Goal: Obtain resource: Obtain resource

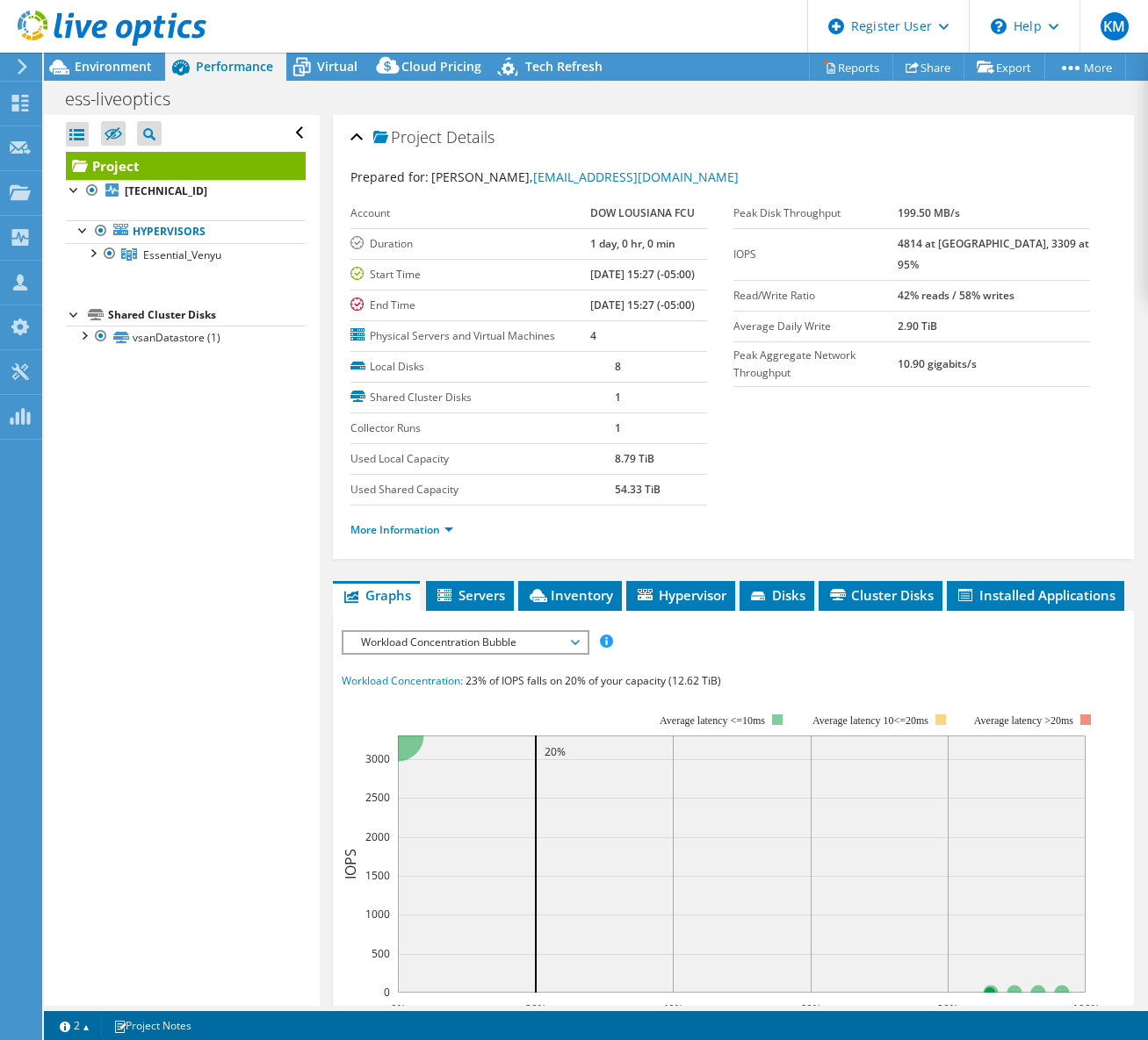
select select "USEast"
select select "USD"
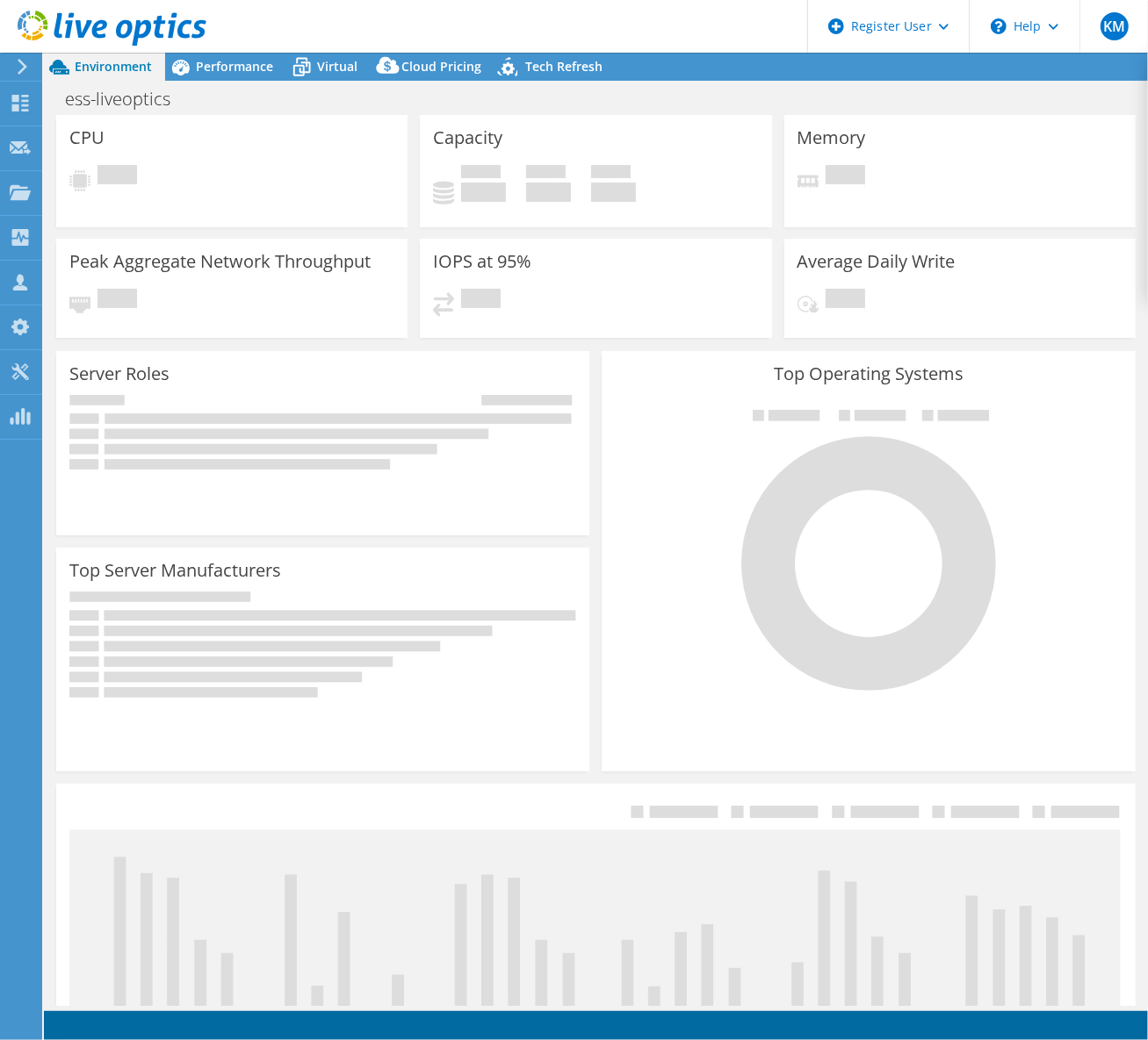
select select "USEast"
select select "USD"
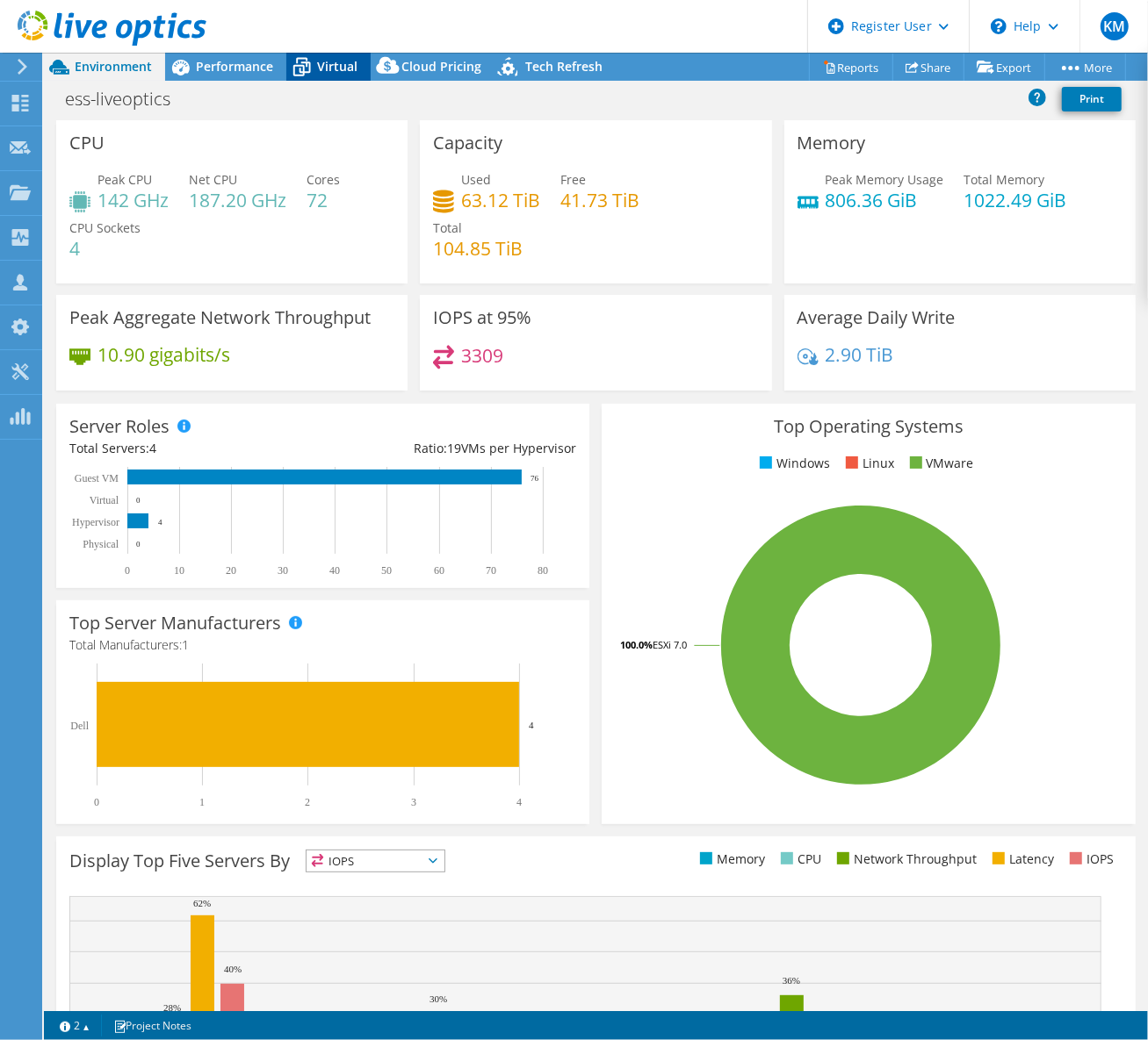
click at [334, 70] on span "Virtual" at bounding box center [337, 66] width 41 height 17
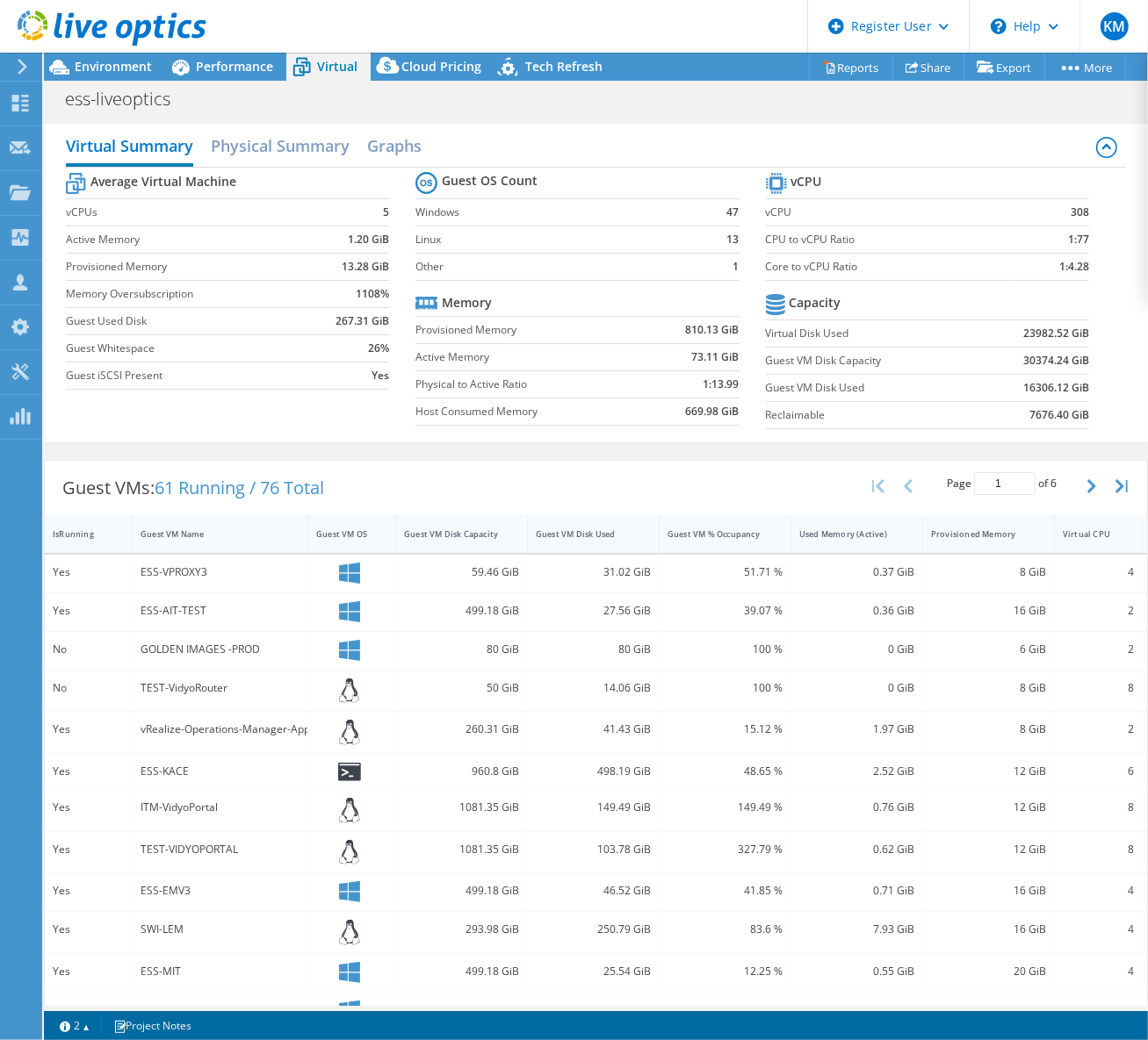
click at [622, 531] on div "Guest VM Disk Used" at bounding box center [583, 534] width 94 height 11
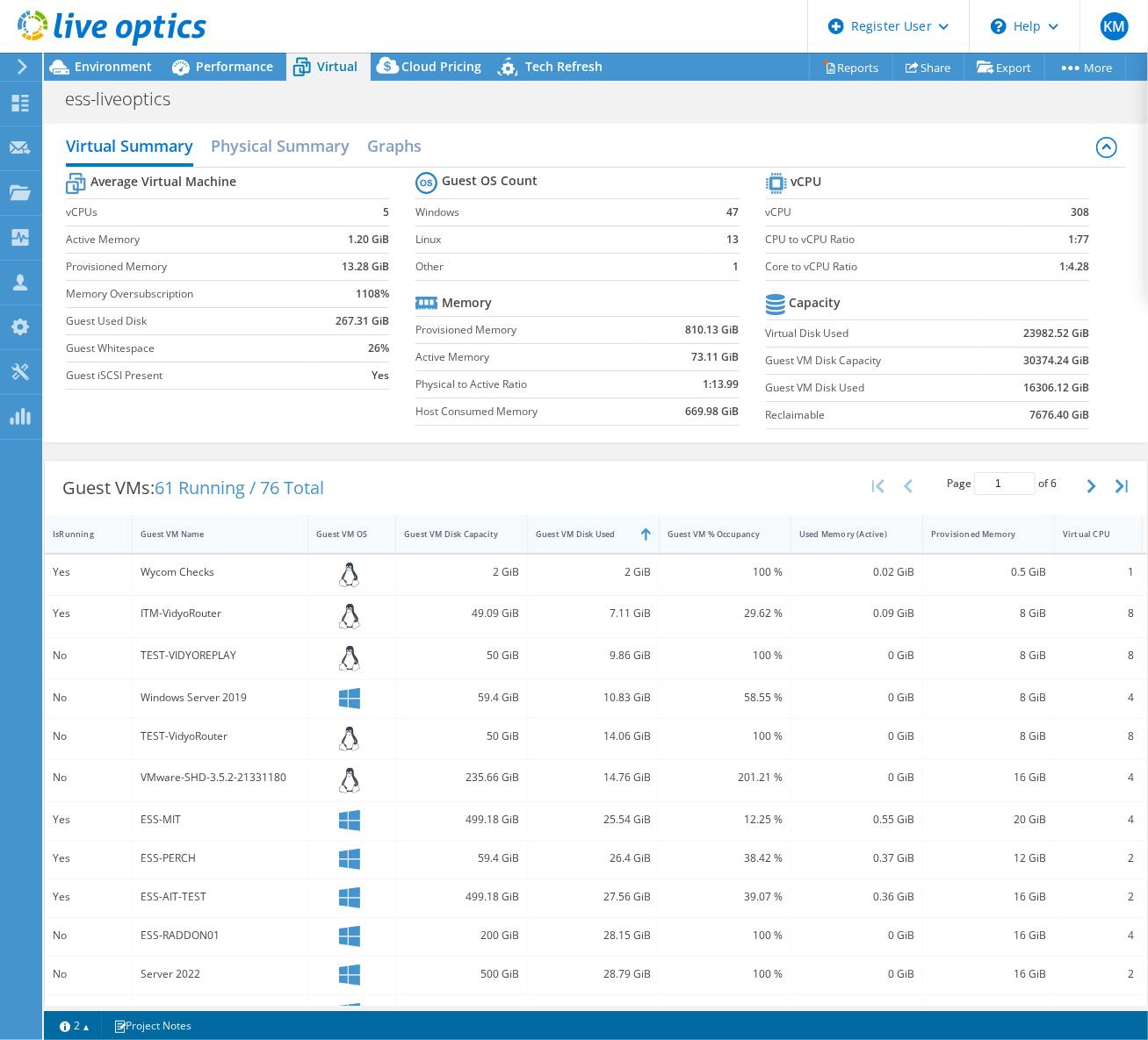
click at [622, 530] on div "Guest VM Disk Used" at bounding box center [583, 534] width 94 height 11
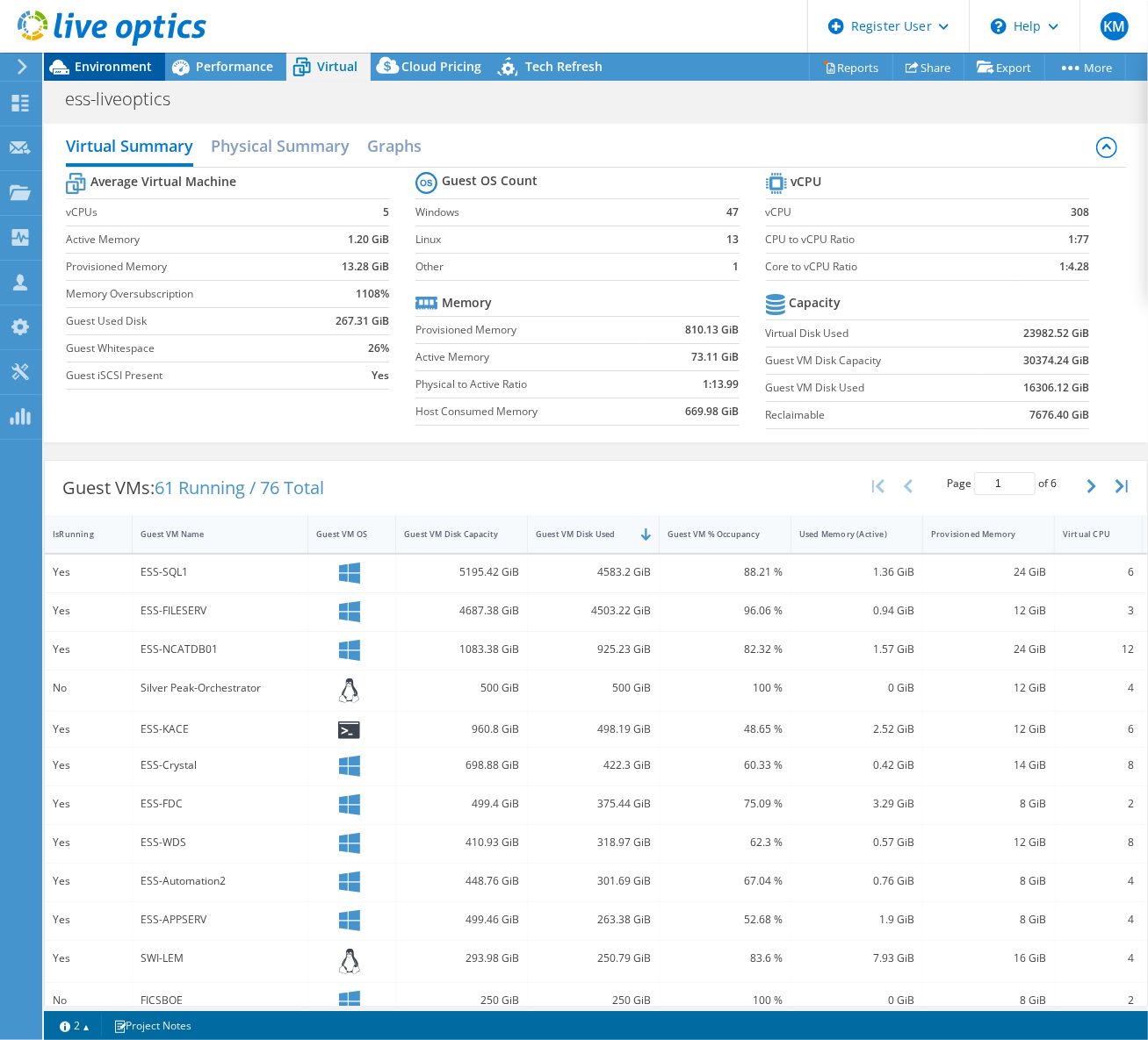
click at [90, 65] on span "Environment" at bounding box center [113, 66] width 77 height 17
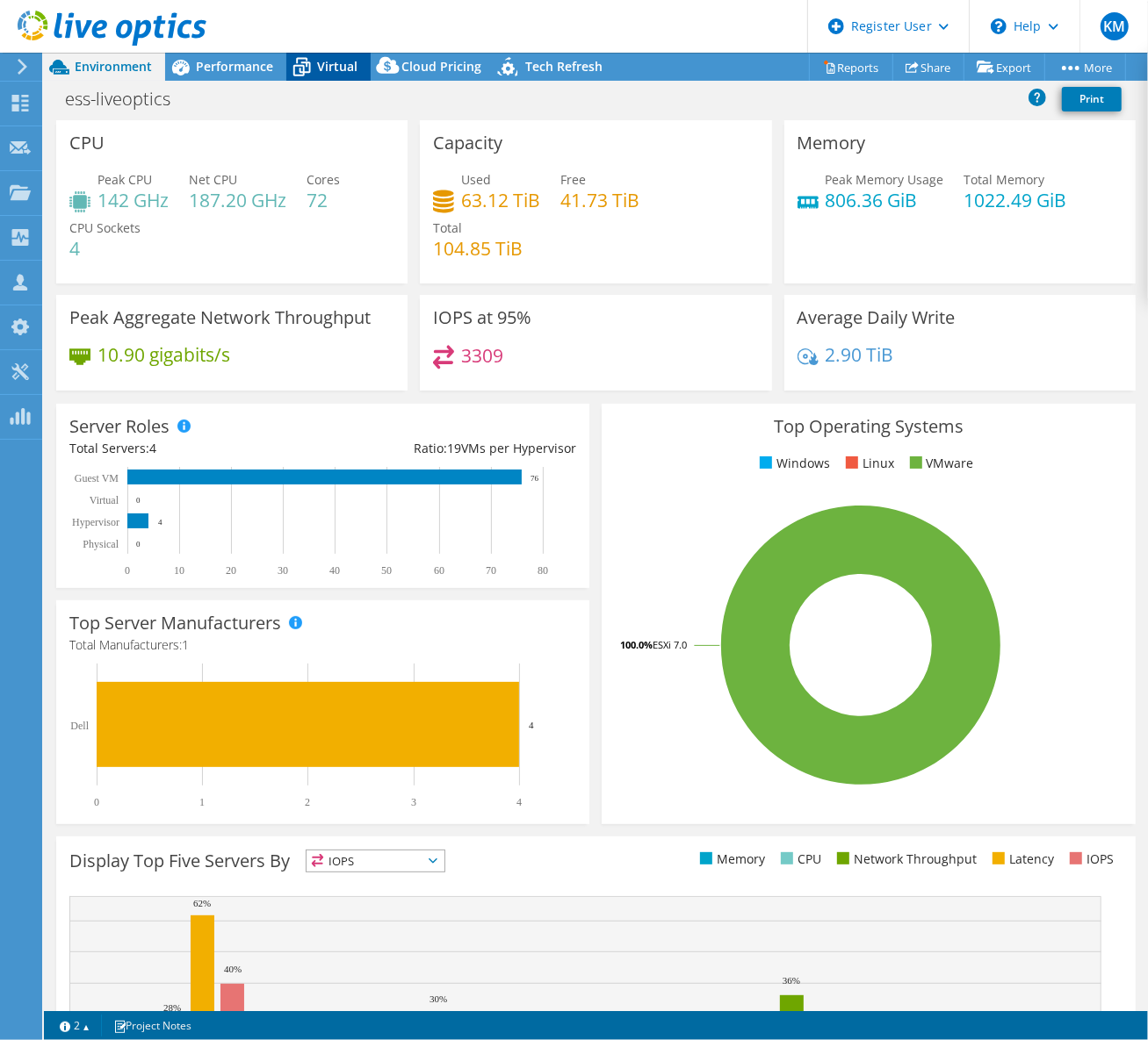
click at [332, 65] on span "Virtual" at bounding box center [337, 66] width 41 height 17
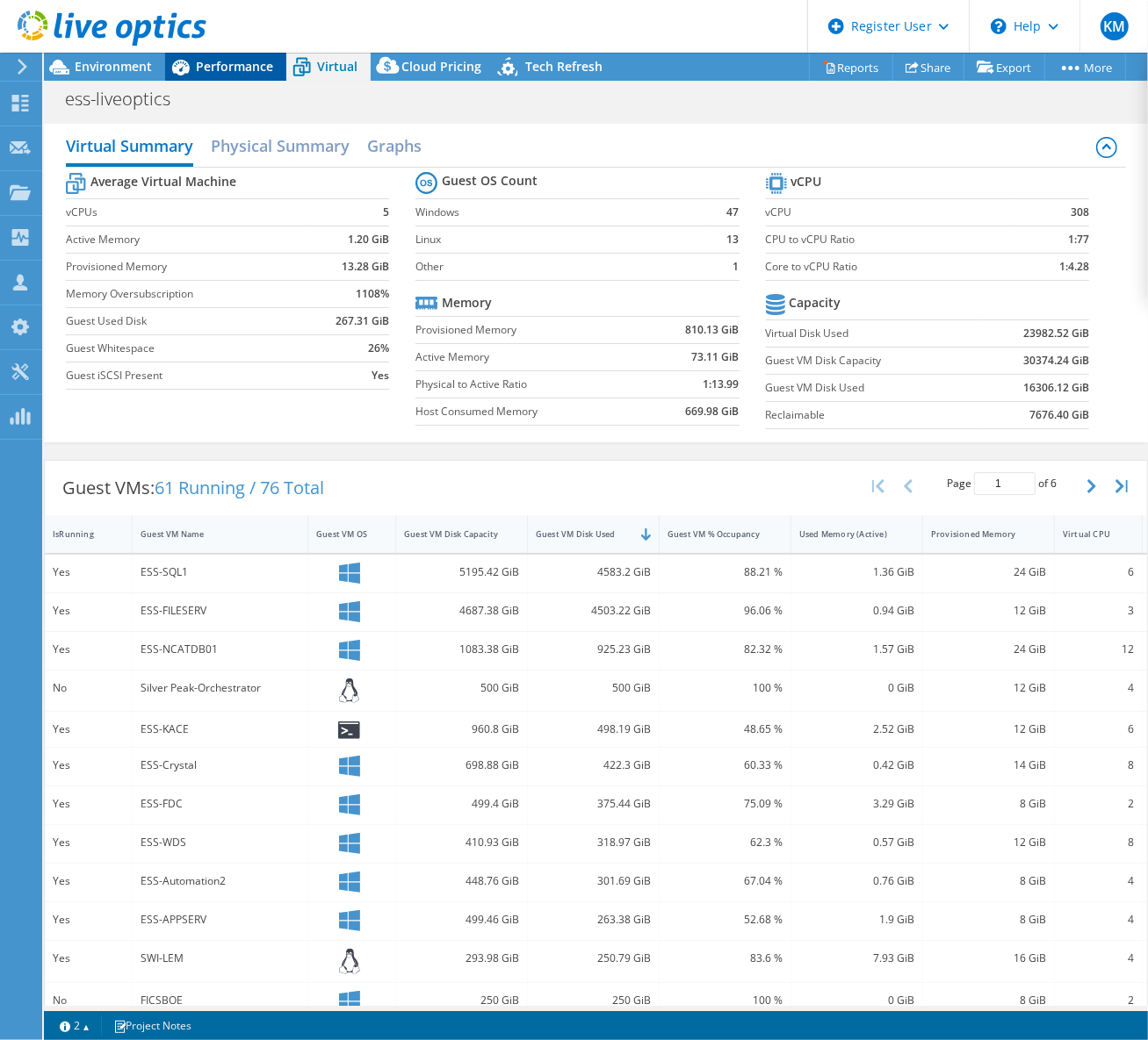
click at [257, 60] on span "Performance" at bounding box center [234, 66] width 77 height 17
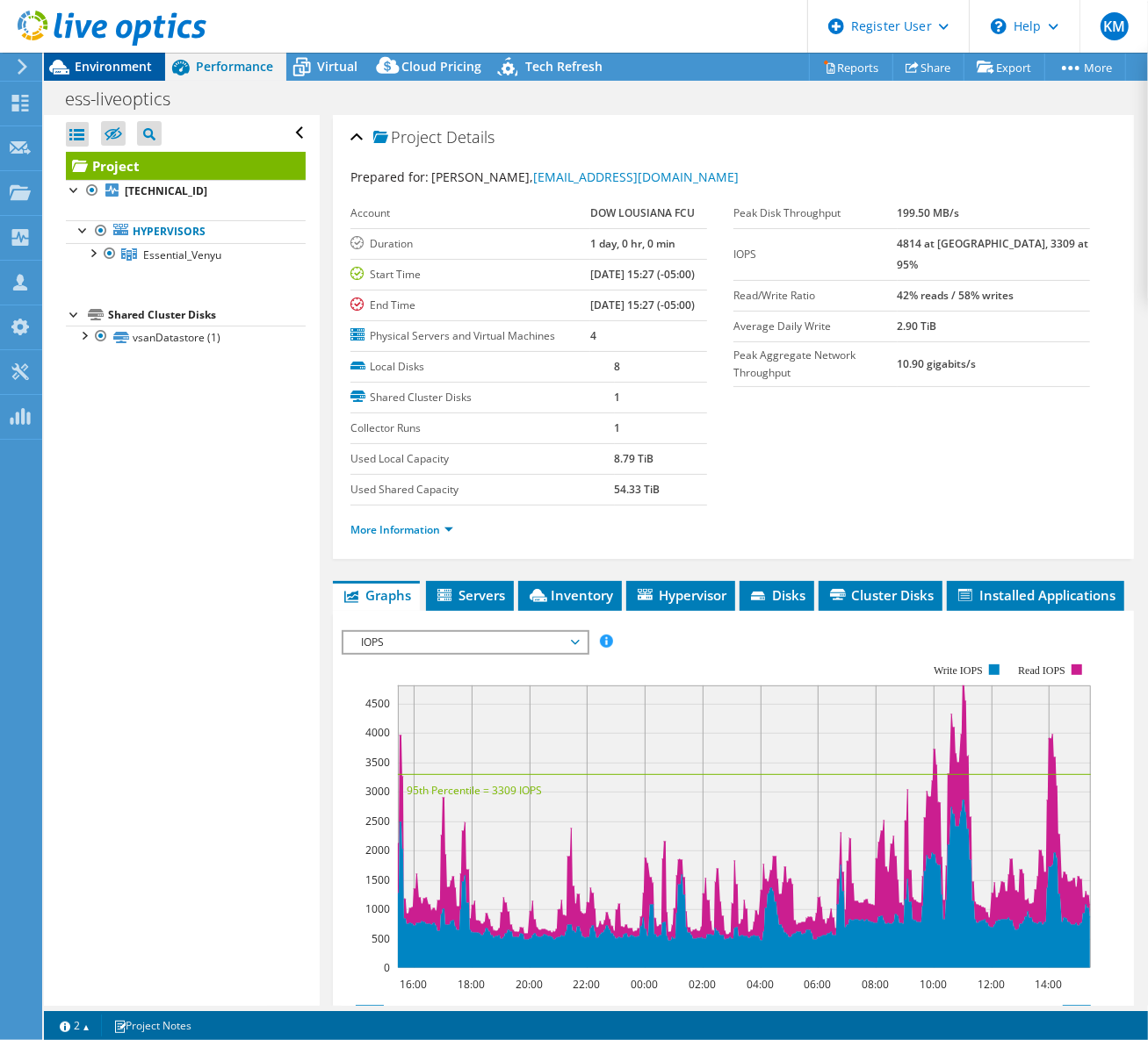
click at [127, 75] on div "Environment" at bounding box center [104, 66] width 121 height 28
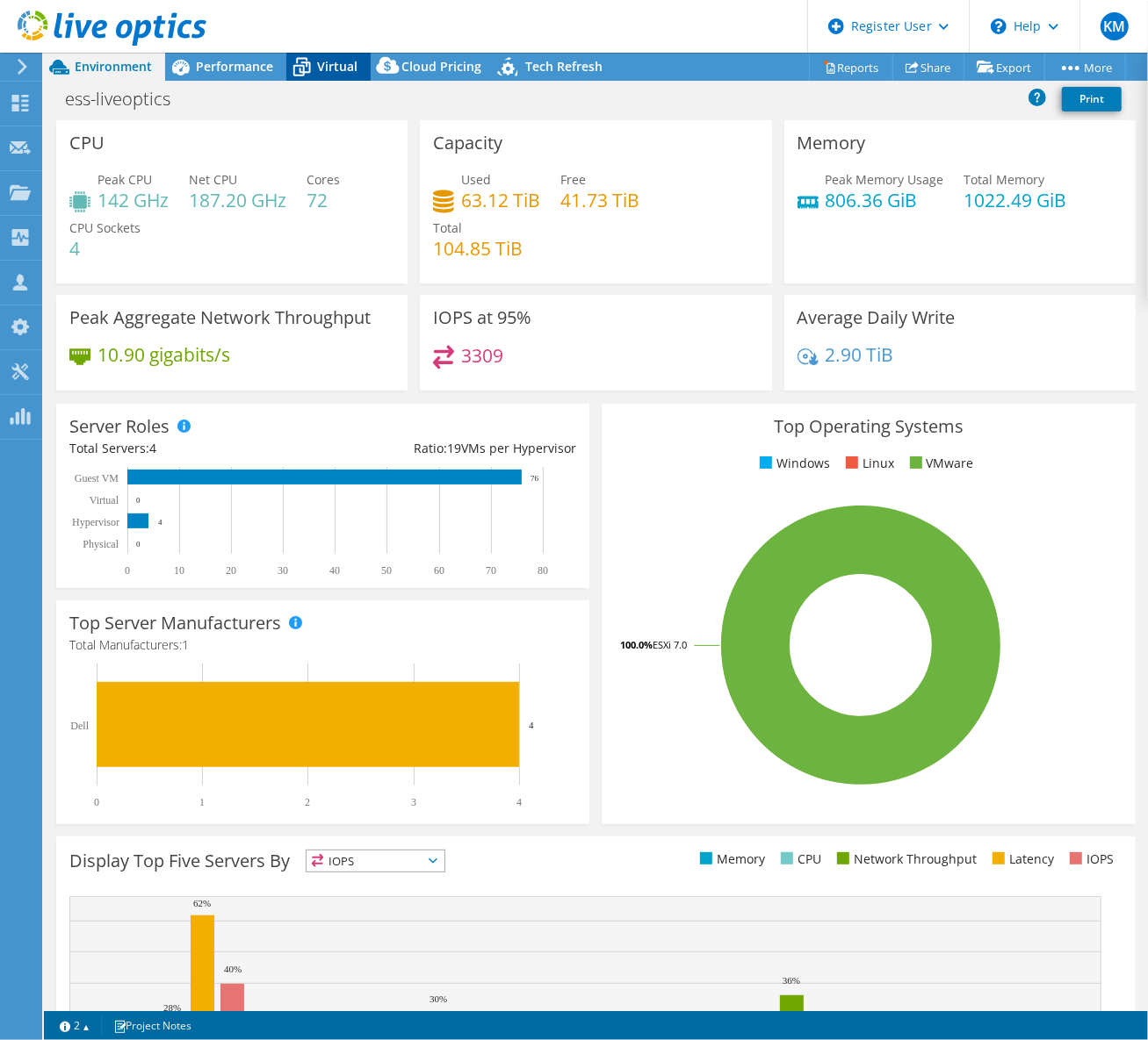
click at [337, 67] on span "Virtual" at bounding box center [337, 66] width 41 height 17
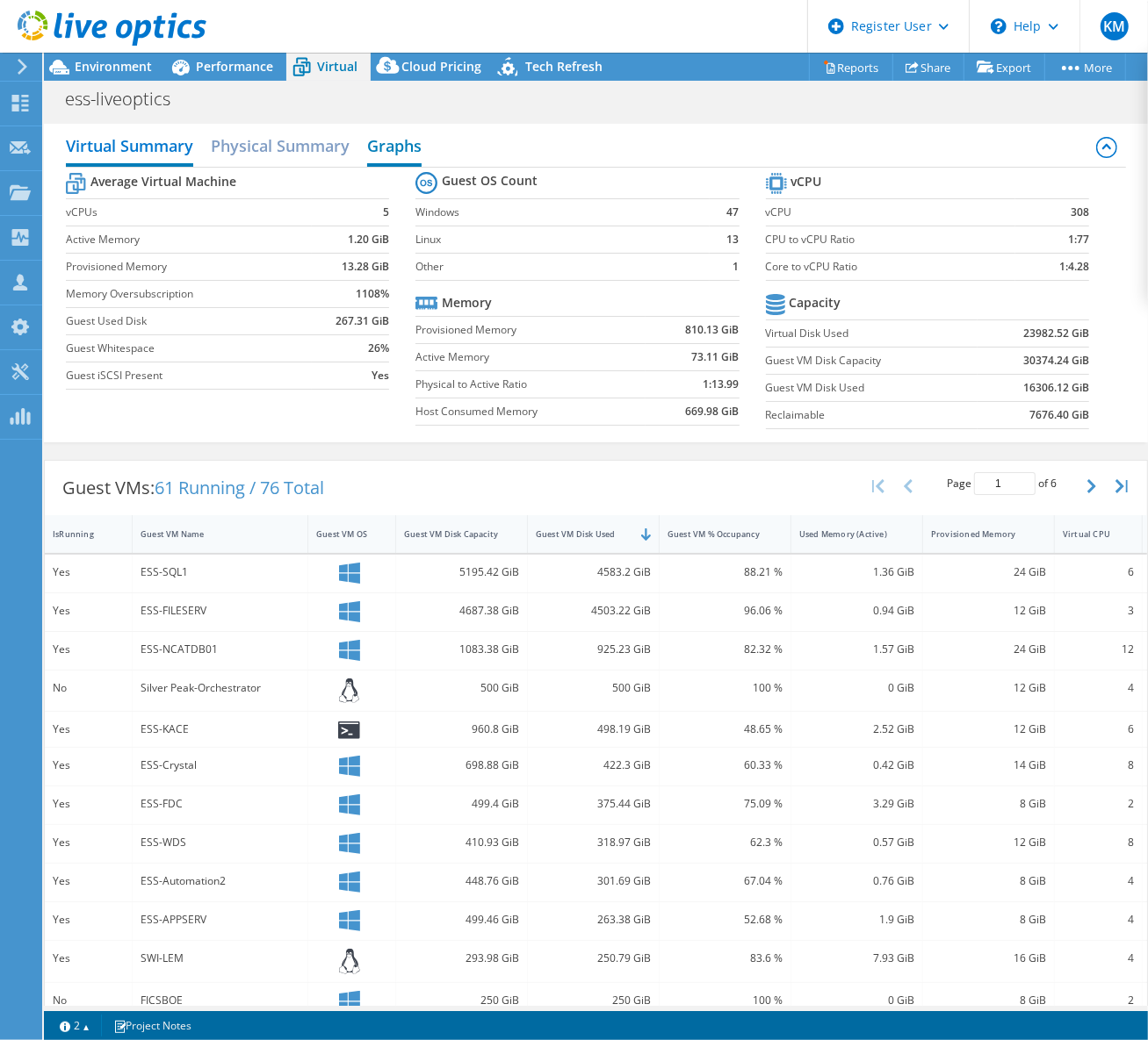
click at [373, 152] on h2 "Graphs" at bounding box center [394, 148] width 54 height 39
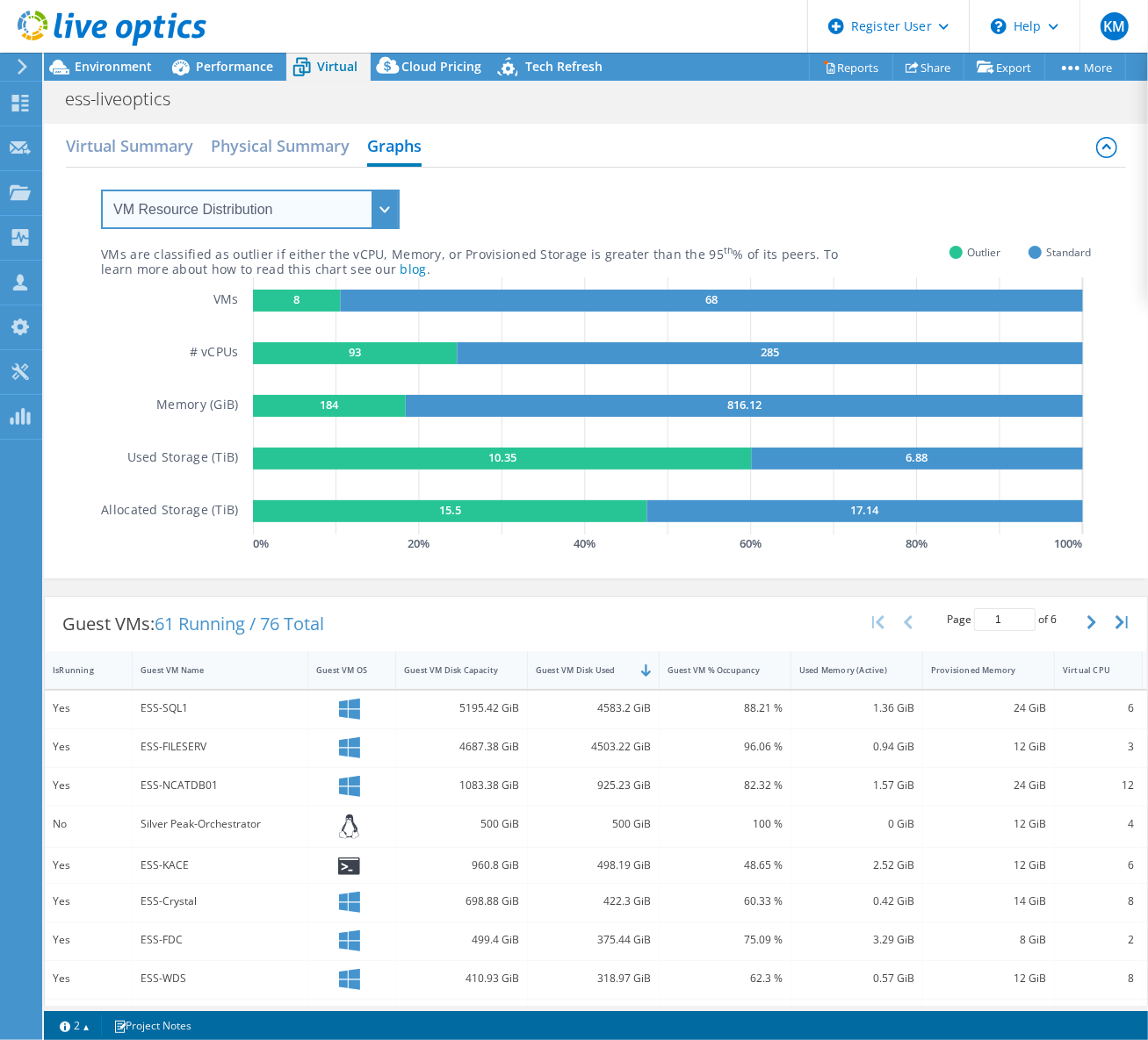
click at [288, 199] on select "VM Resource Distribution Provisioning Contrast Over Provisioning" at bounding box center [251, 209] width 299 height 40
select select "Over Provisioning"
click at [101, 190] on select "VM Resource Distribution Provisioning Contrast Over Provisioning" at bounding box center [251, 209] width 299 height 40
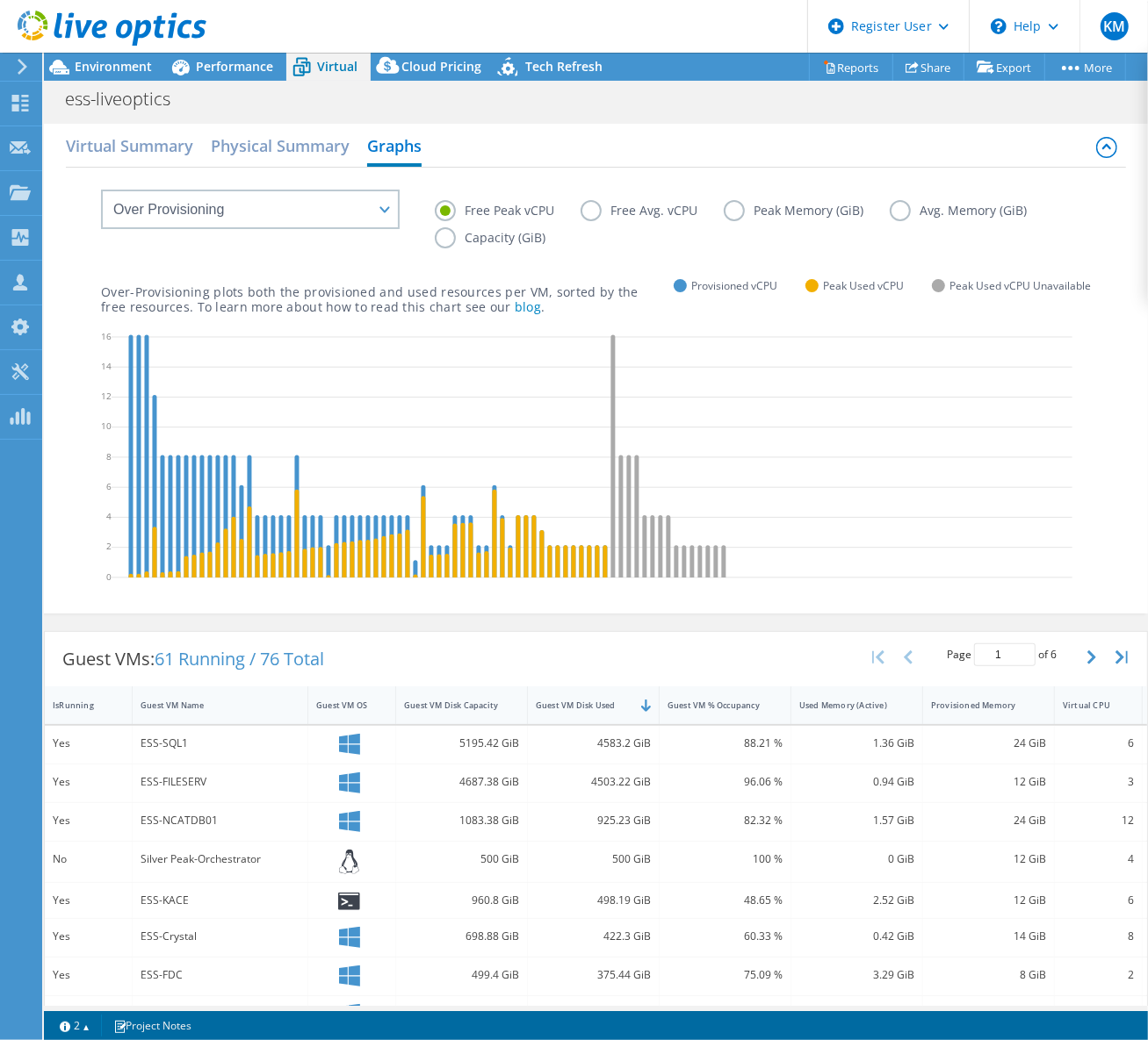
click at [484, 239] on label "Capacity (GiB)" at bounding box center [503, 238] width 137 height 21
click at [0, 0] on input "Capacity (GiB)" at bounding box center [0, 0] width 0 height 0
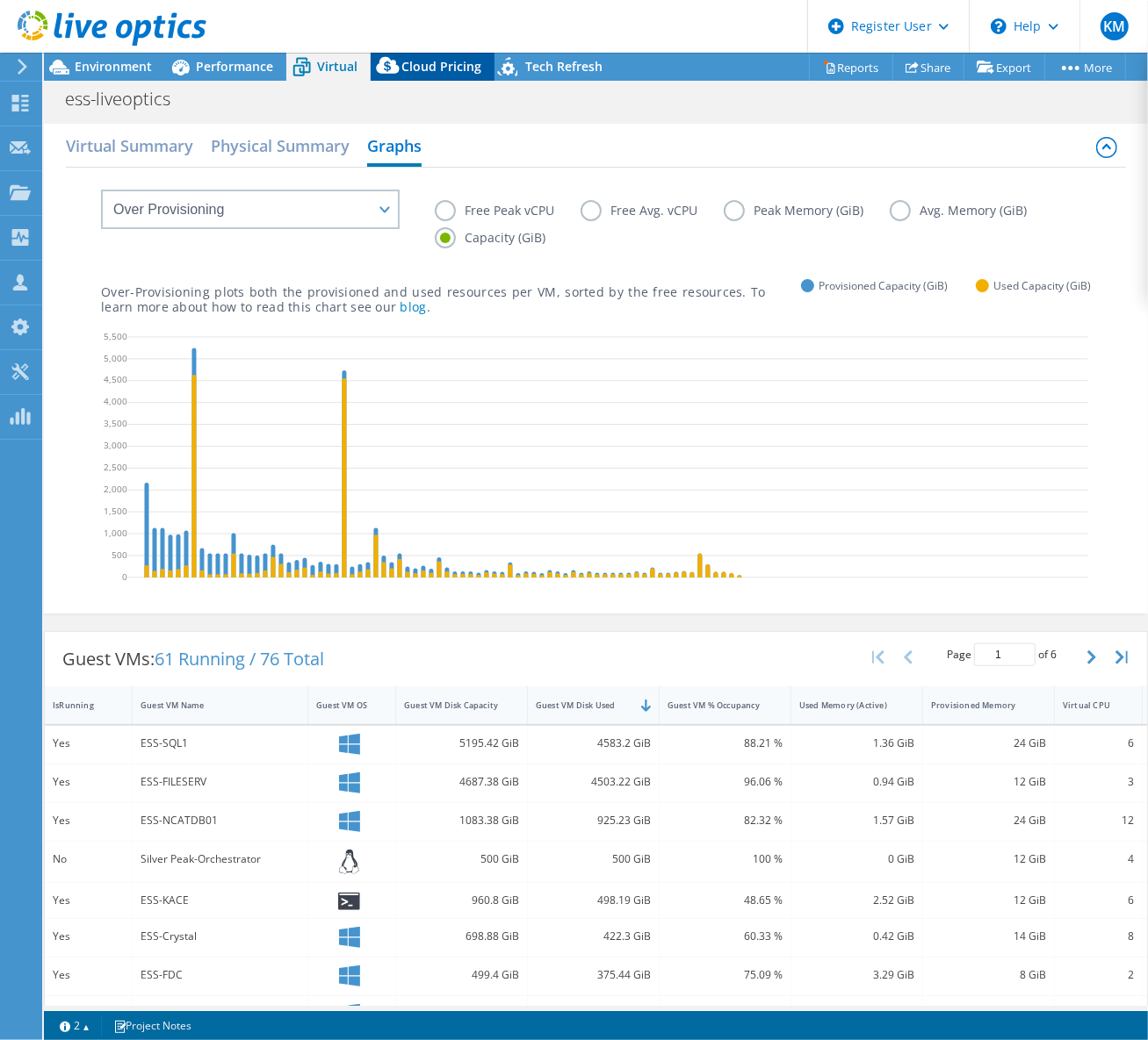
click at [392, 63] on icon at bounding box center [387, 65] width 23 height 17
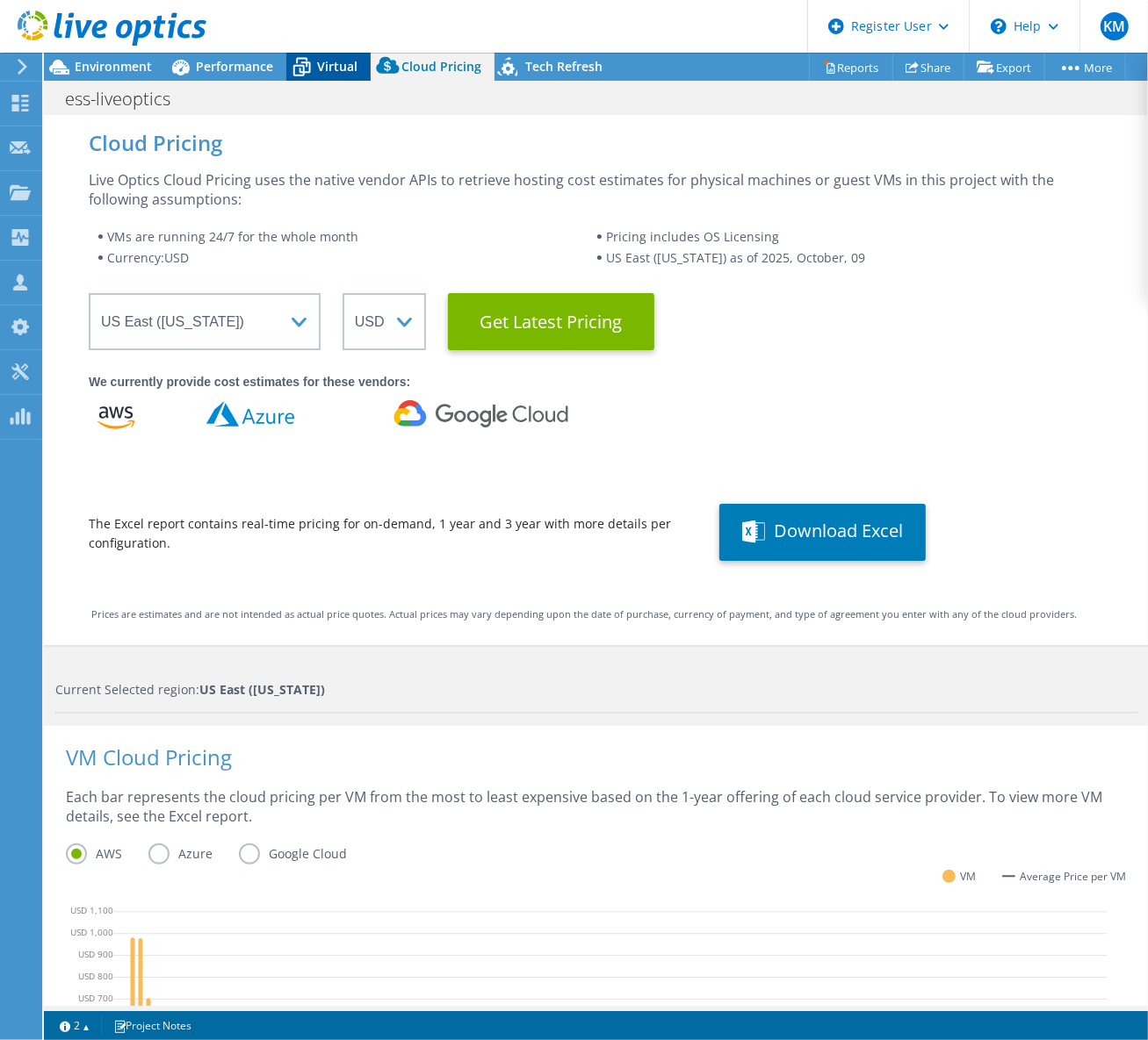
click at [321, 60] on span "Virtual" at bounding box center [337, 66] width 41 height 17
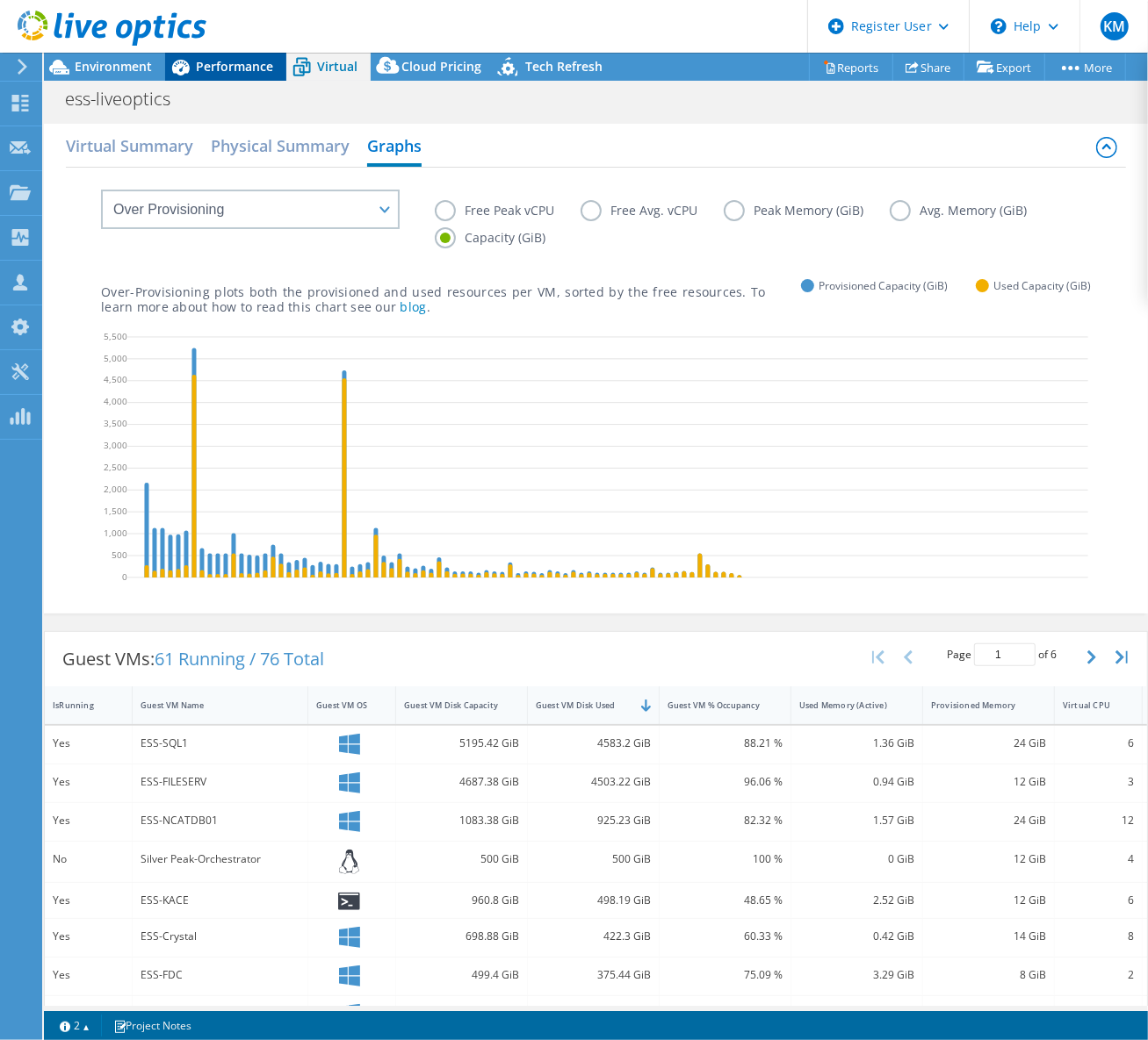
click at [223, 58] on span "Performance" at bounding box center [234, 66] width 77 height 17
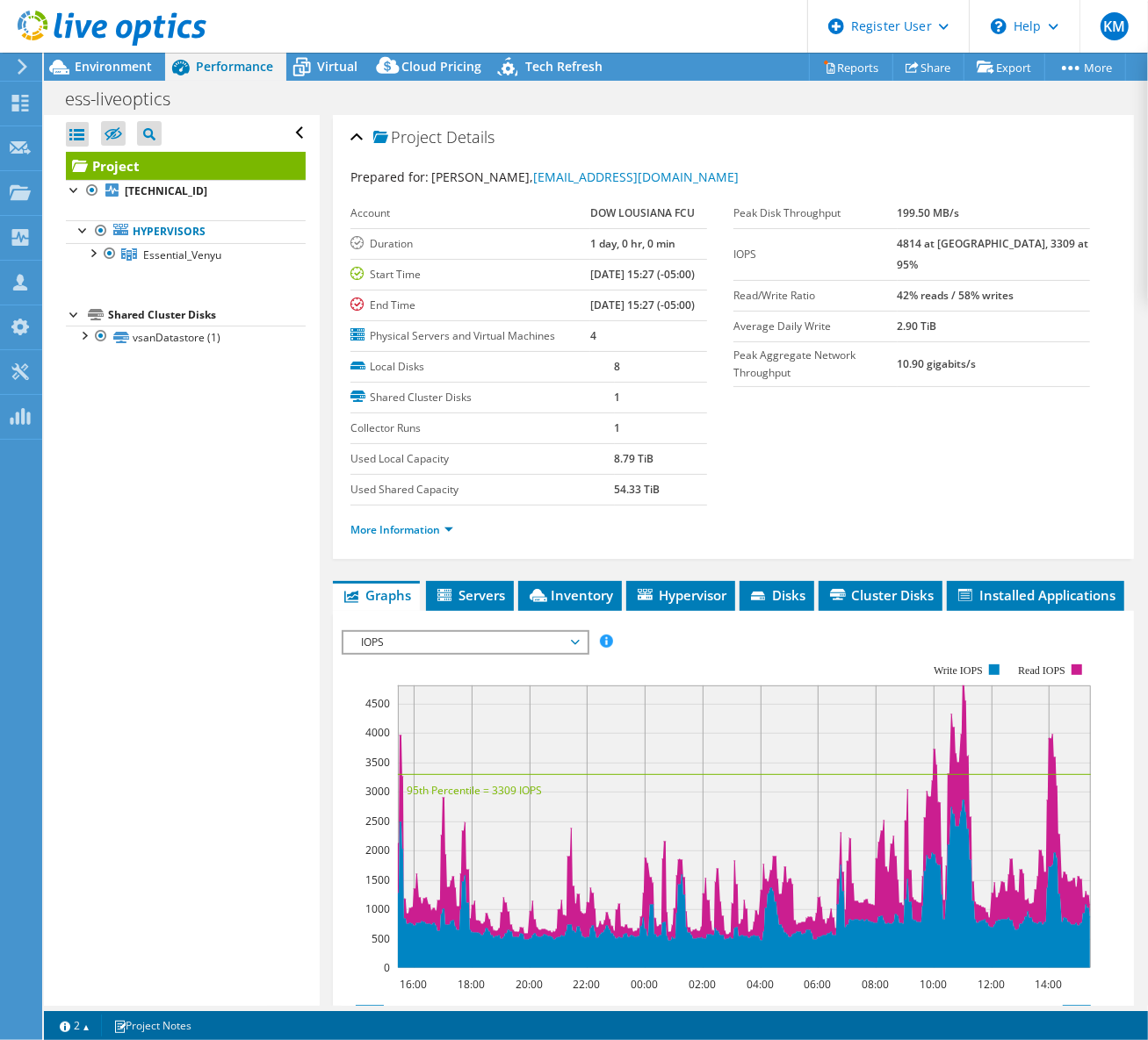
click at [458, 654] on span "IOPS" at bounding box center [465, 643] width 226 height 21
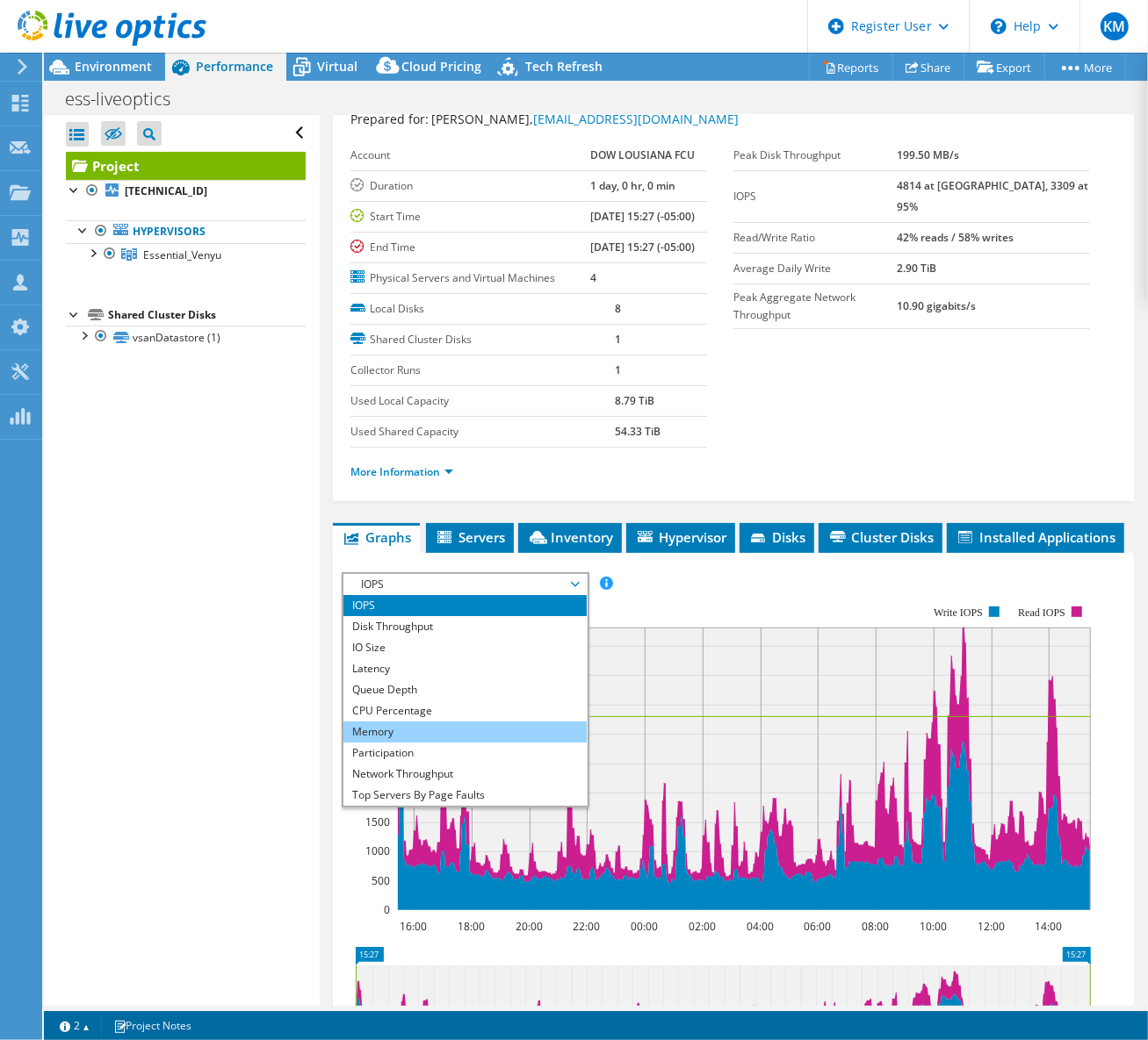
scroll to position [79, 0]
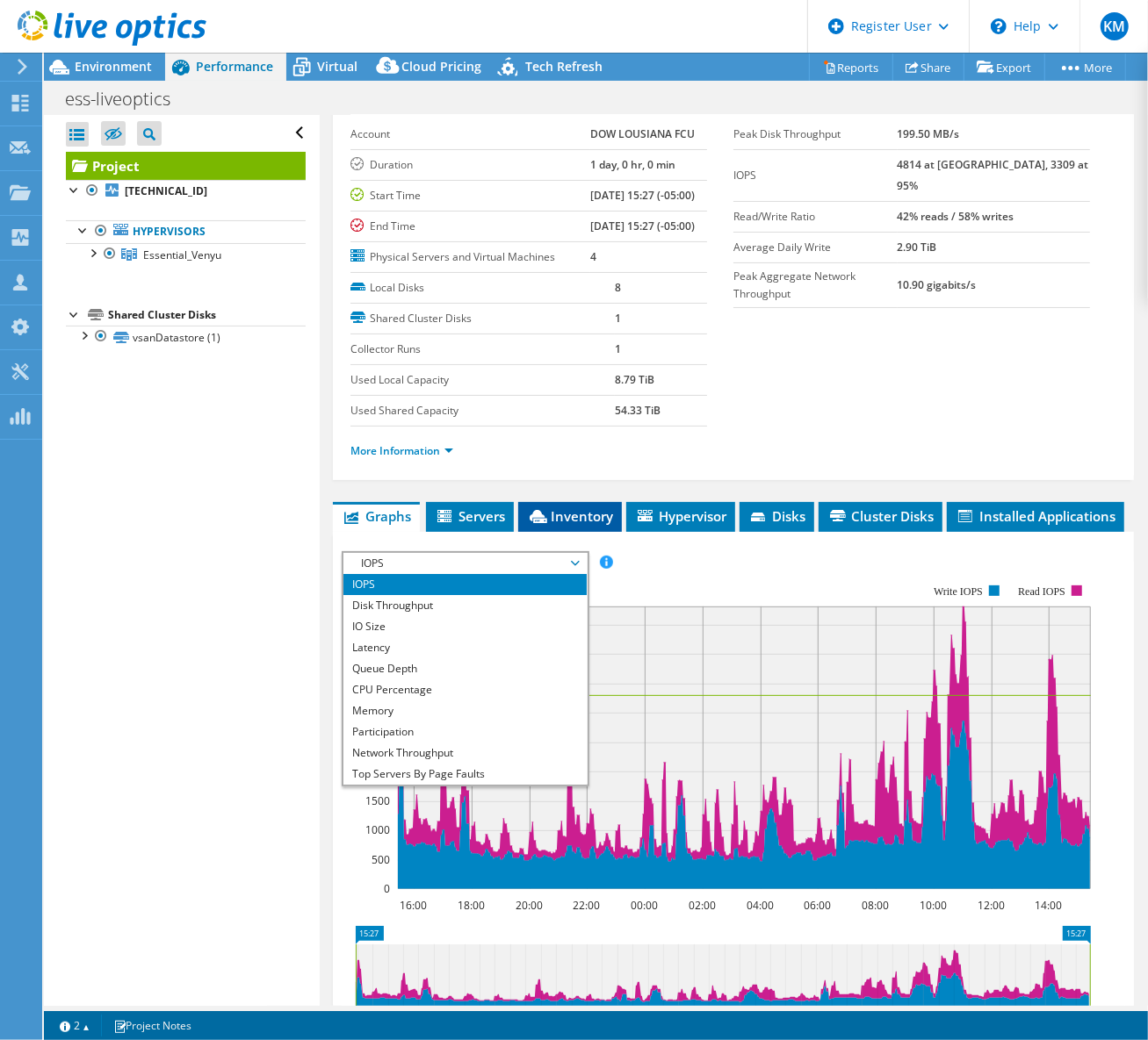
click at [575, 509] on span "Inventory" at bounding box center [569, 515] width 86 height 18
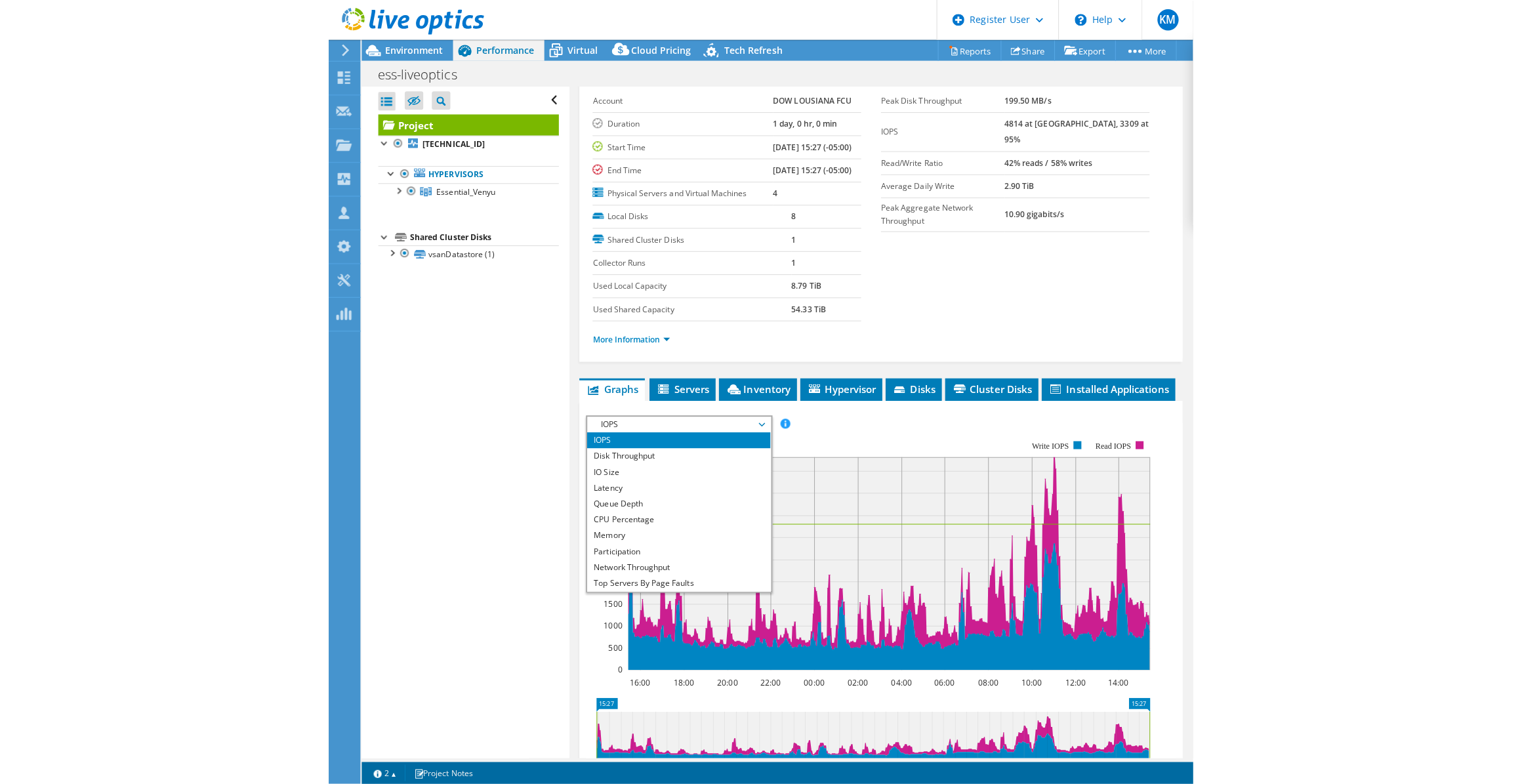
scroll to position [31, 0]
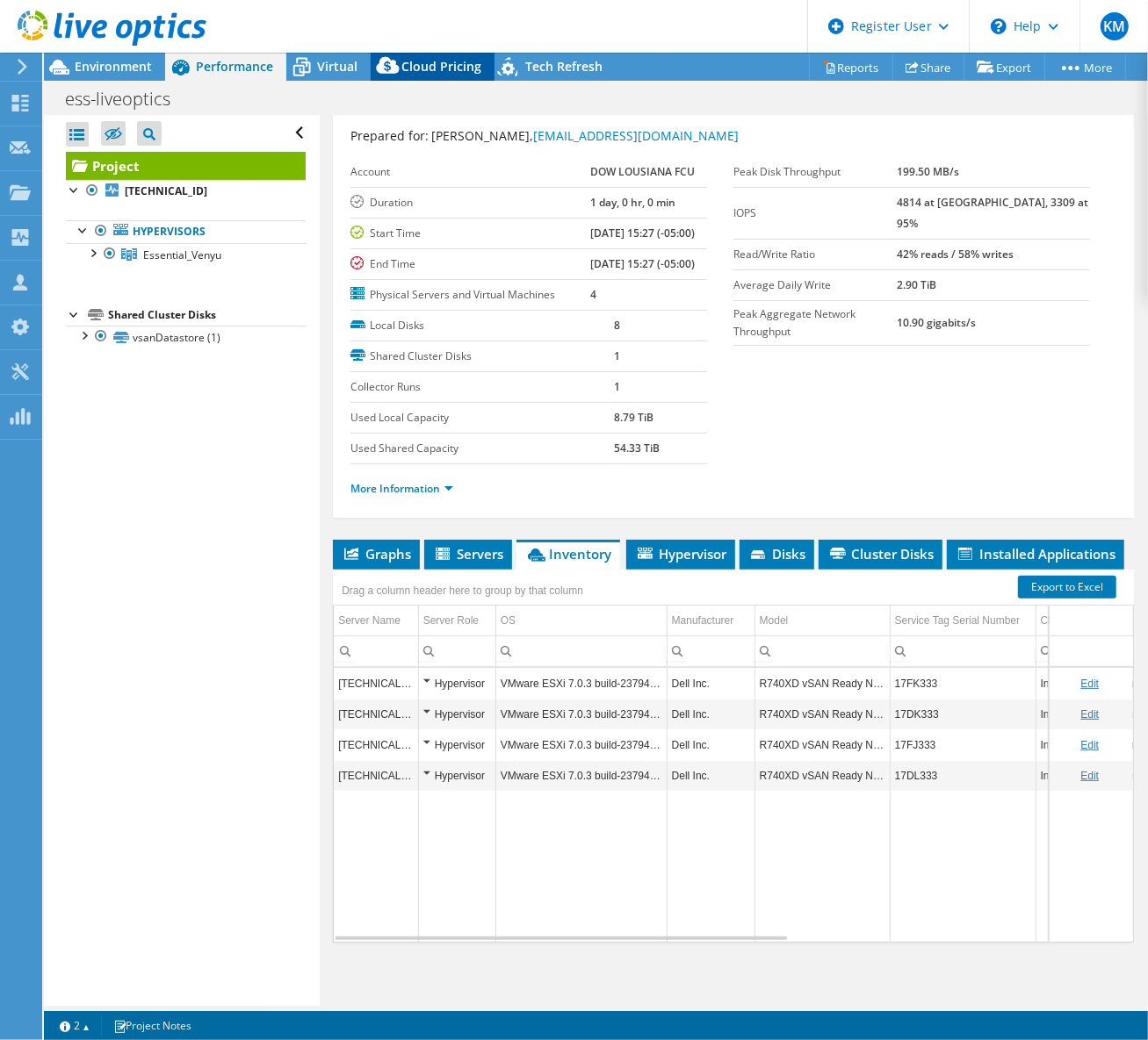
click at [376, 65] on icon at bounding box center [387, 65] width 23 height 17
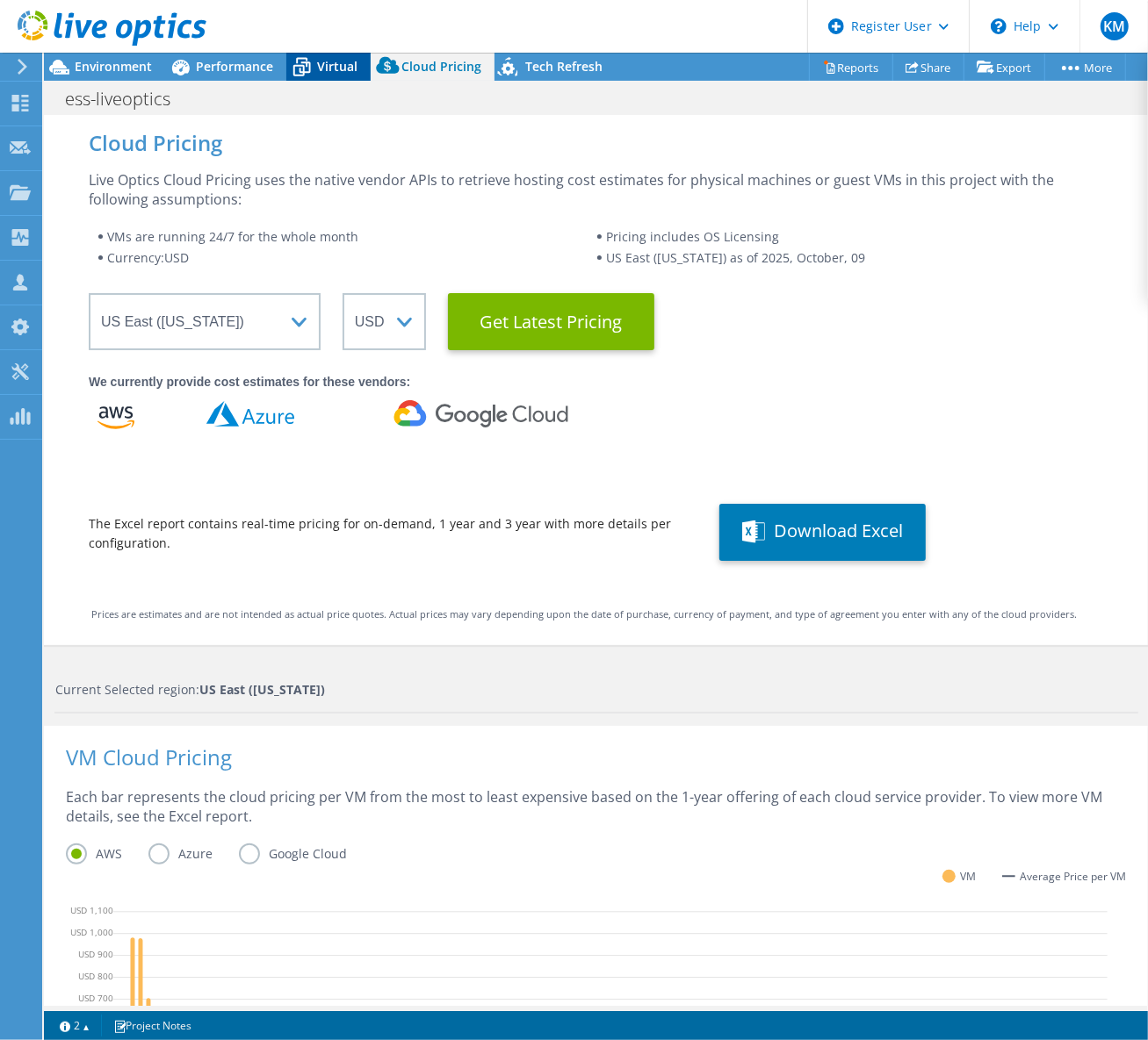
click at [350, 65] on span "Virtual" at bounding box center [337, 66] width 41 height 17
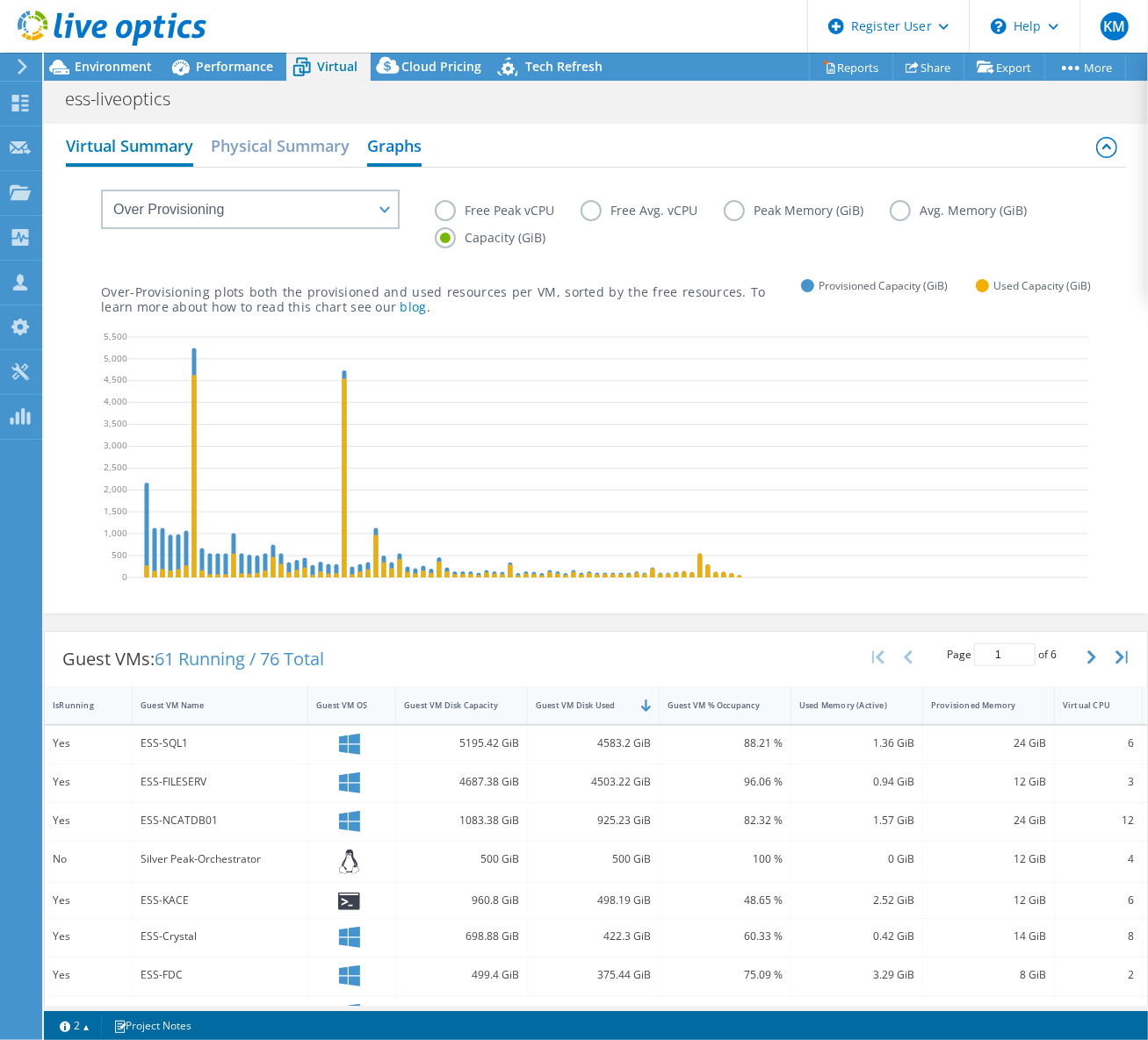
click at [160, 144] on h2 "Virtual Summary" at bounding box center [129, 148] width 127 height 39
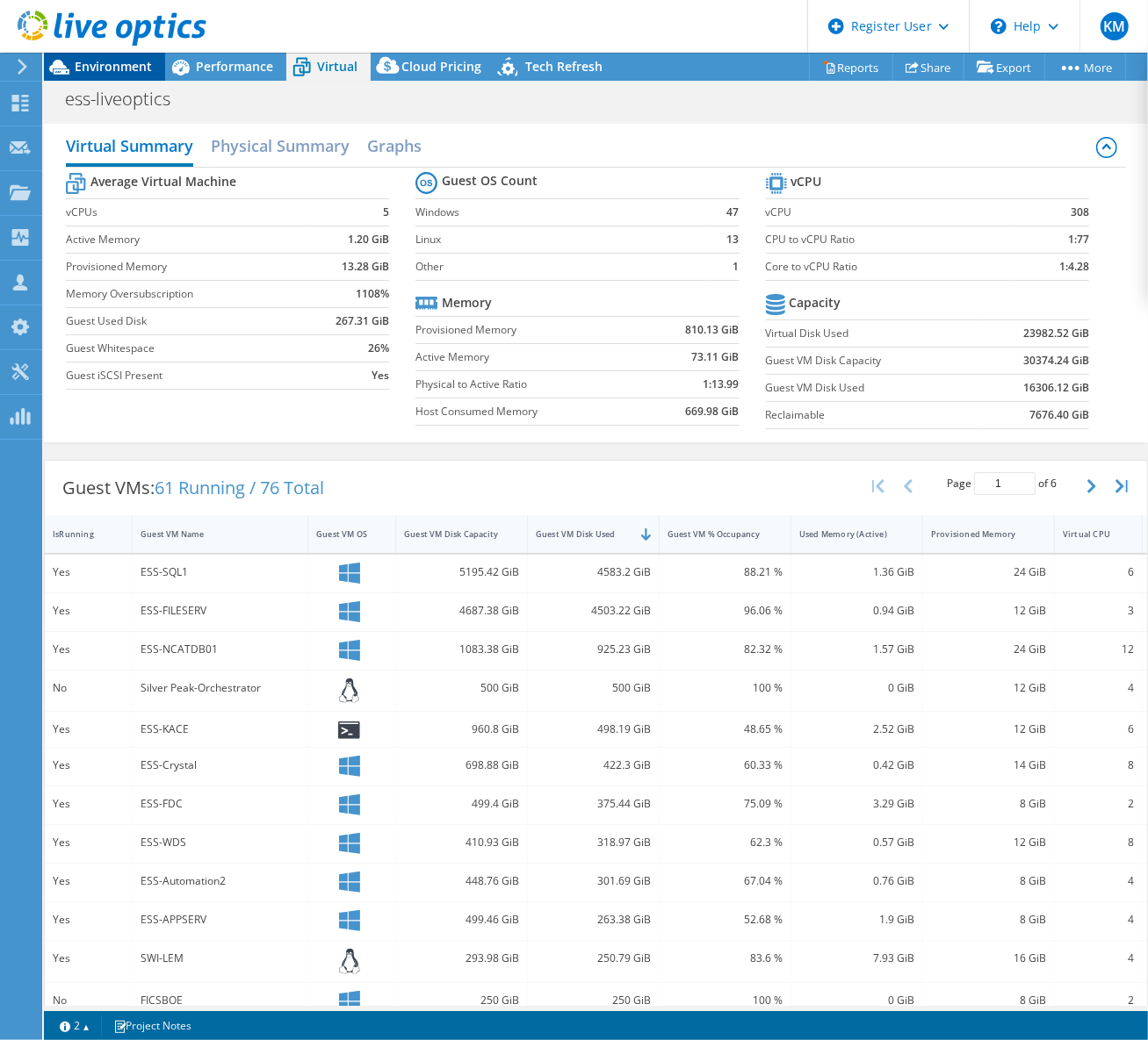
click at [160, 75] on div "Environment" at bounding box center [104, 66] width 121 height 28
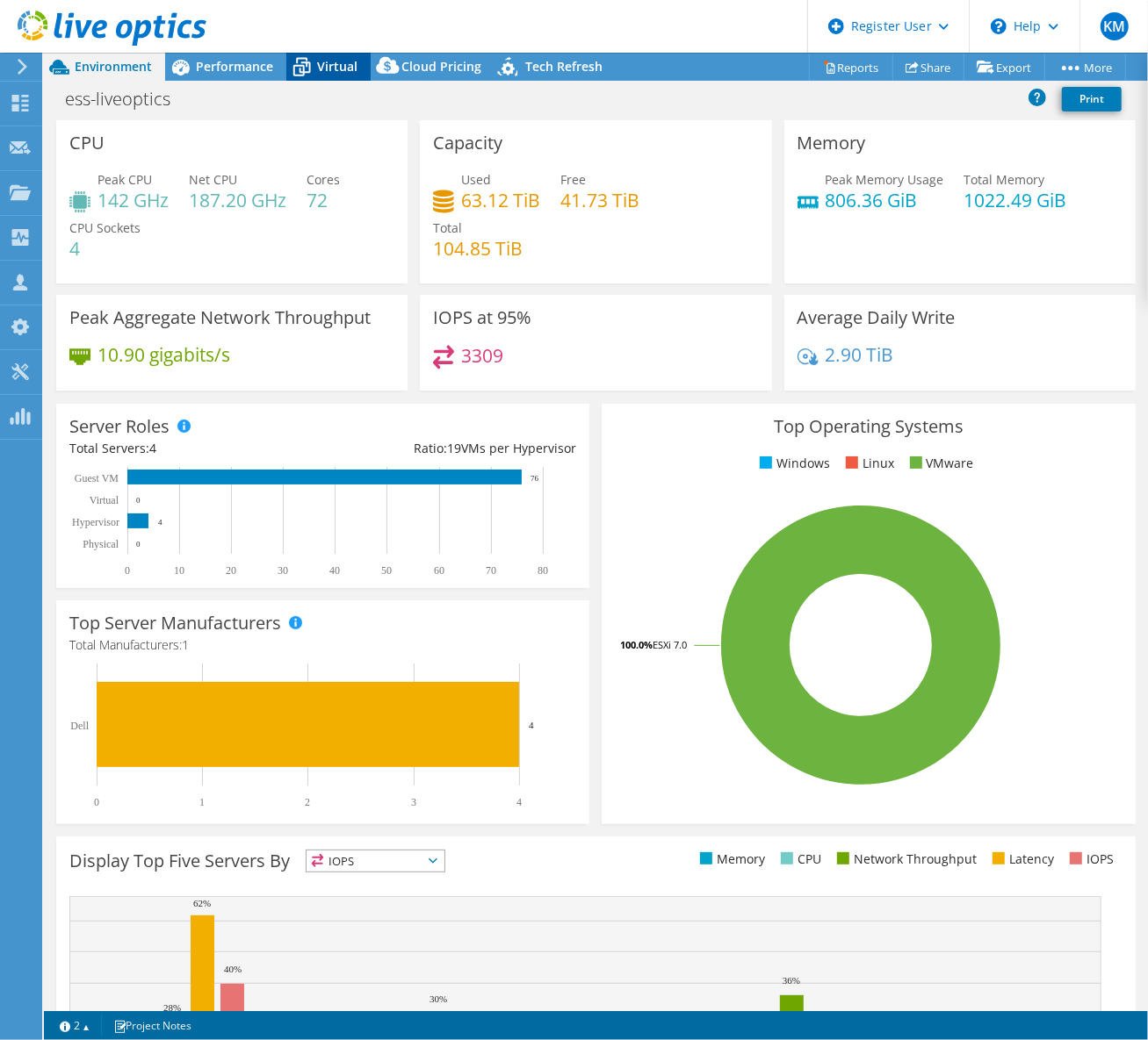
click at [367, 74] on div "Virtual" at bounding box center [327, 66] width 84 height 28
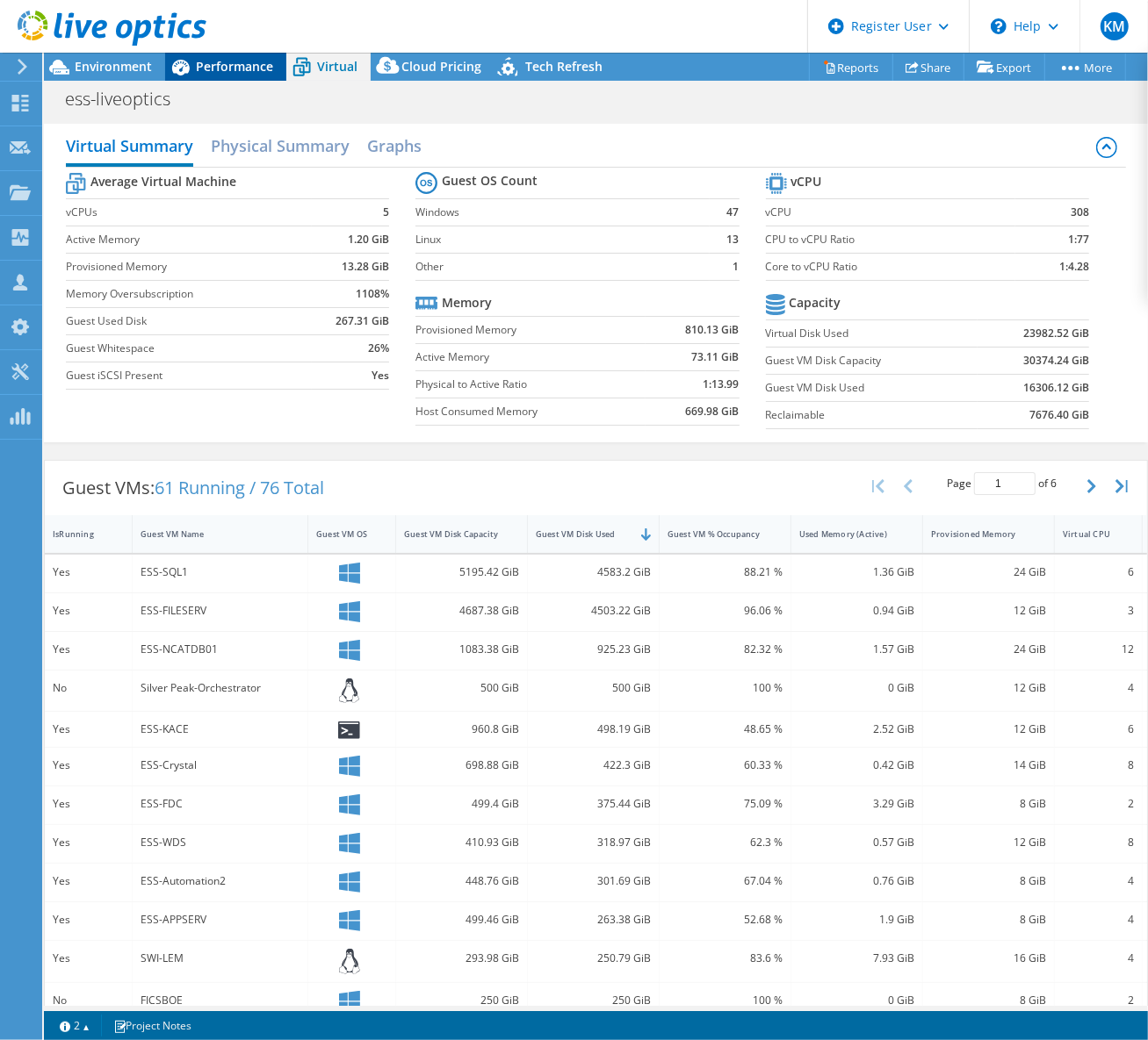
drag, startPoint x: 213, startPoint y: 65, endPoint x: 225, endPoint y: 67, distance: 12.2
click at [213, 65] on span "Performance" at bounding box center [234, 66] width 77 height 17
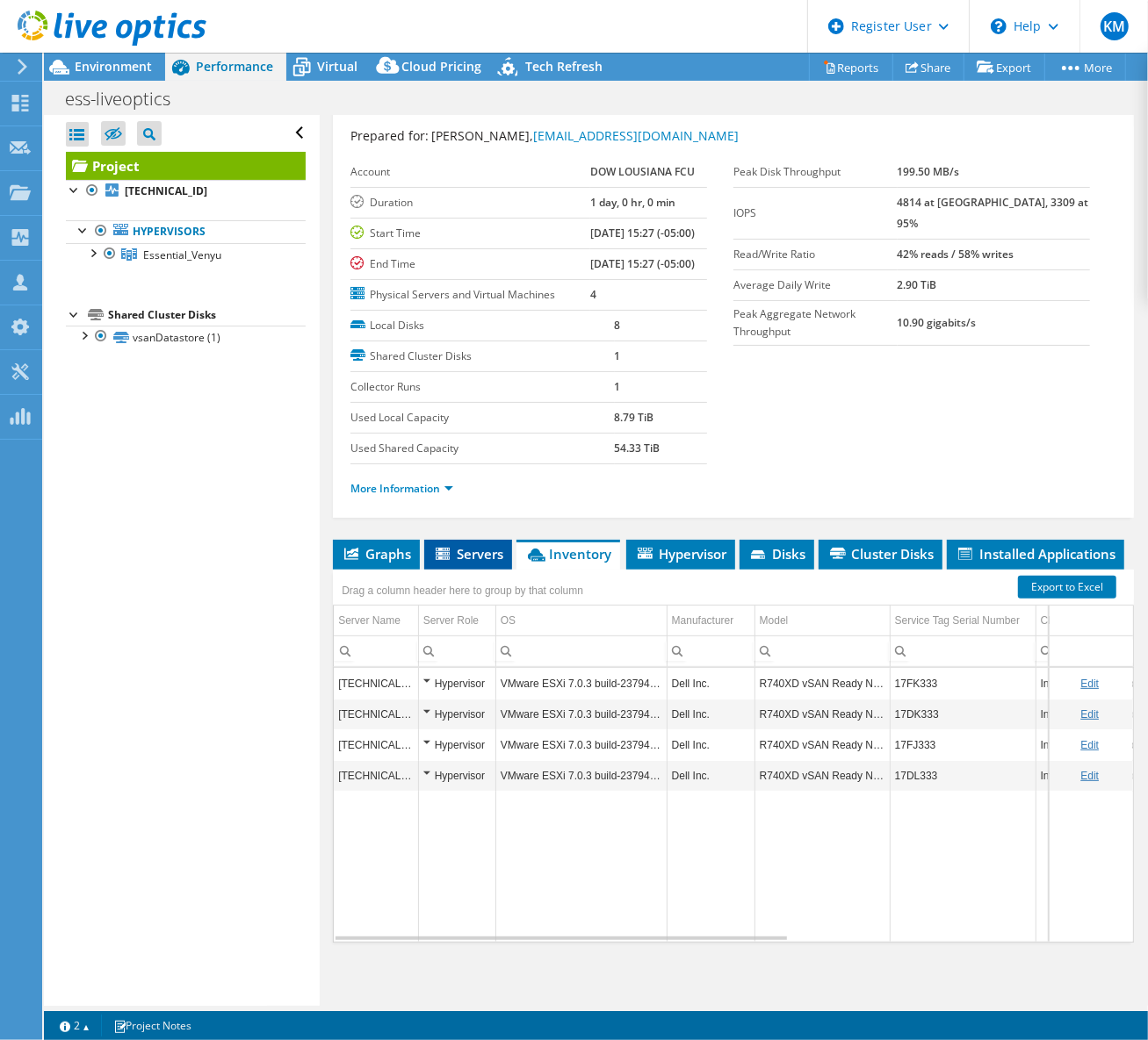
click at [482, 545] on span "Servers" at bounding box center [467, 553] width 70 height 18
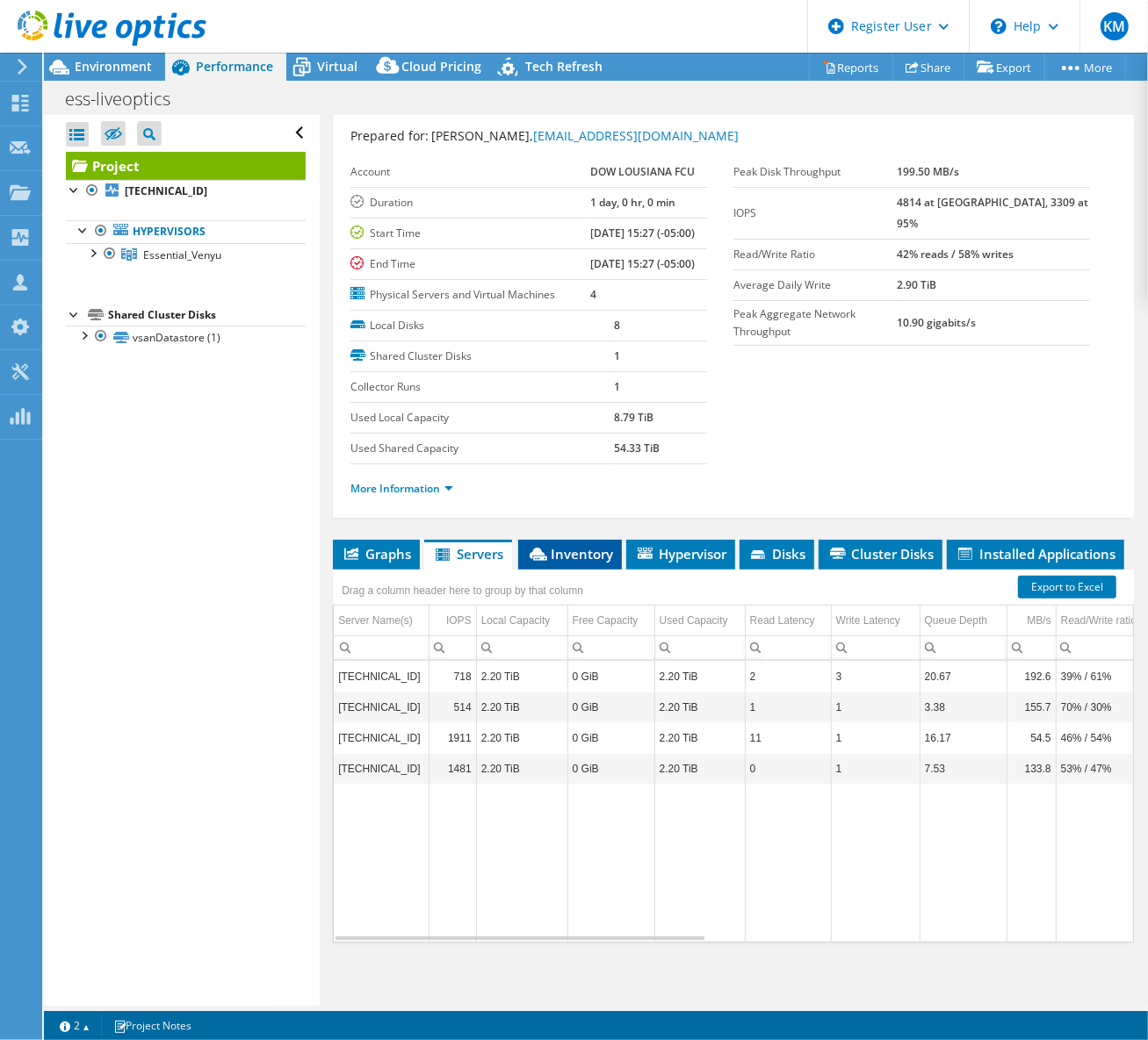
click at [561, 549] on span "Inventory" at bounding box center [569, 553] width 86 height 18
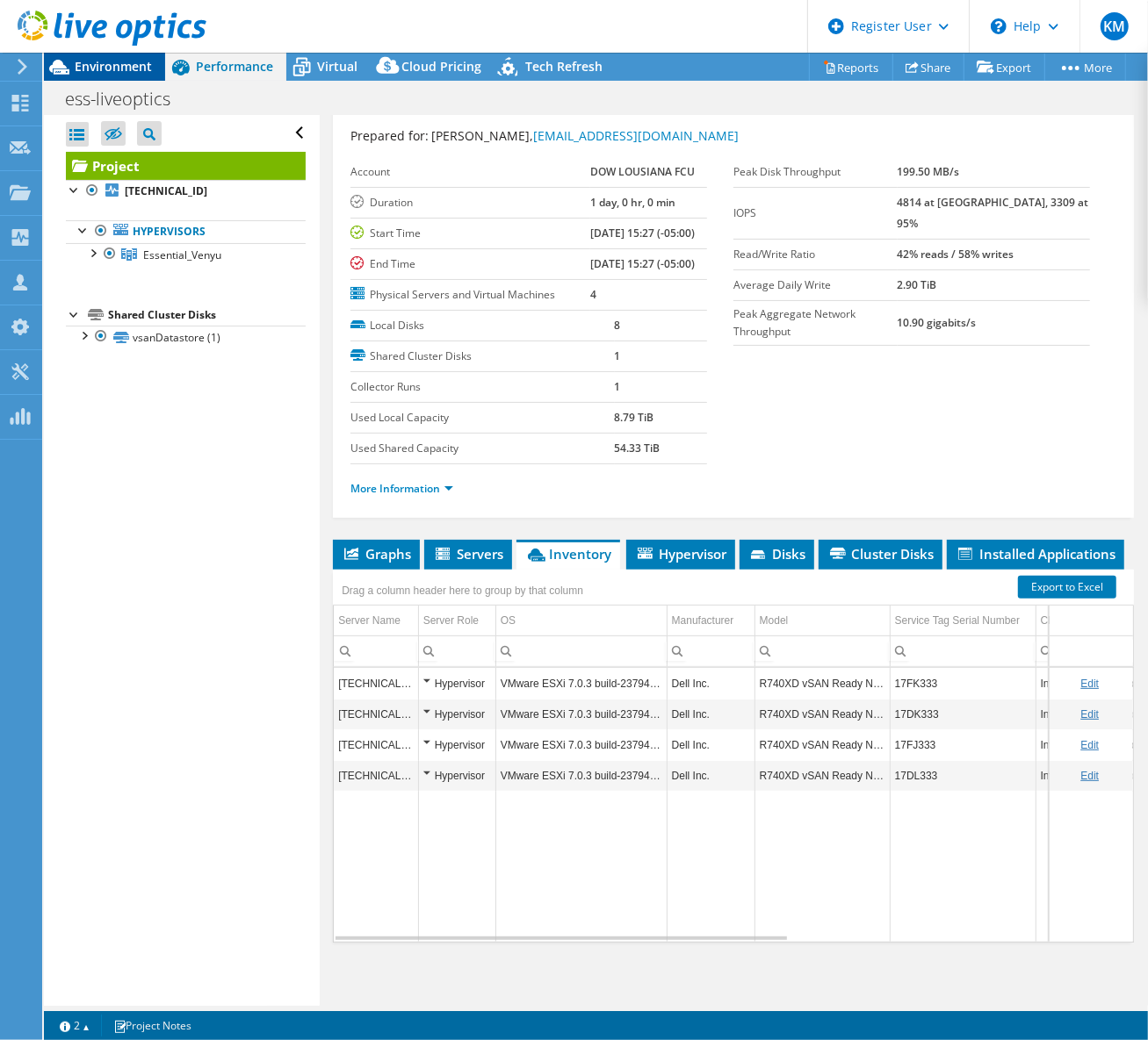
click at [152, 62] on div "Environment" at bounding box center [104, 66] width 121 height 28
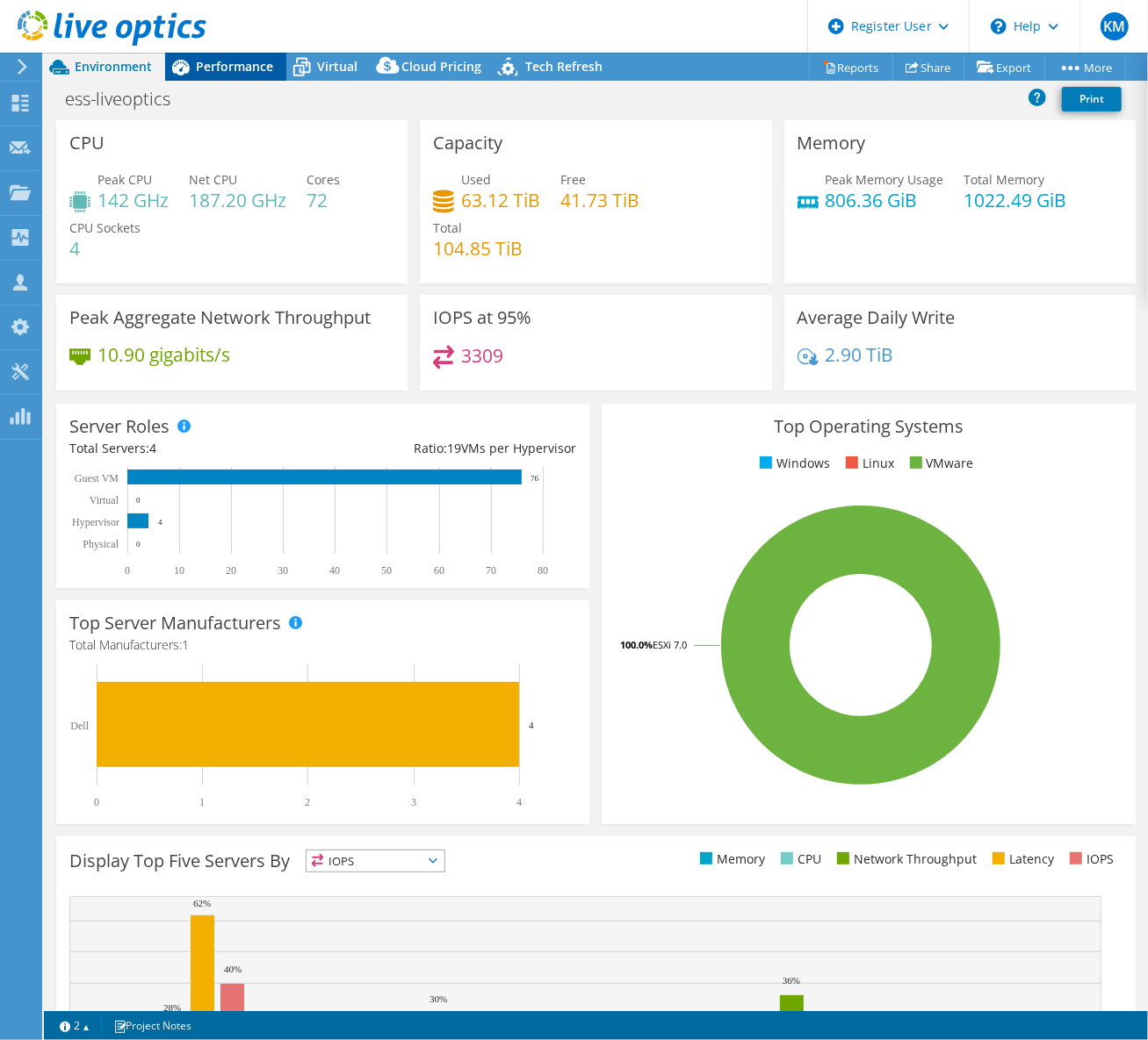
click at [190, 70] on icon at bounding box center [180, 66] width 30 height 30
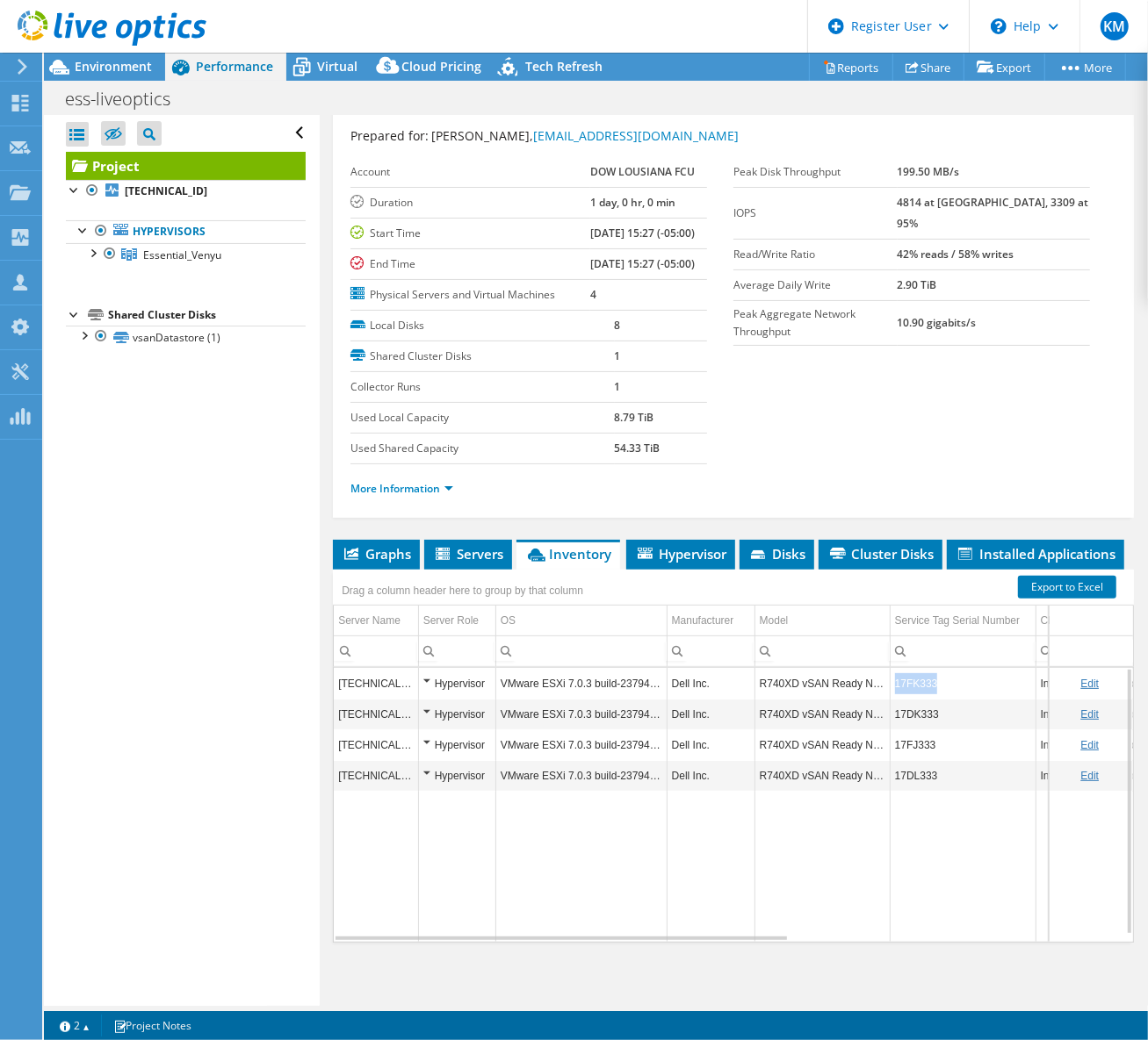
copy td "17FK333"
drag, startPoint x: 934, startPoint y: 704, endPoint x: 893, endPoint y: 701, distance: 41.1
click at [893, 699] on td "17FK333" at bounding box center [963, 683] width 146 height 30
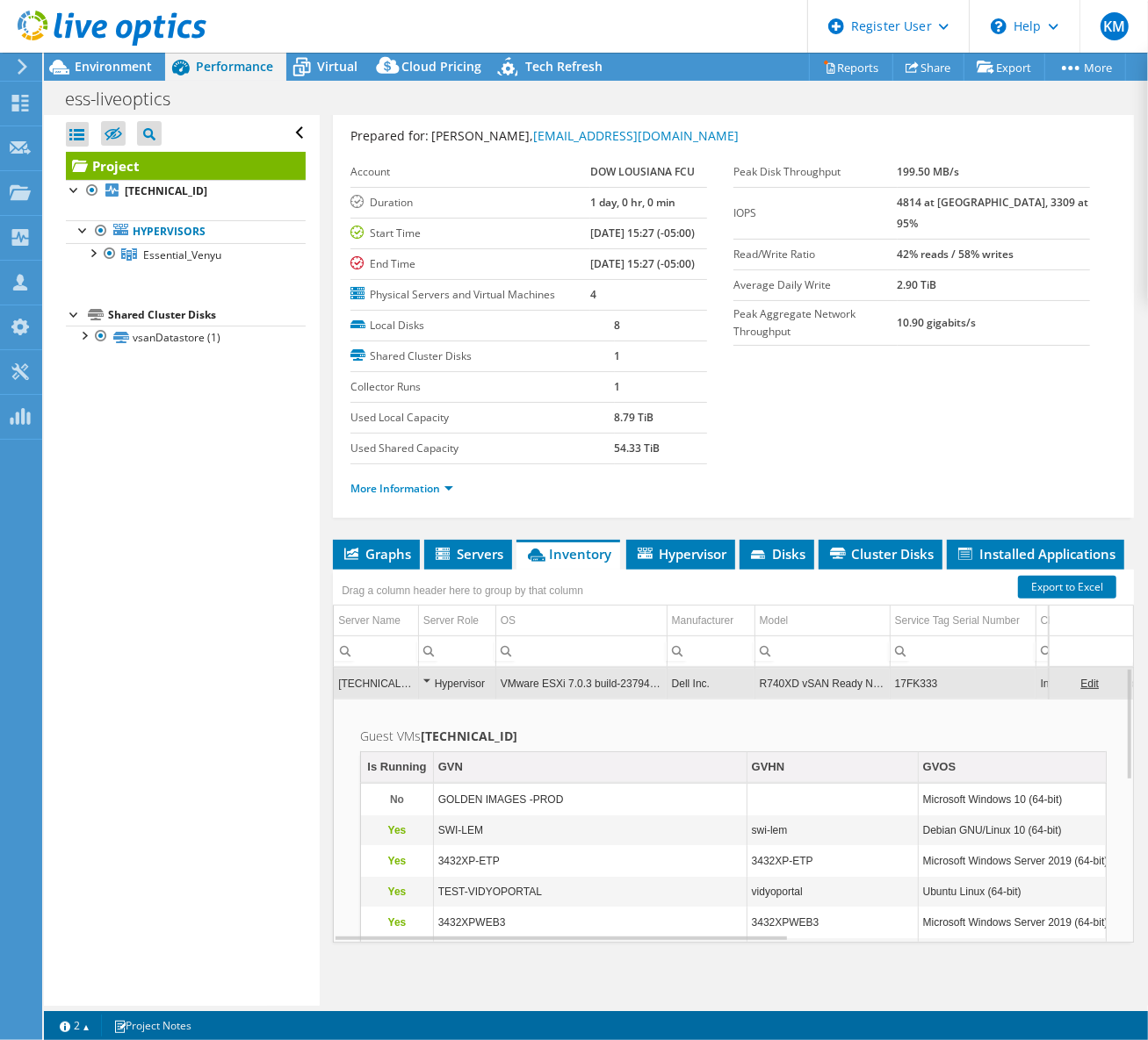
click at [543, 699] on td "VMware ESXi 7.0.3 build-23794027" at bounding box center [581, 683] width 172 height 30
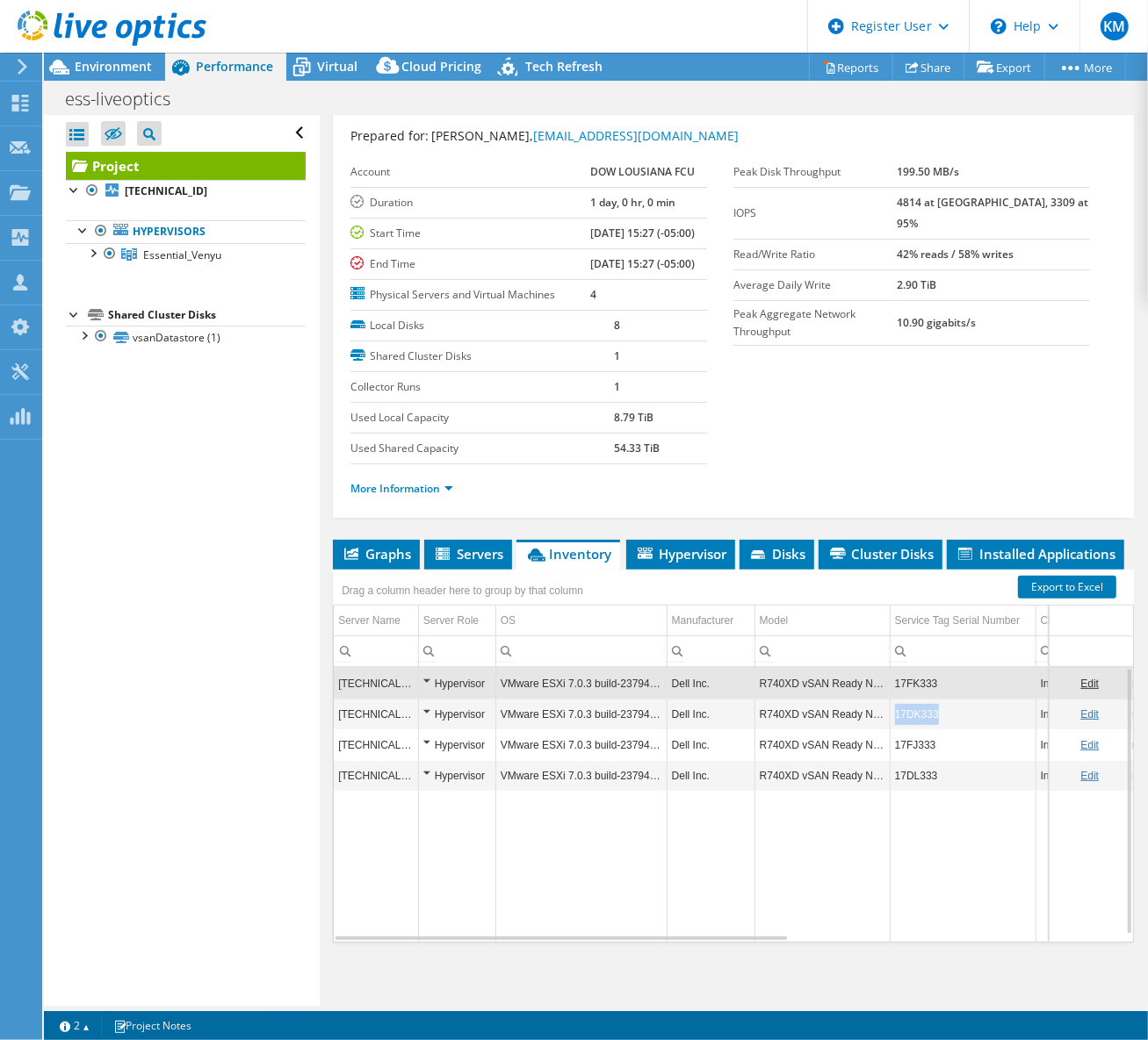
copy td "17DK333"
drag, startPoint x: 952, startPoint y: 736, endPoint x: 891, endPoint y: 745, distance: 61.7
click at [891, 729] on td "17DK333" at bounding box center [963, 714] width 146 height 30
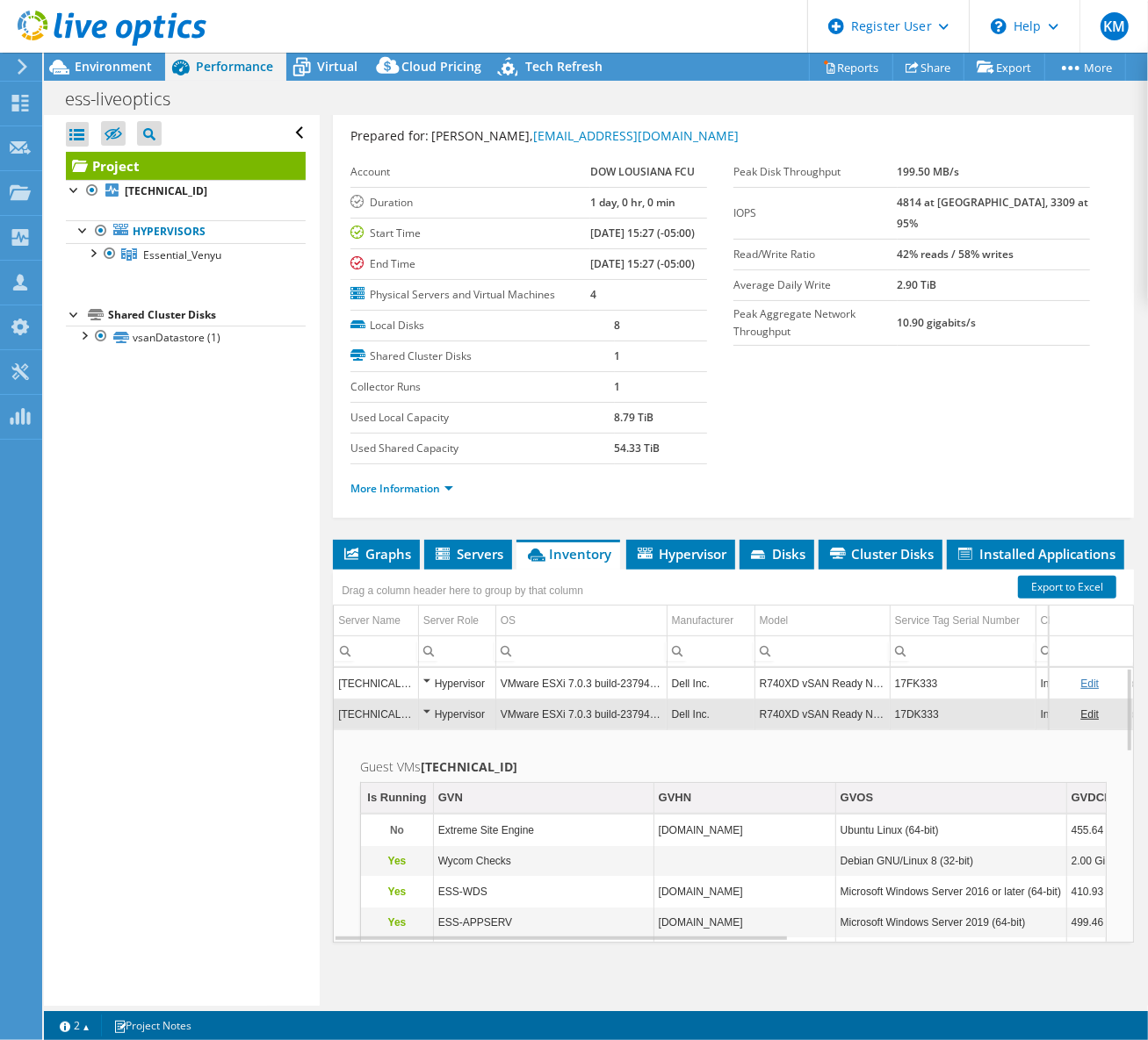
click at [909, 729] on td "17DK333" at bounding box center [963, 714] width 146 height 30
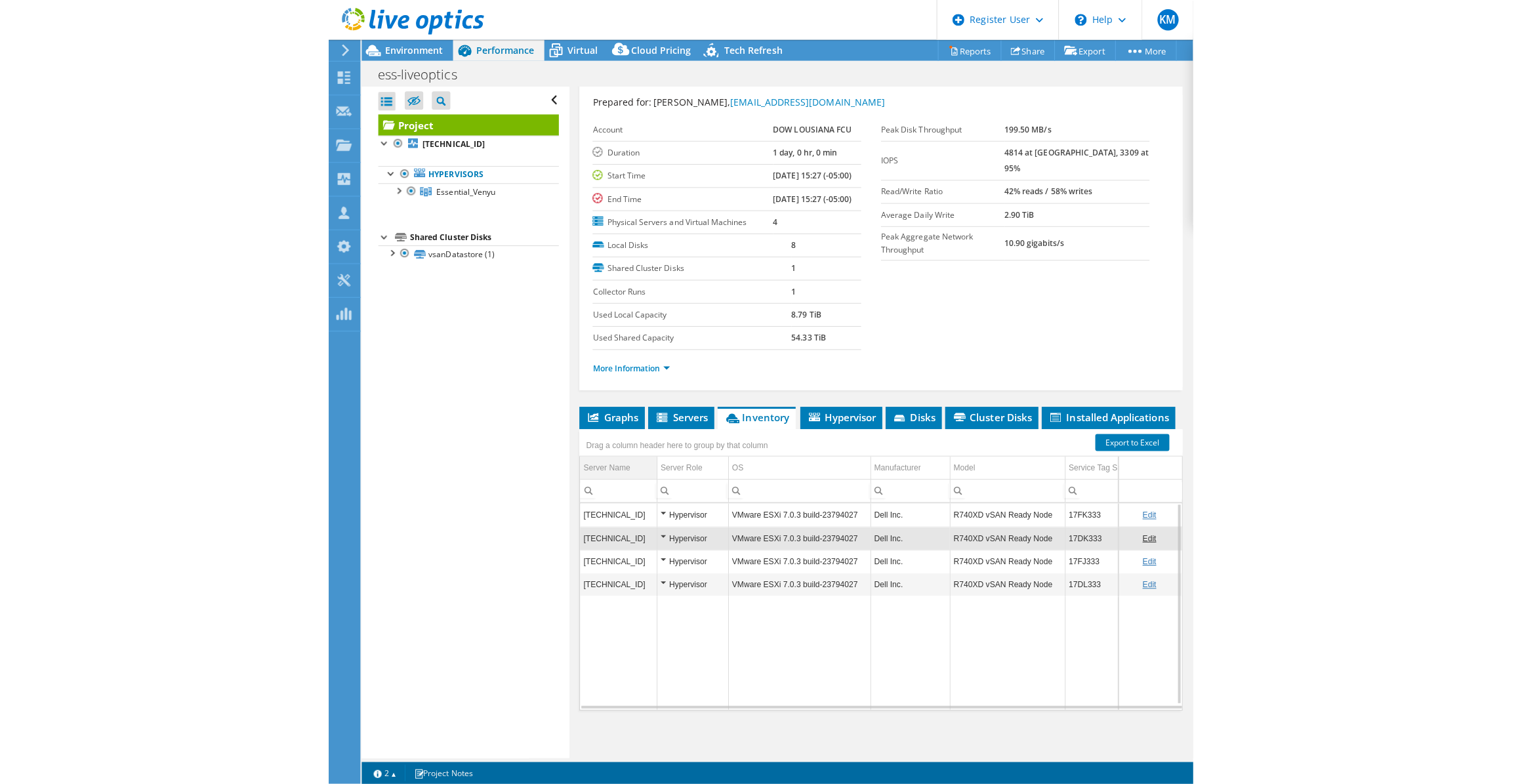
scroll to position [0, 0]
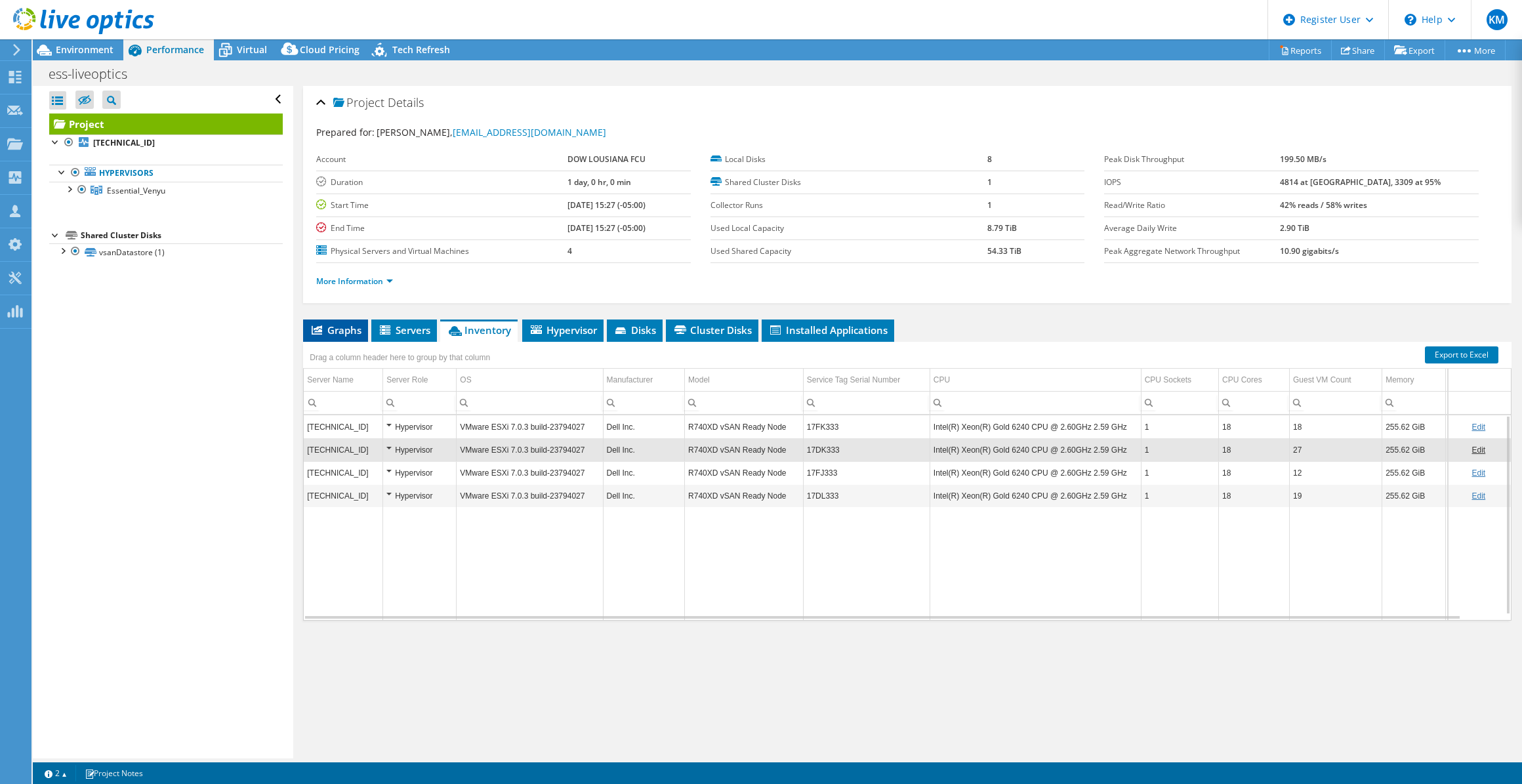
click at [350, 333] on span "Graphs" at bounding box center [335, 329] width 52 height 13
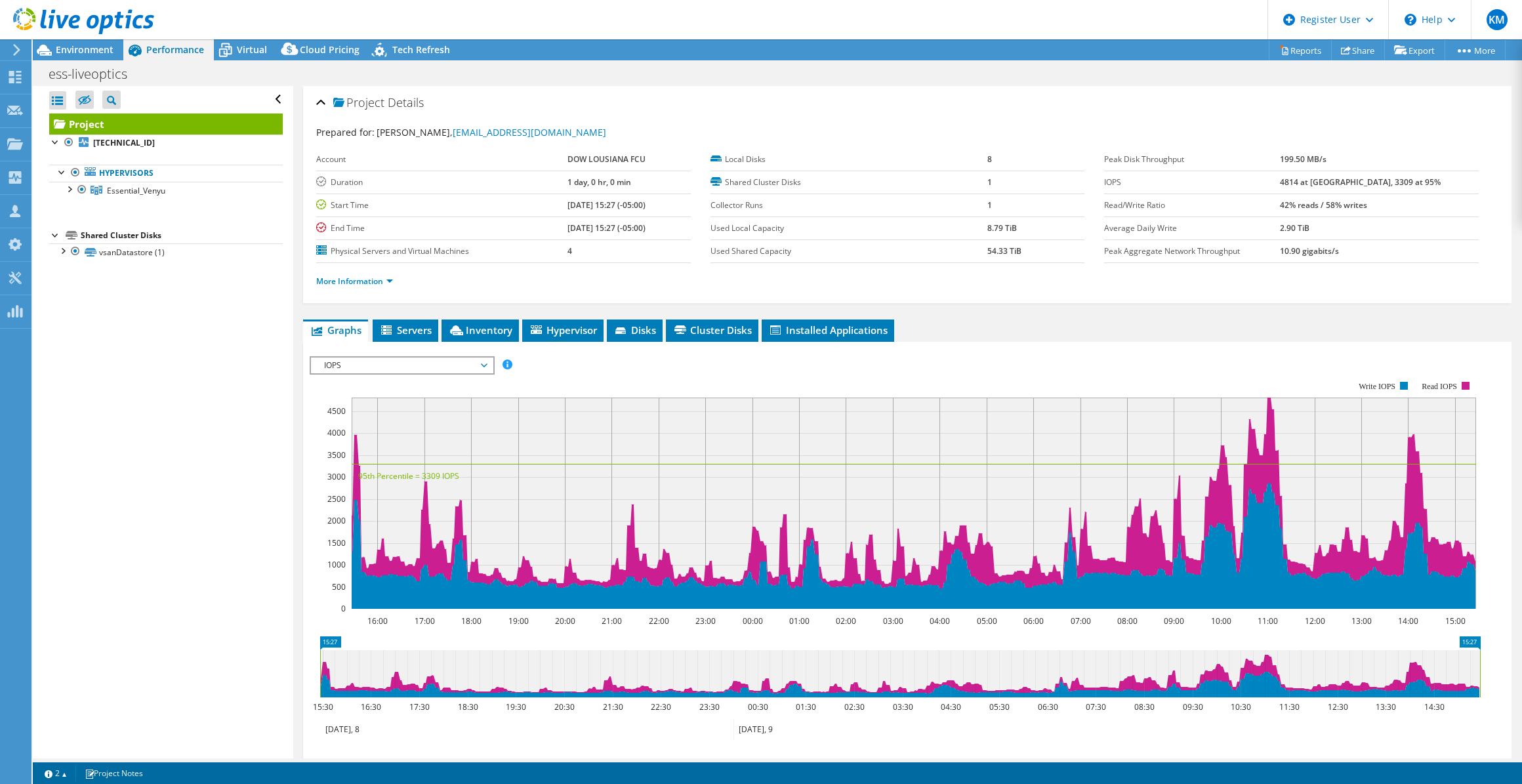
click at [473, 361] on span "IOPS" at bounding box center [402, 365] width 169 height 16
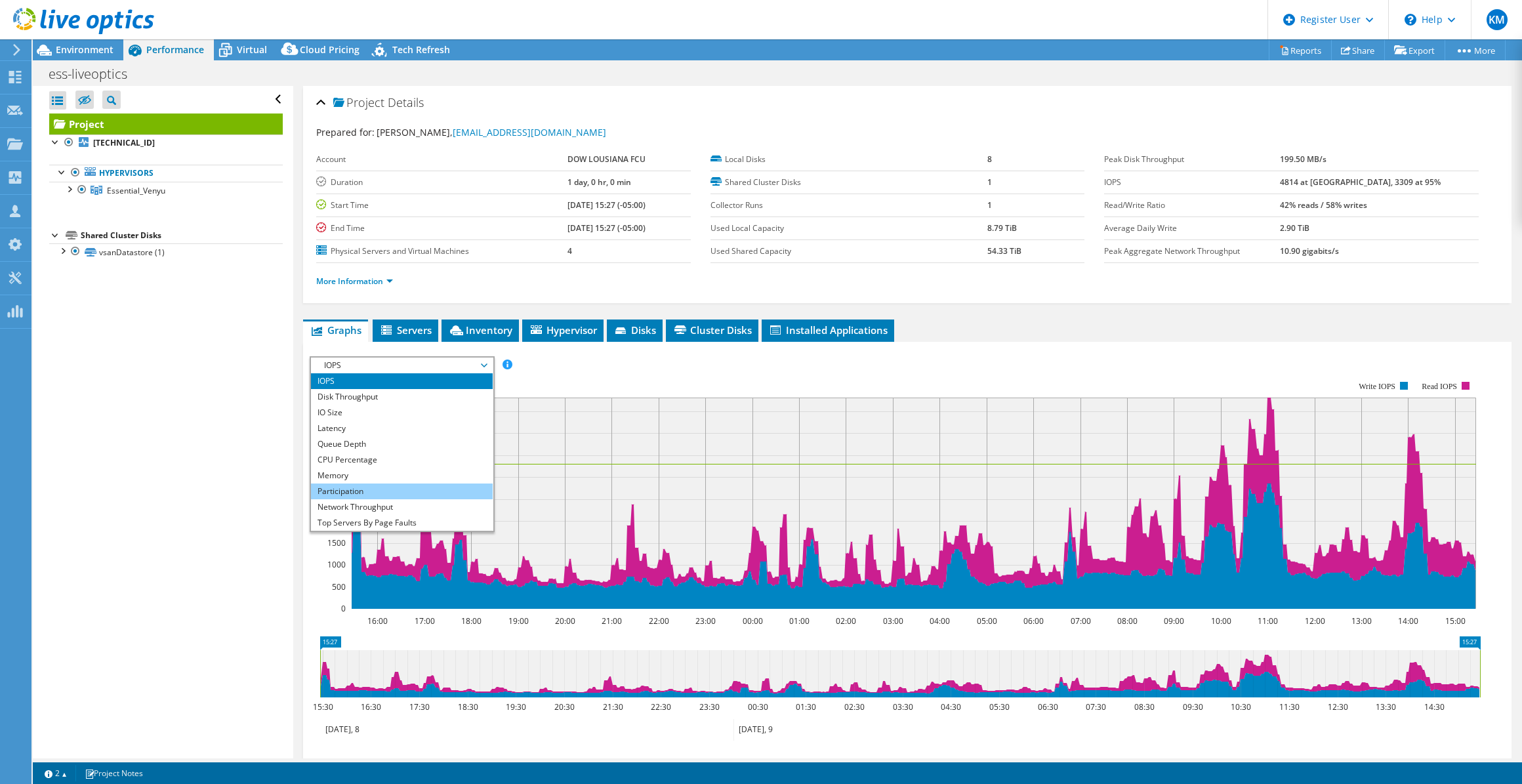
click at [415, 484] on li "Participation" at bounding box center [402, 491] width 182 height 16
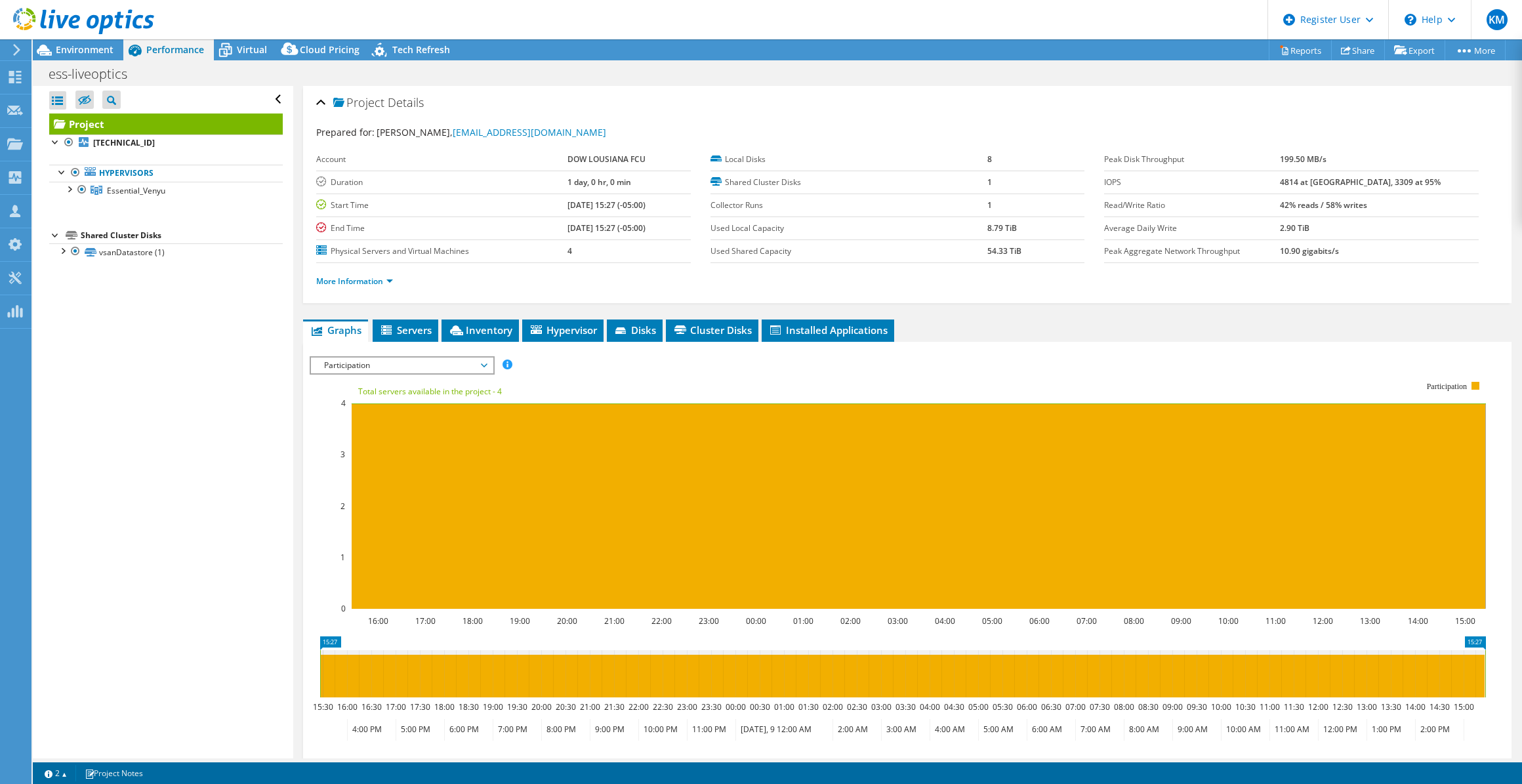
click at [409, 358] on span "Participation" at bounding box center [402, 365] width 169 height 16
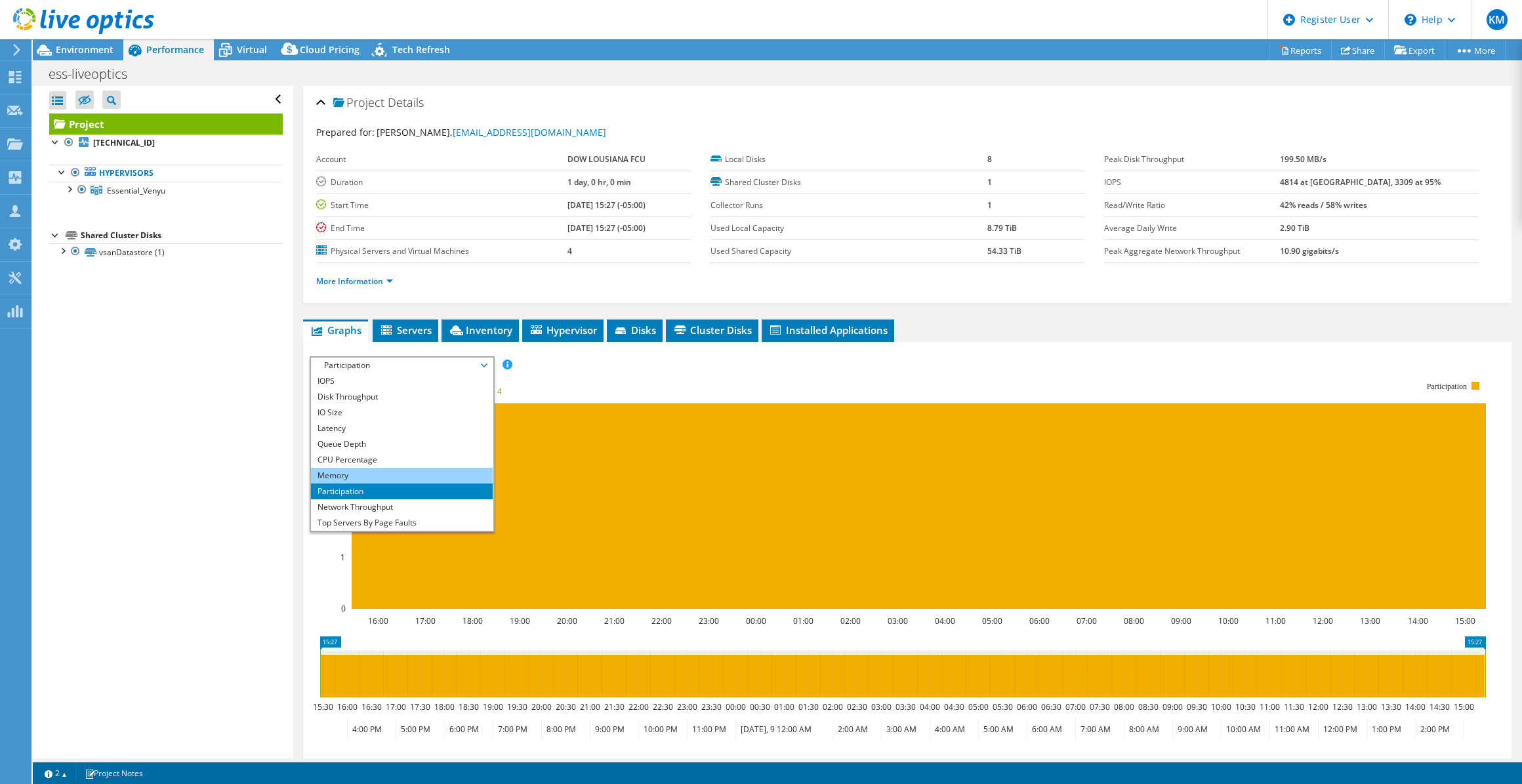
click at [404, 473] on li "Memory" at bounding box center [402, 475] width 182 height 16
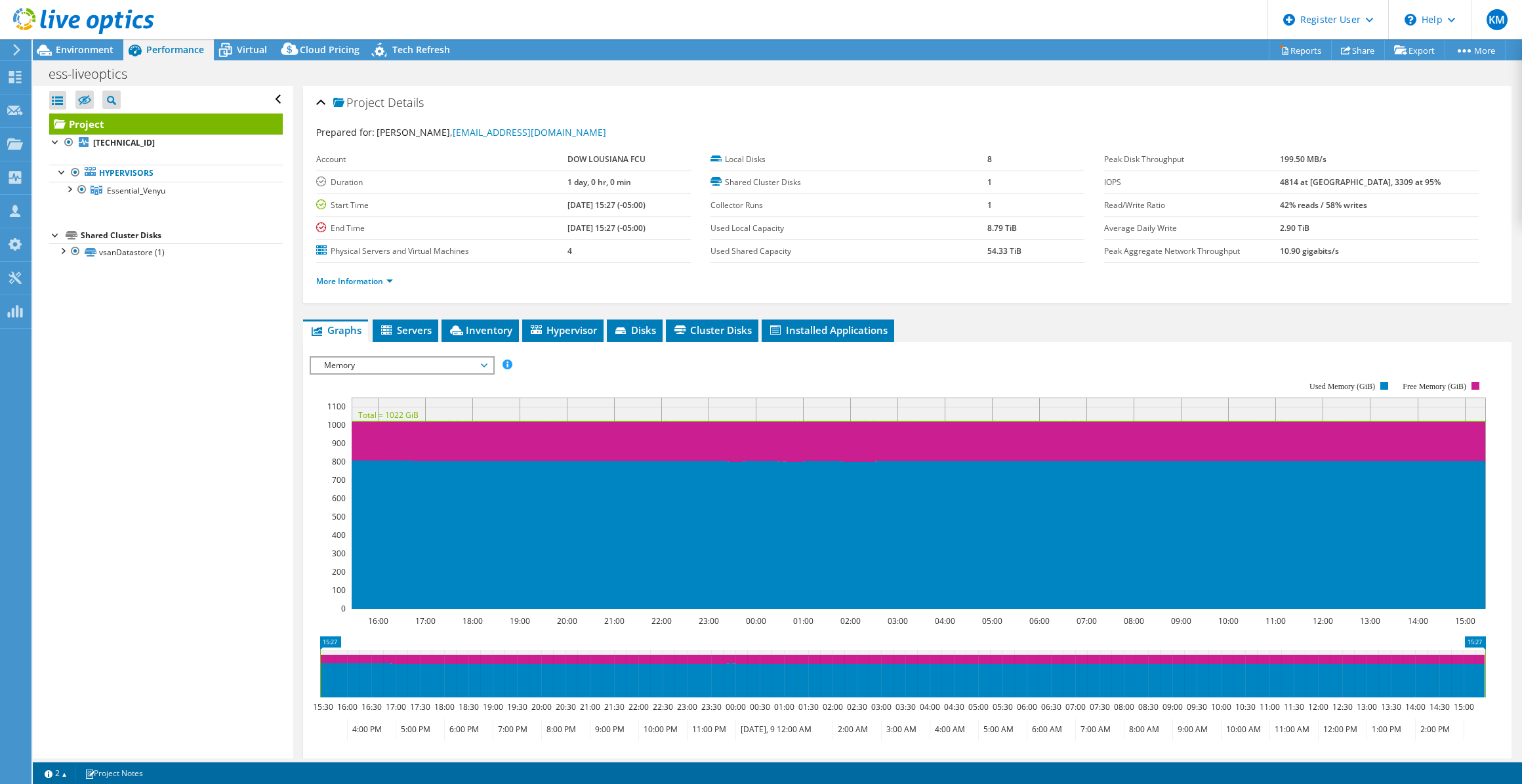
click at [407, 363] on span "Memory" at bounding box center [402, 365] width 169 height 16
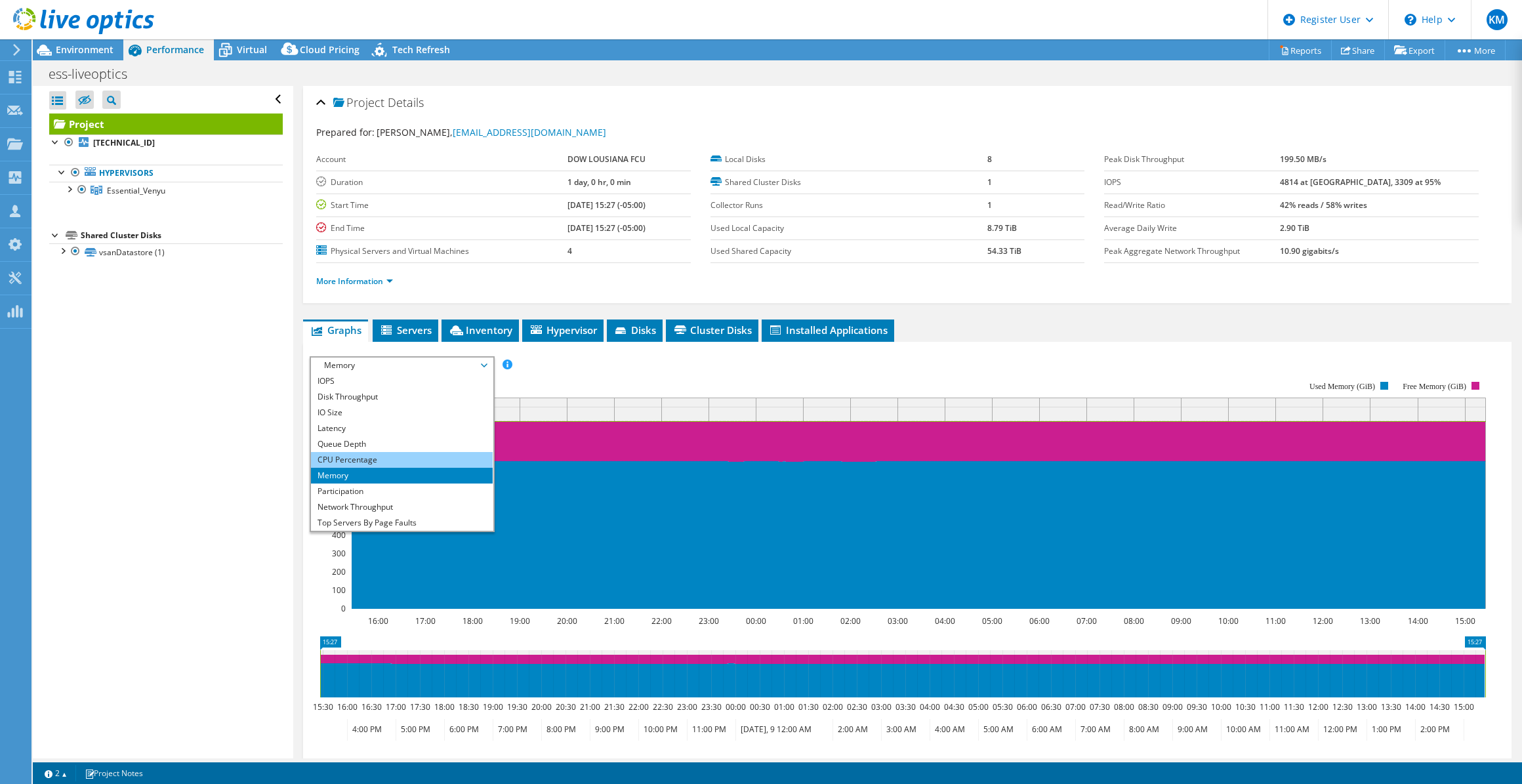
click at [404, 460] on li "CPU Percentage" at bounding box center [402, 460] width 182 height 16
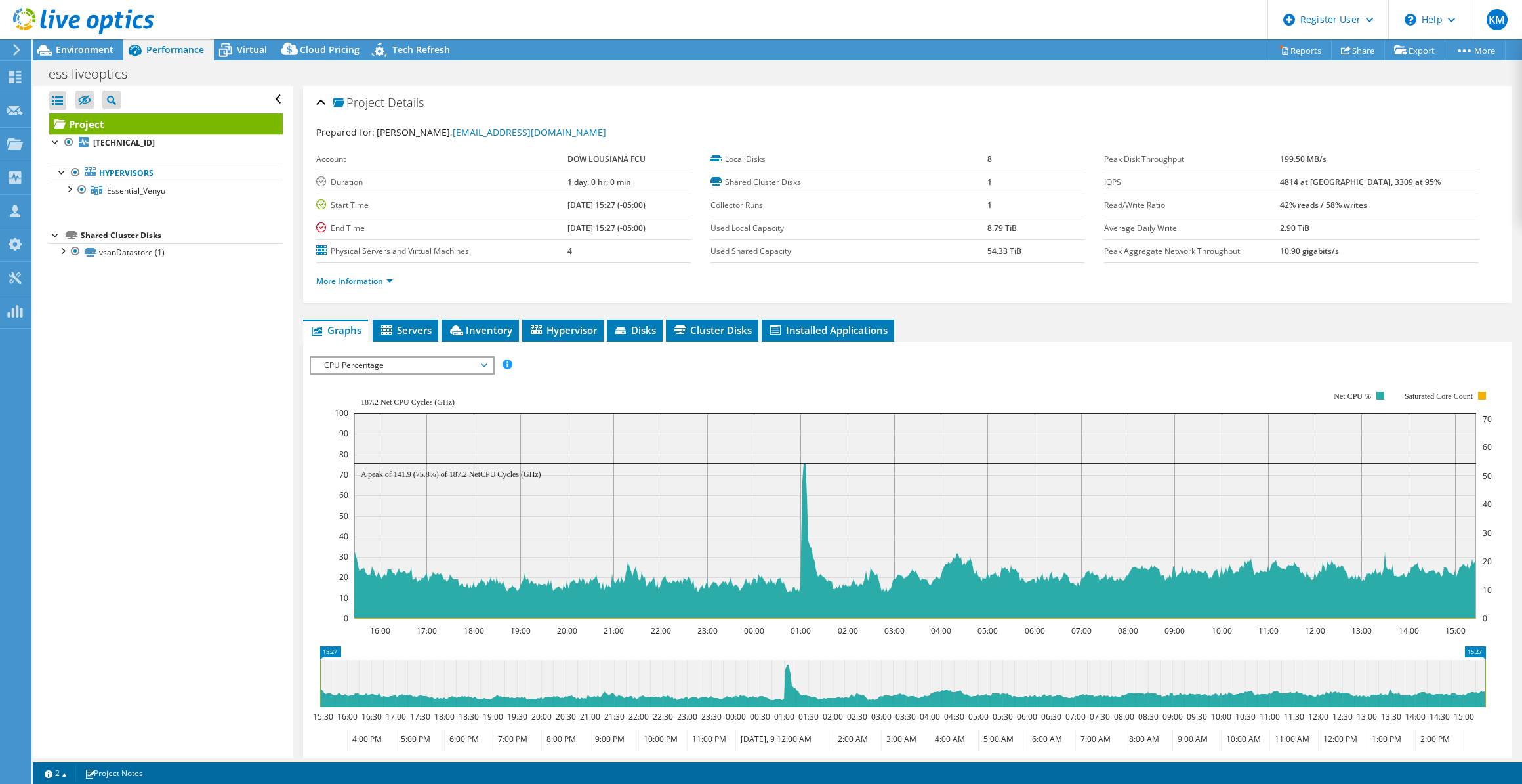
click at [382, 362] on span "CPU Percentage" at bounding box center [402, 365] width 169 height 16
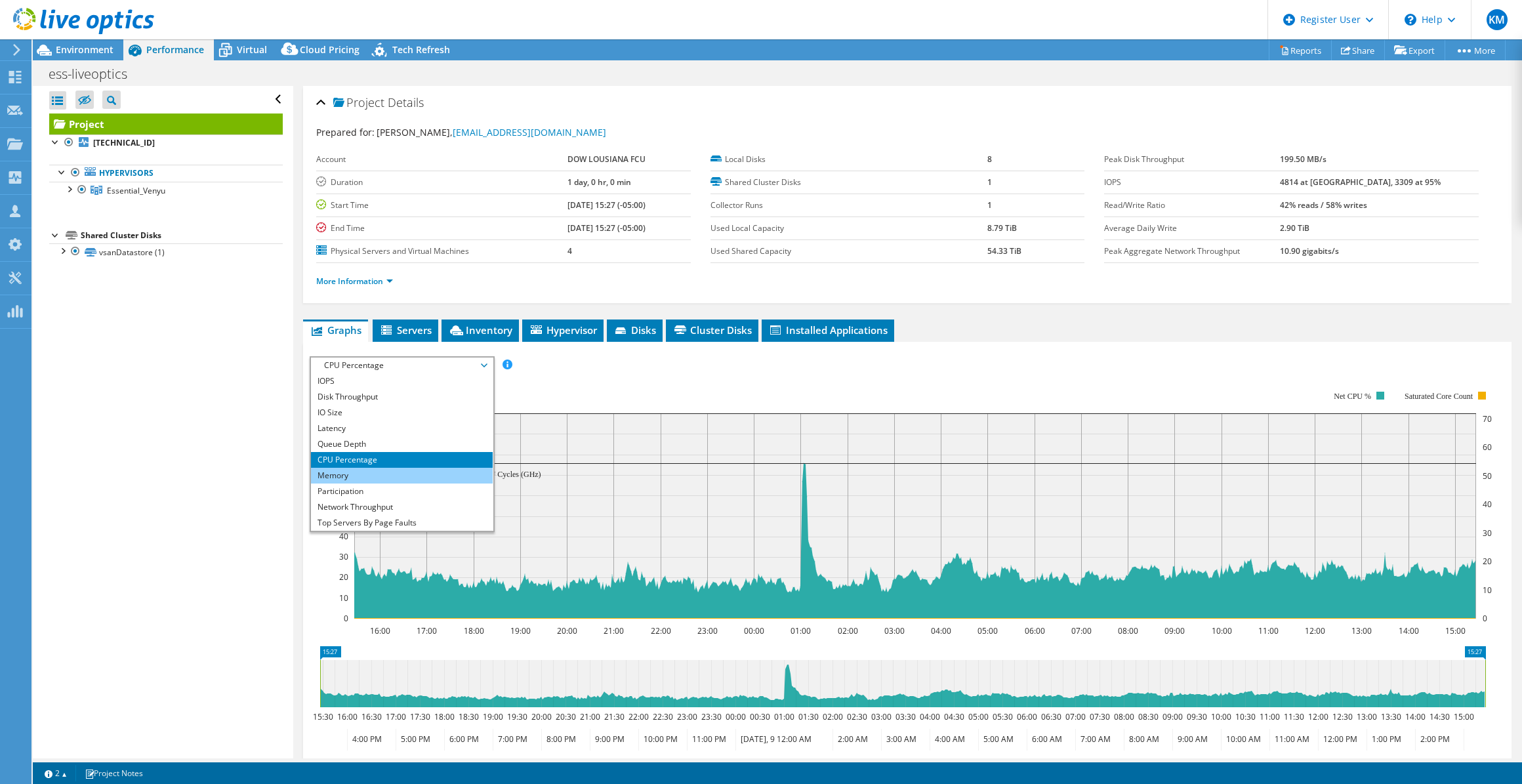
click at [354, 468] on li "Memory" at bounding box center [402, 475] width 182 height 16
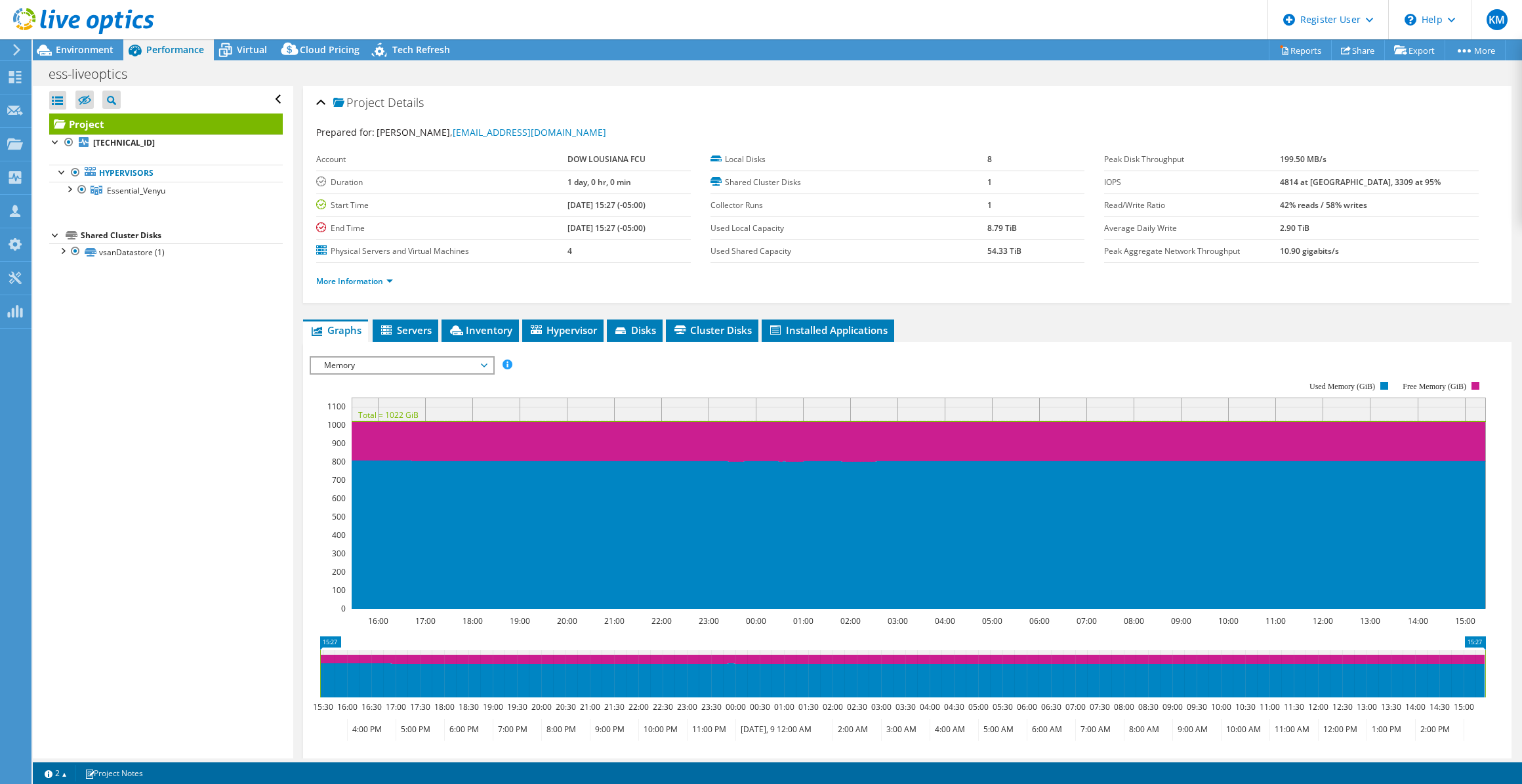
click at [361, 365] on span "Memory" at bounding box center [402, 365] width 169 height 16
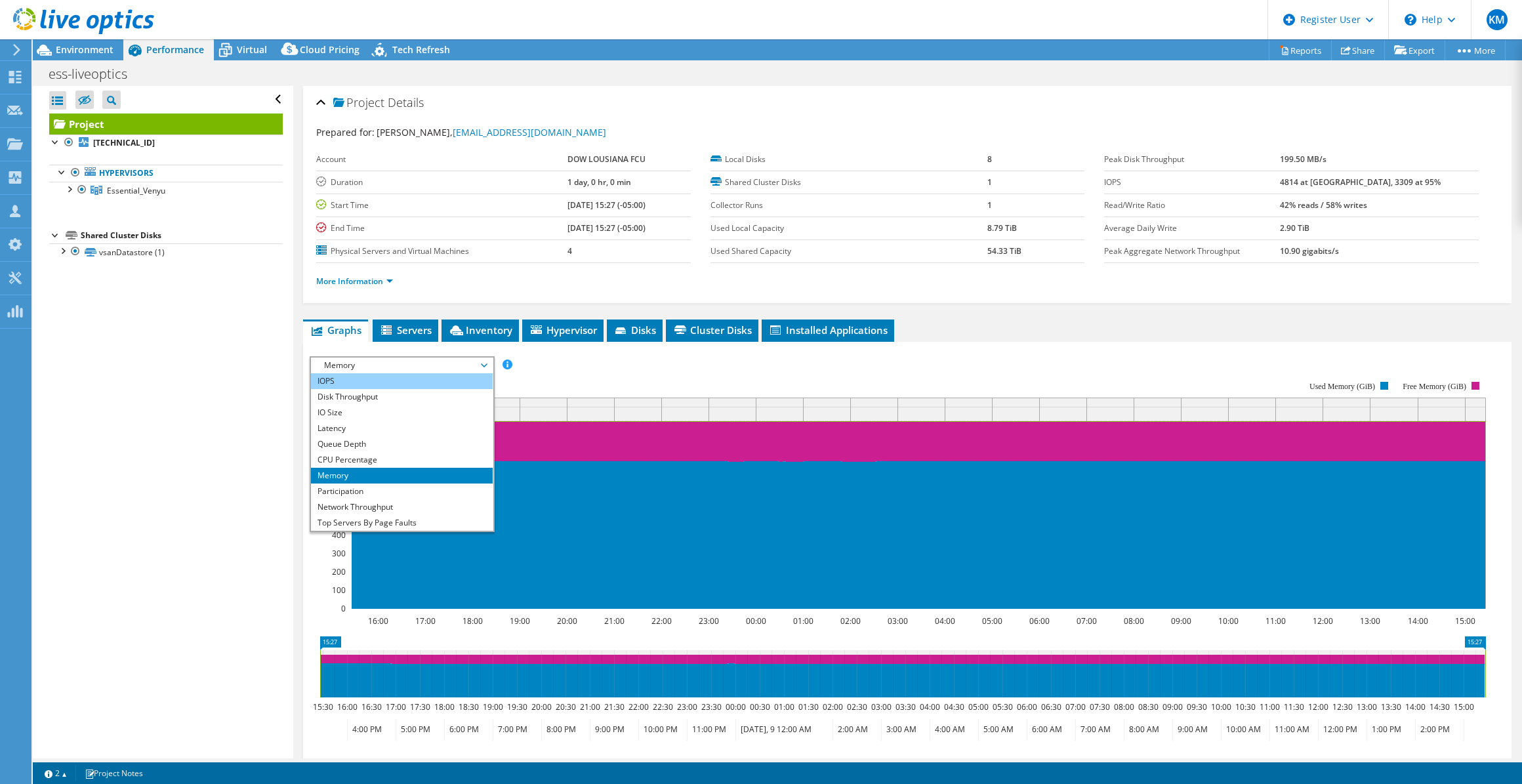
click at [327, 385] on li "IOPS" at bounding box center [402, 381] width 182 height 16
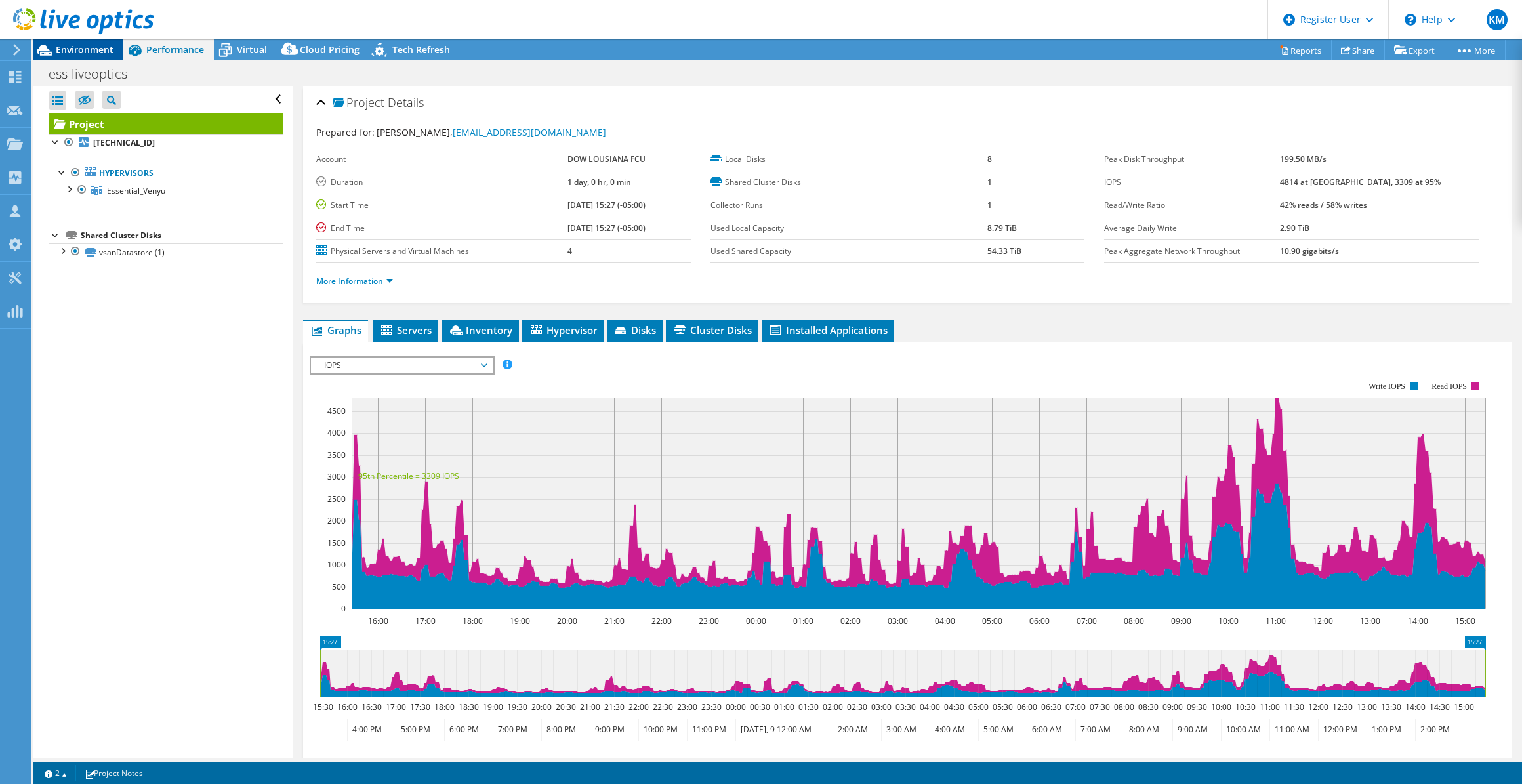
click at [62, 58] on div "Environment" at bounding box center [78, 50] width 90 height 21
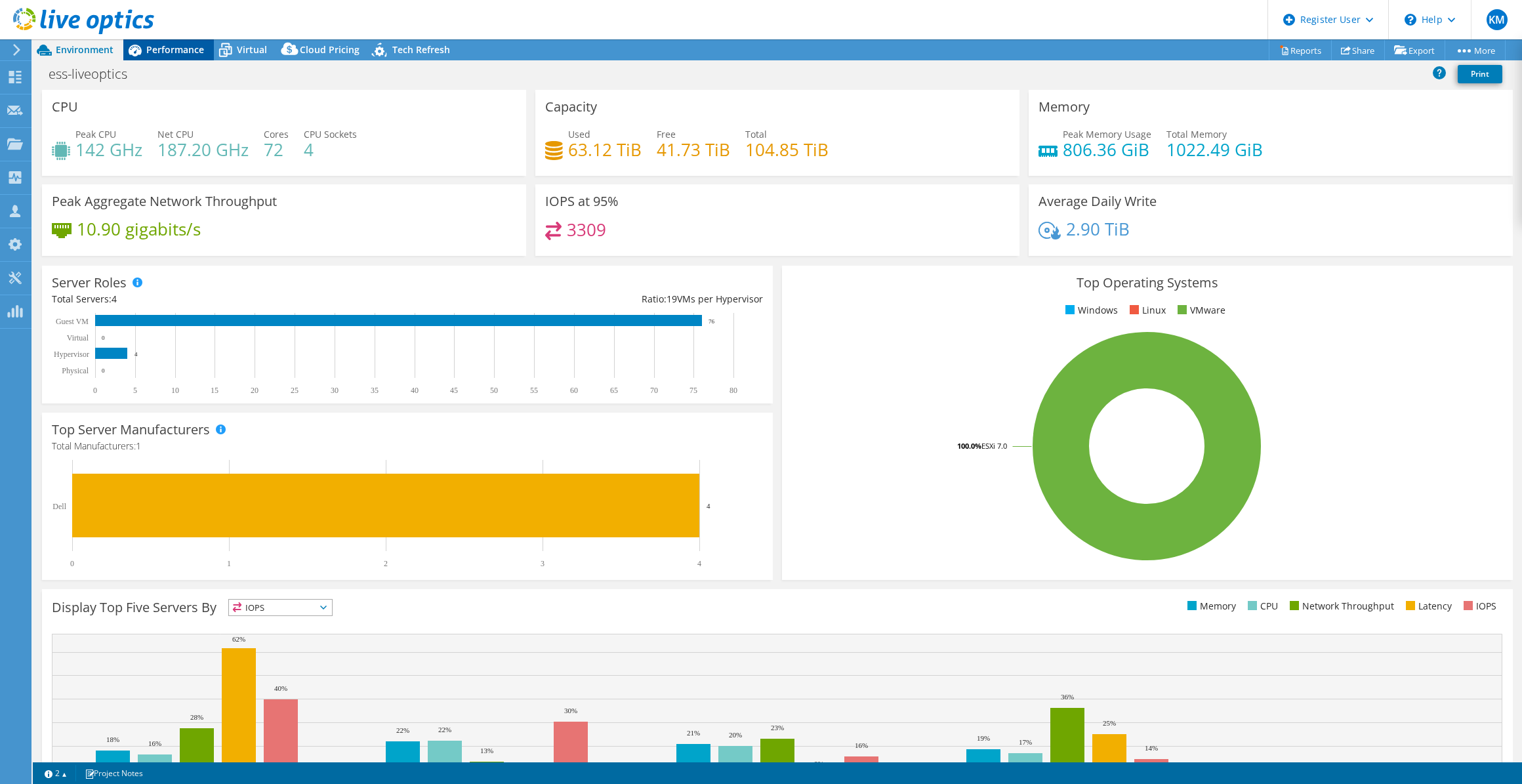
click at [186, 58] on div "Performance" at bounding box center [168, 50] width 90 height 21
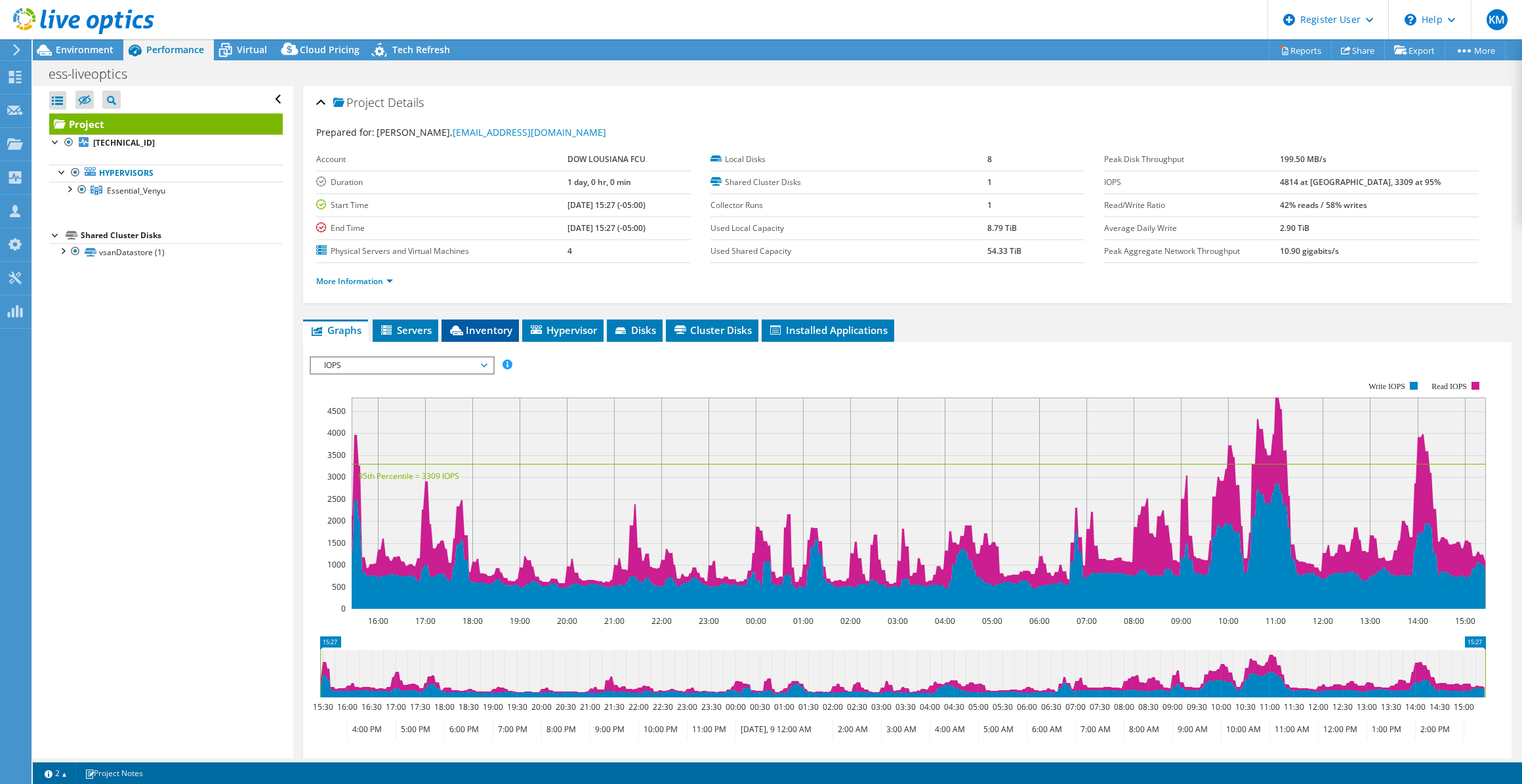
click at [501, 331] on span "Inventory" at bounding box center [480, 329] width 64 height 13
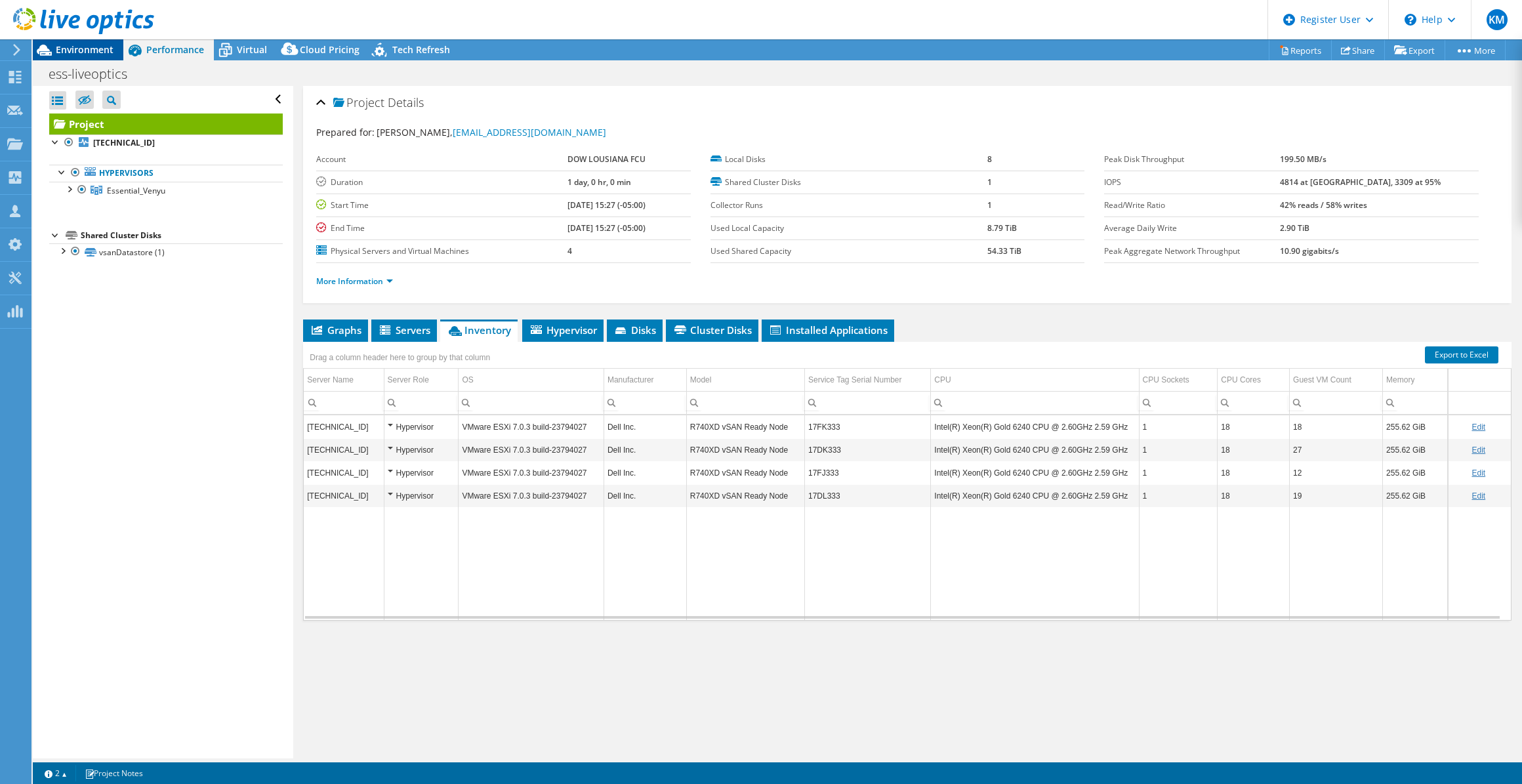
click at [65, 54] on span "Environment" at bounding box center [85, 50] width 58 height 12
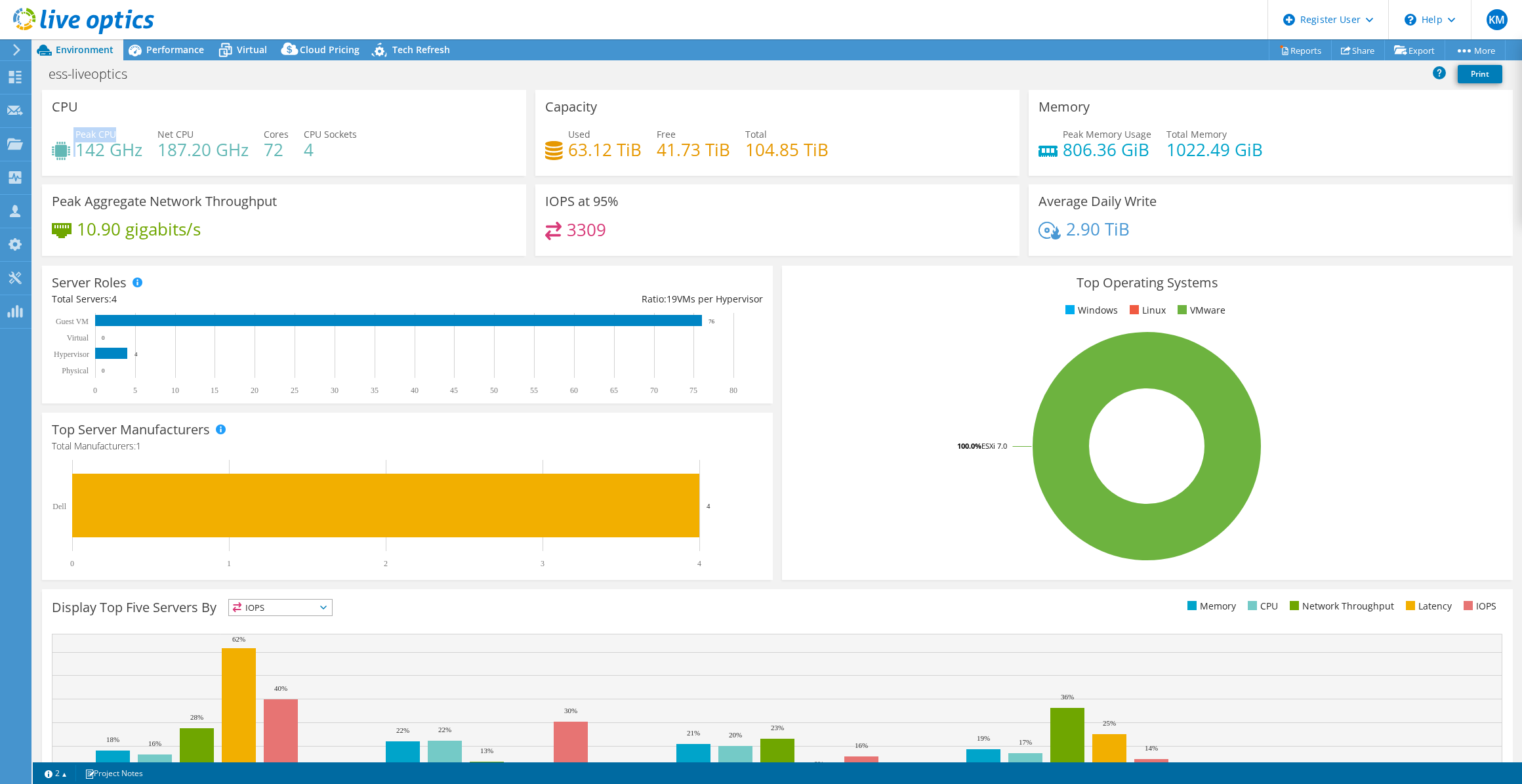
drag, startPoint x: 71, startPoint y: 133, endPoint x: 113, endPoint y: 127, distance: 42.4
click at [113, 127] on div "Peak CPU 142 GHz" at bounding box center [96, 142] width 90 height 30
drag, startPoint x: 113, startPoint y: 127, endPoint x: 238, endPoint y: 119, distance: 125.3
click at [238, 120] on div "CPU Peak CPU 142 GHz Net CPU 187.20 GHz Cores 72 CPU Sockets 4" at bounding box center [284, 132] width 484 height 86
click at [138, 50] on icon at bounding box center [135, 50] width 13 height 12
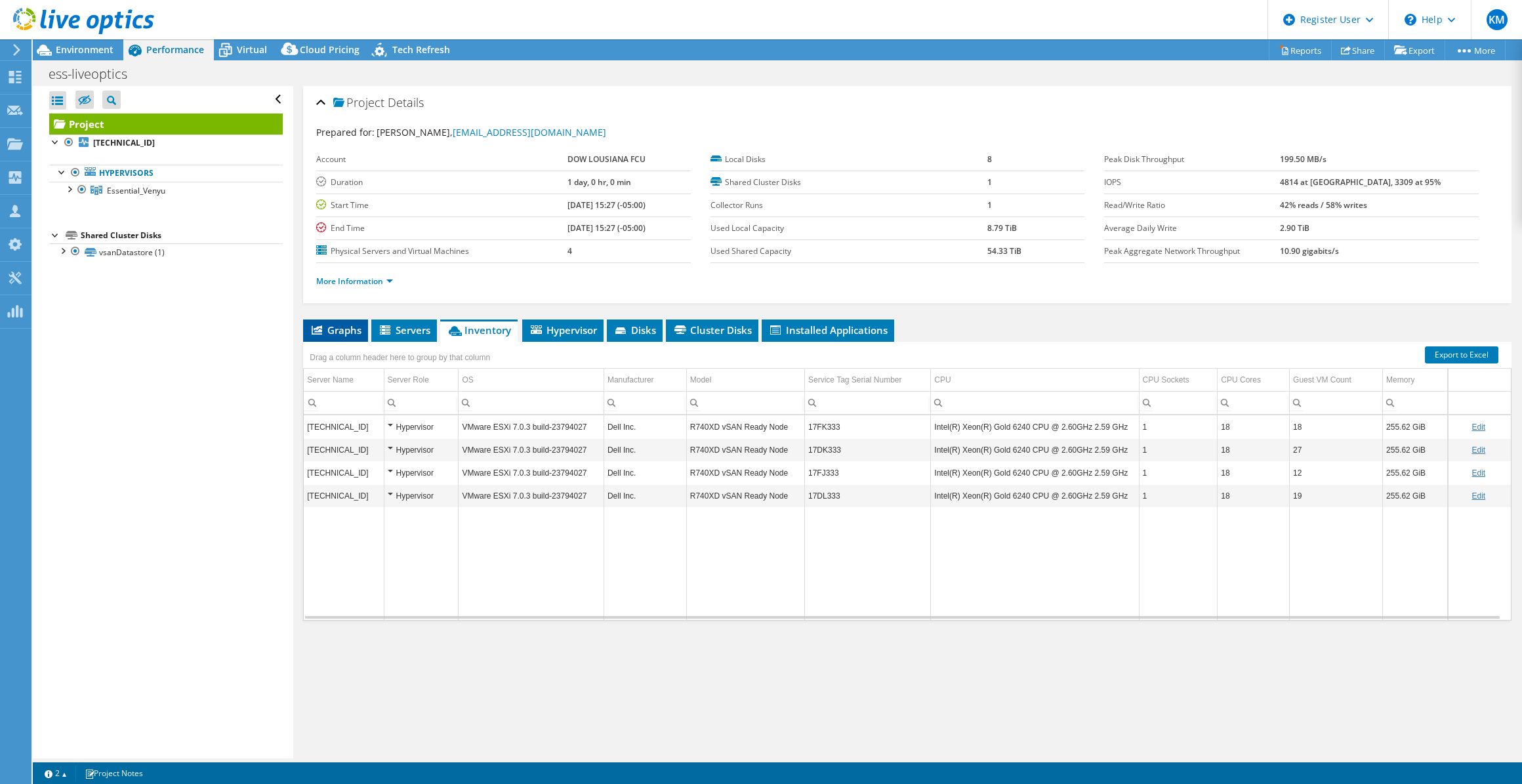
click at [364, 338] on li "Graphs" at bounding box center [336, 331] width 65 height 22
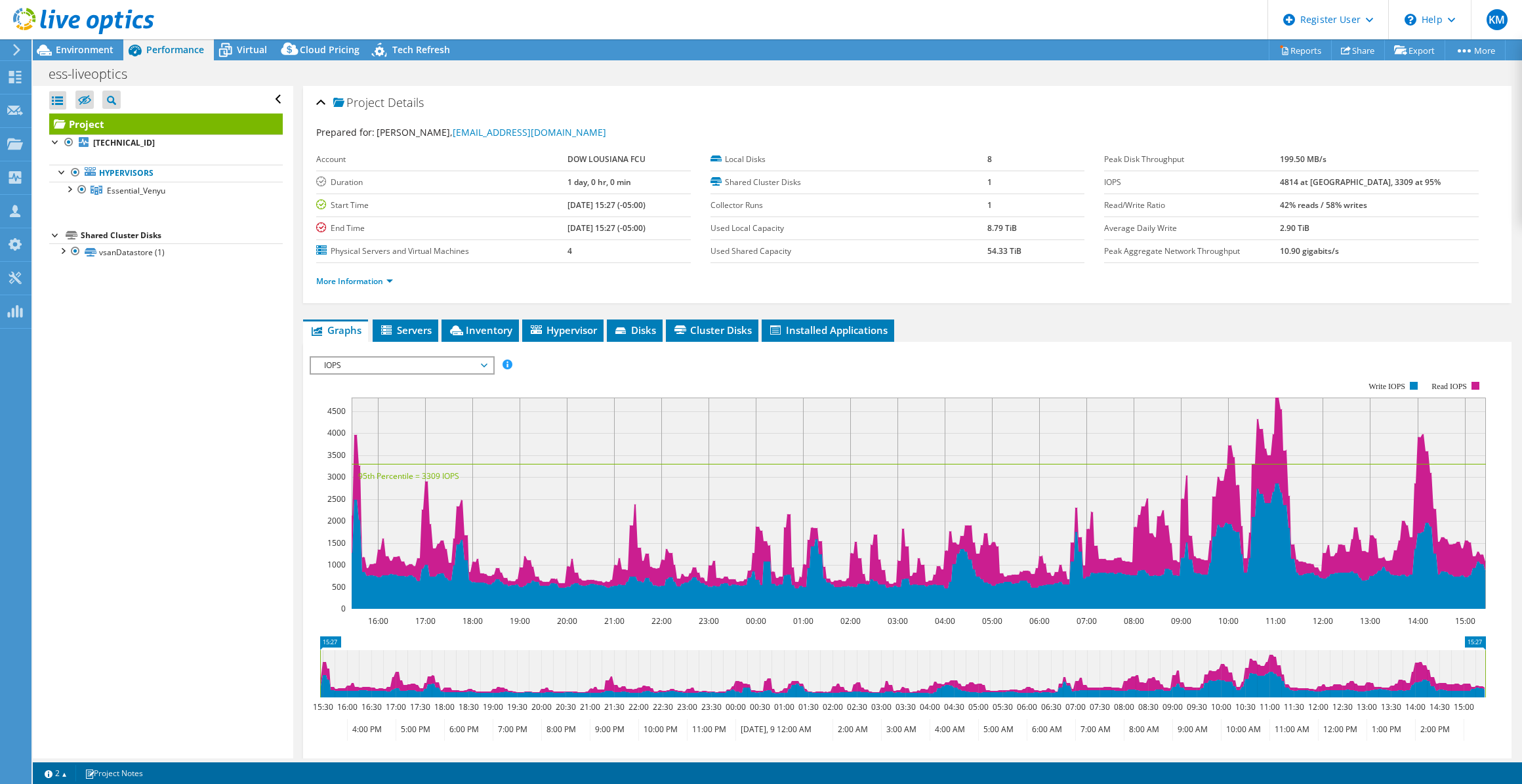
click at [383, 364] on span "IOPS" at bounding box center [402, 365] width 169 height 16
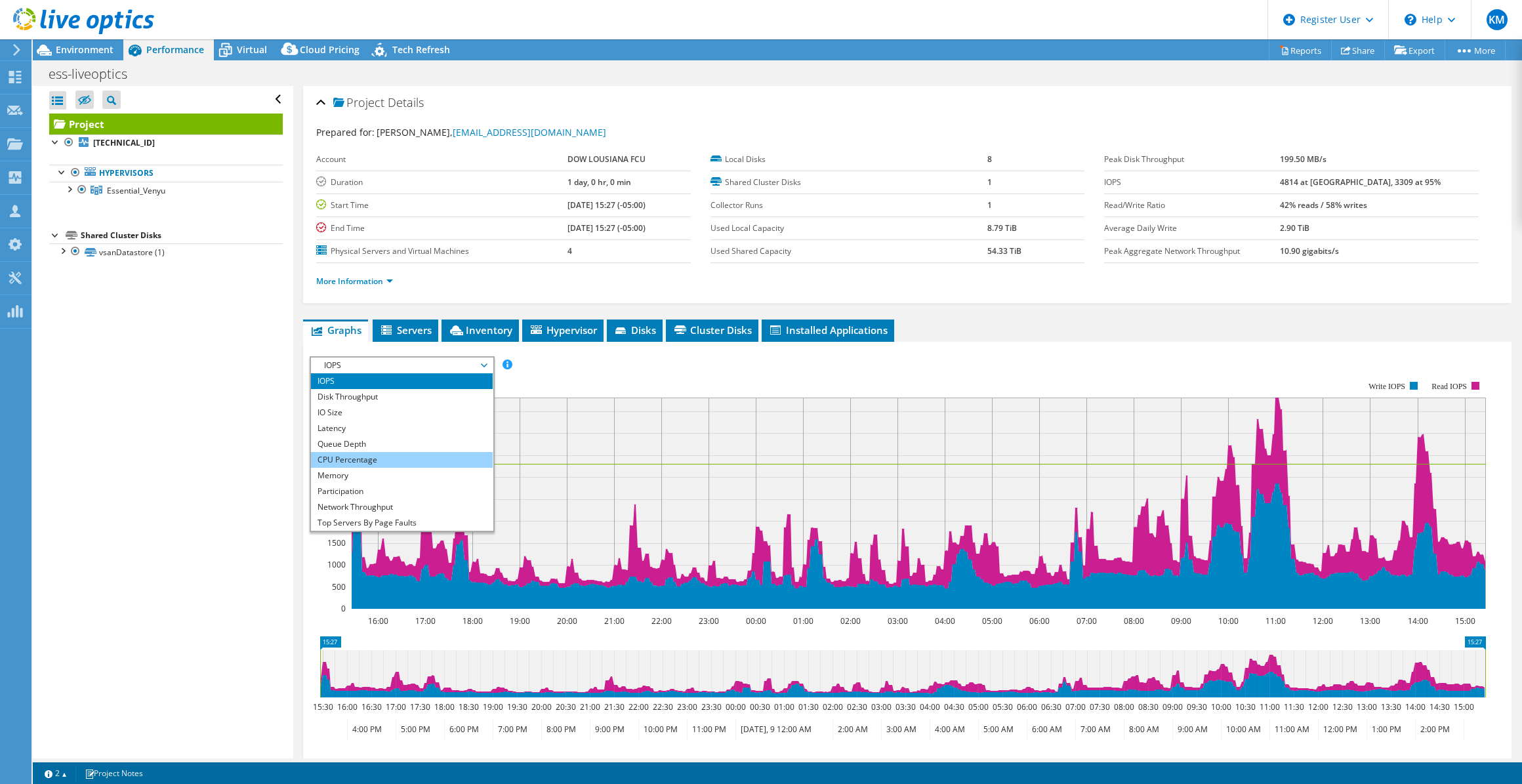
click at [379, 453] on li "CPU Percentage" at bounding box center [402, 460] width 182 height 16
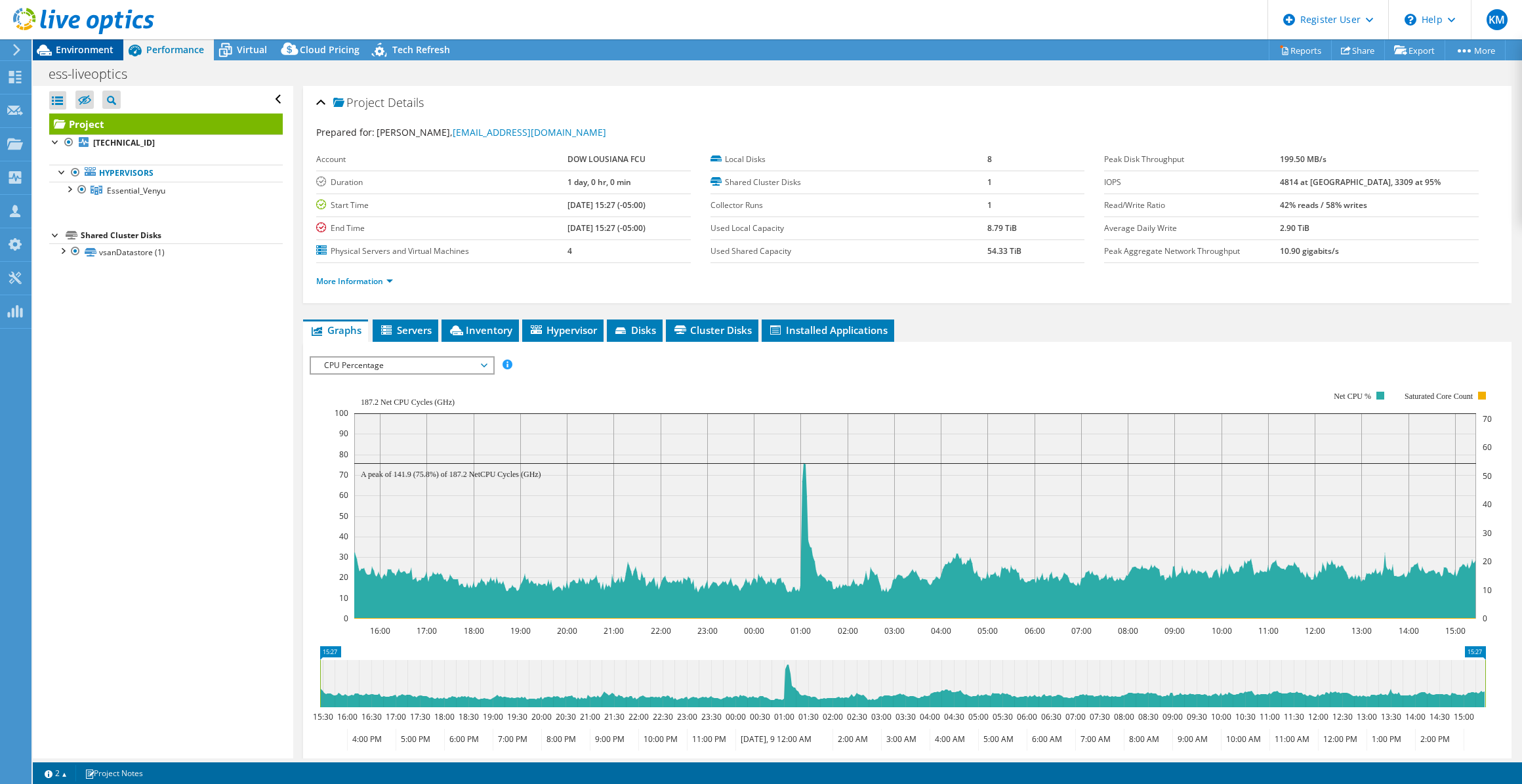
click at [81, 55] on span "Environment" at bounding box center [85, 50] width 58 height 12
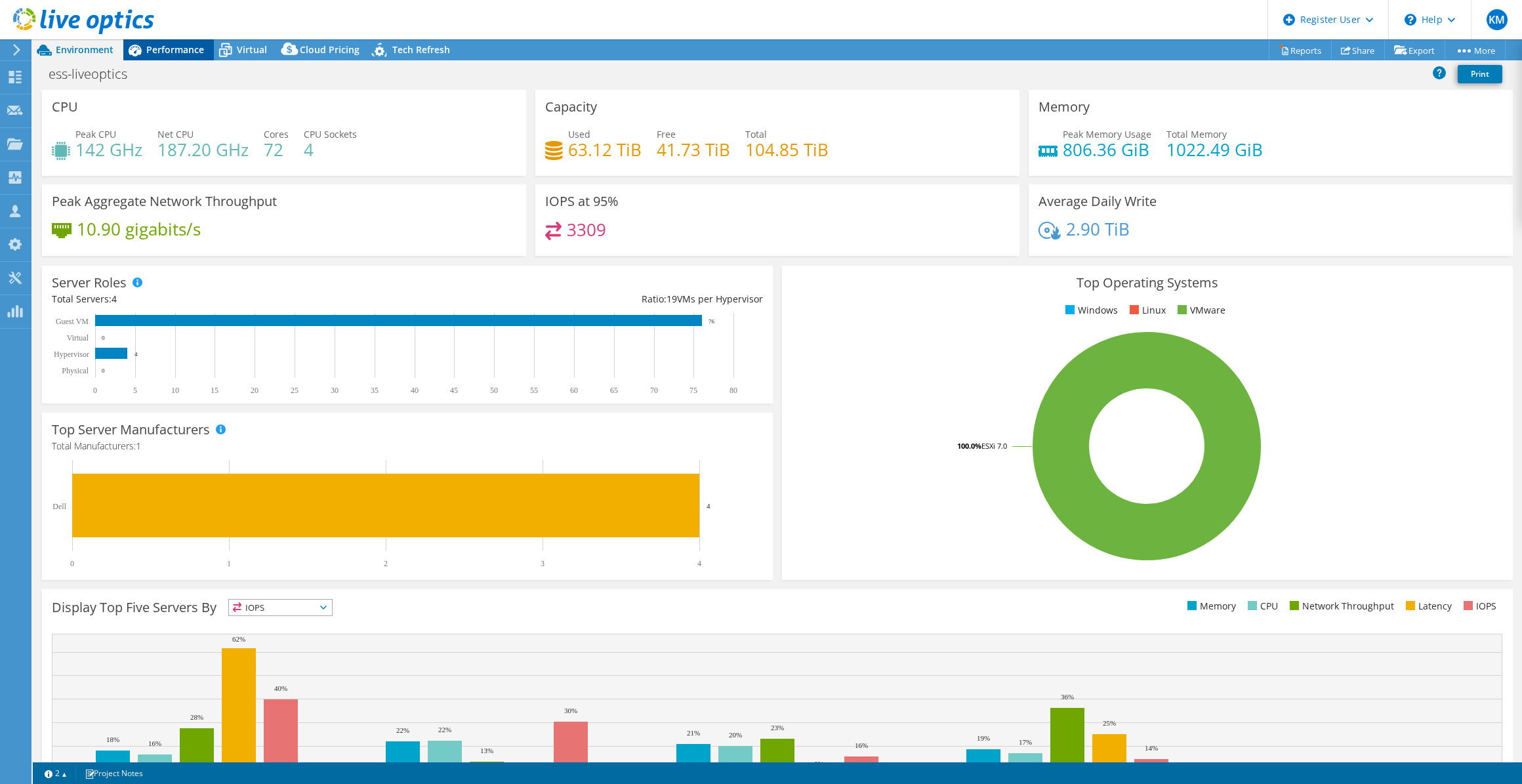
click at [185, 59] on div "Performance" at bounding box center [168, 50] width 90 height 21
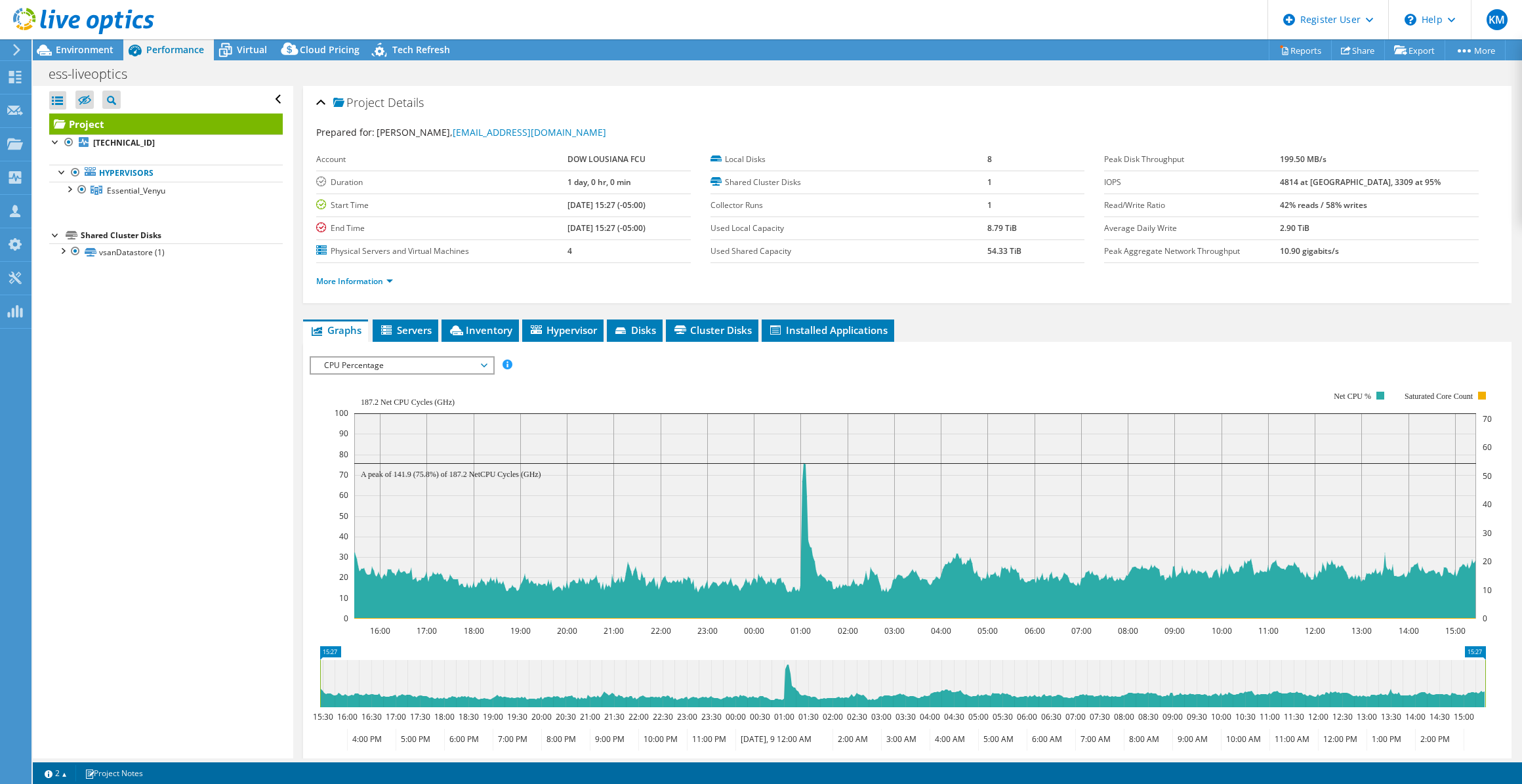
click at [486, 342] on div "IOPS Disk Throughput IO Size Latency Queue Depth CPU Percentage Memory Page Fau…" at bounding box center [907, 578] width 1195 height 473
click at [486, 333] on span "Inventory" at bounding box center [480, 329] width 64 height 13
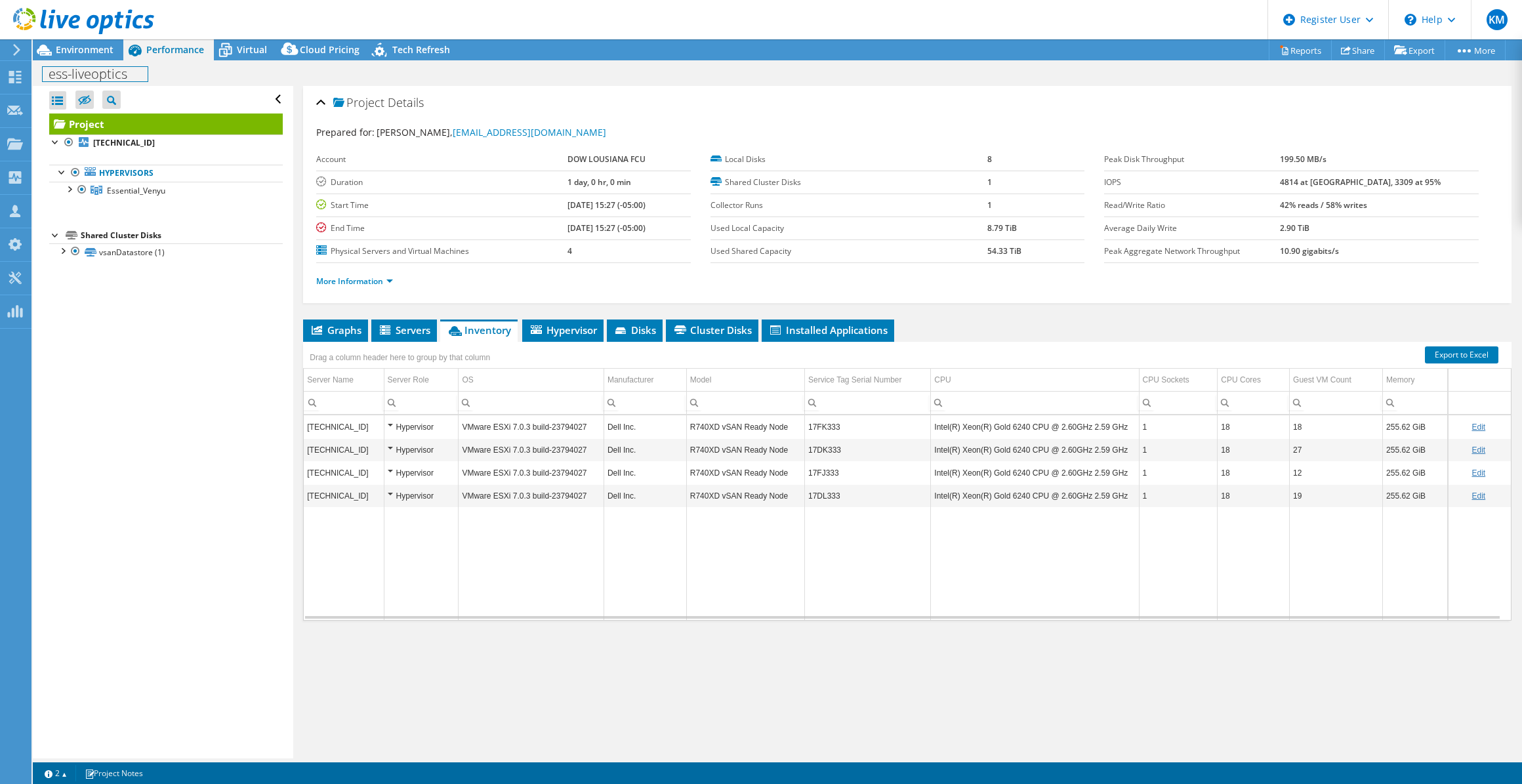
click at [148, 73] on div "ess-liveoptics Print" at bounding box center [778, 74] width 1490 height 24
drag, startPoint x: 72, startPoint y: 48, endPoint x: 187, endPoint y: 88, distance: 121.8
click at [72, 48] on span "Environment" at bounding box center [85, 50] width 58 height 12
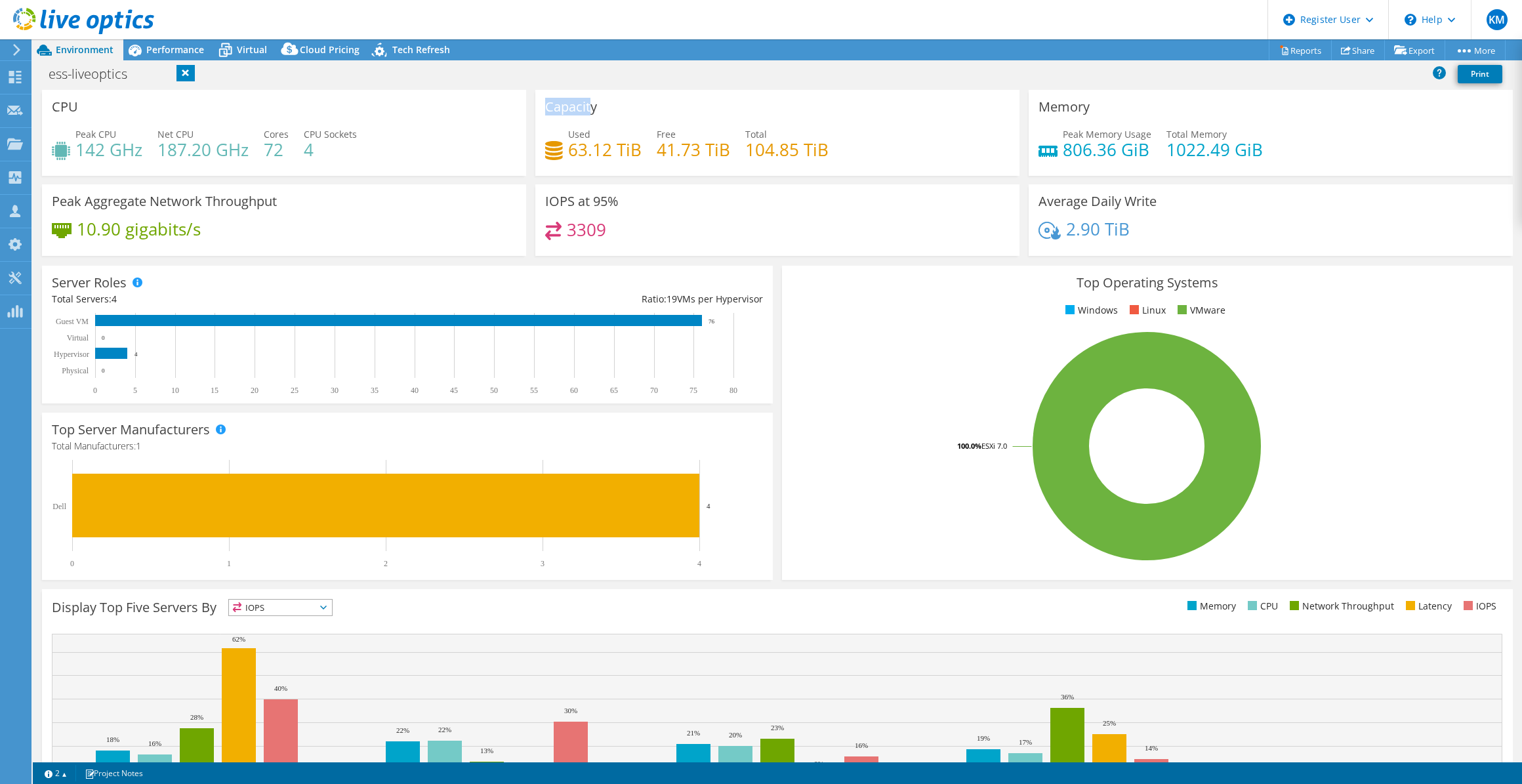
drag, startPoint x: 539, startPoint y: 105, endPoint x: 589, endPoint y: 112, distance: 50.5
click at [589, 112] on div "Capacity Used 63.12 TiB Free 41.73 TiB Total 104.85 TiB" at bounding box center [777, 132] width 484 height 86
drag, startPoint x: 589, startPoint y: 112, endPoint x: 634, endPoint y: 119, distance: 45.5
click at [634, 119] on div "Capacity Used 63.12 TiB Free 41.73 TiB Total 104.85 TiB" at bounding box center [777, 132] width 484 height 86
click at [260, 52] on span "Virtual" at bounding box center [252, 50] width 30 height 12
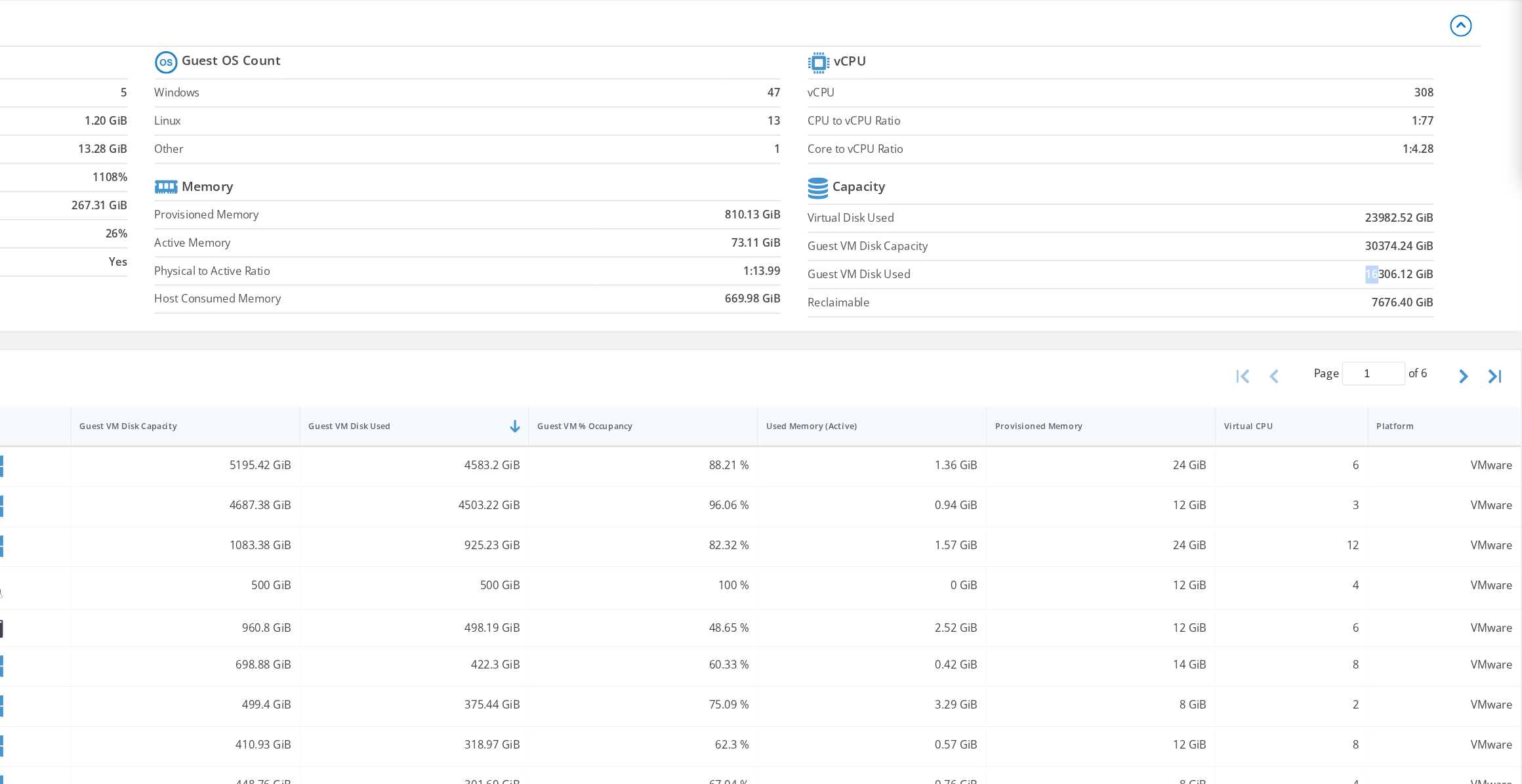
drag, startPoint x: 1402, startPoint y: 287, endPoint x: 1410, endPoint y: 287, distance: 8.0
click at [857, 287] on b "16306.12 GiB" at bounding box center [1434, 289] width 49 height 13
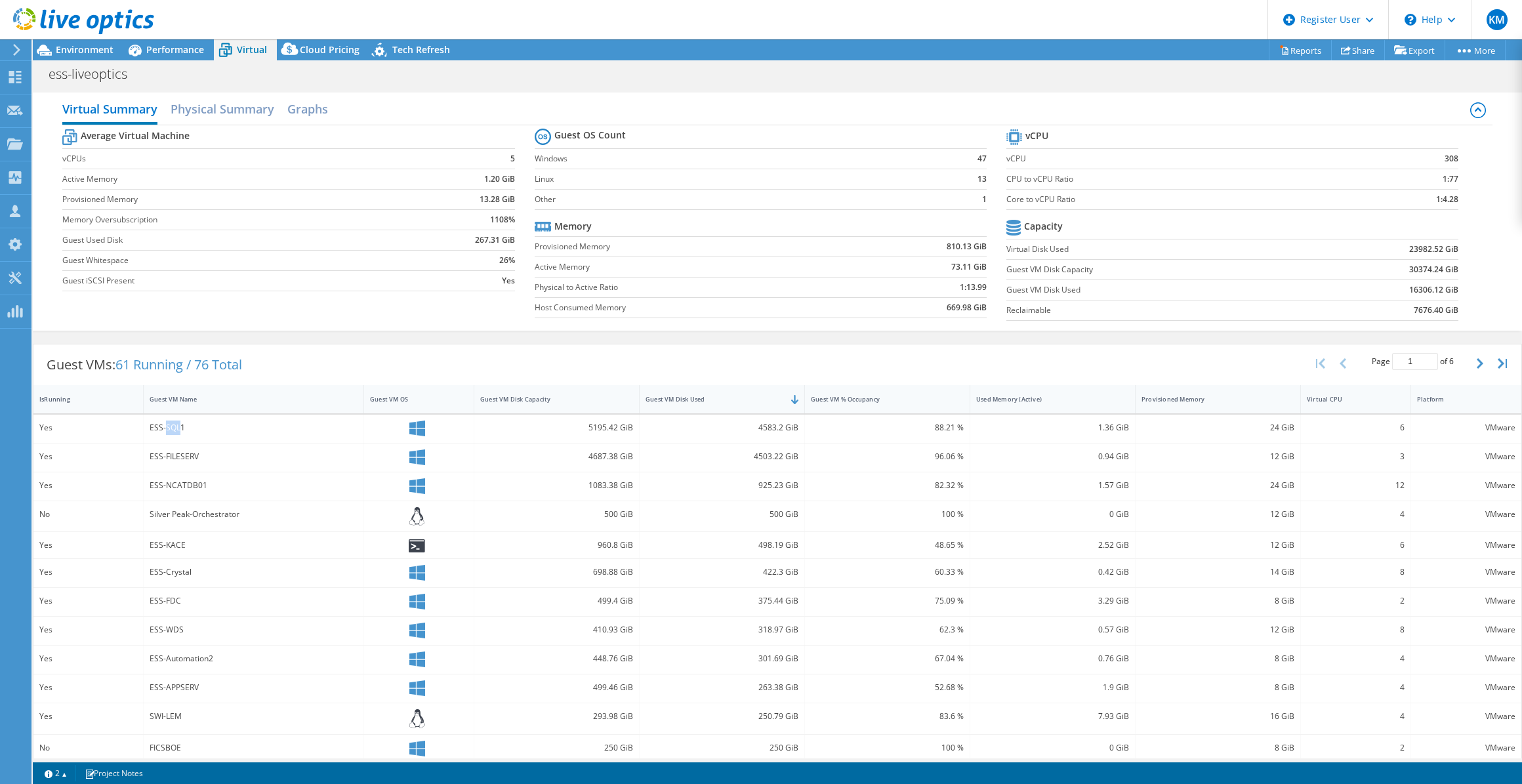
drag, startPoint x: 165, startPoint y: 426, endPoint x: 178, endPoint y: 429, distance: 13.3
click at [178, 429] on div "ESS-SQL1" at bounding box center [254, 427] width 208 height 14
drag, startPoint x: 178, startPoint y: 429, endPoint x: 327, endPoint y: 431, distance: 149.0
click at [327, 431] on div "ESS-SQL1" at bounding box center [254, 427] width 208 height 14
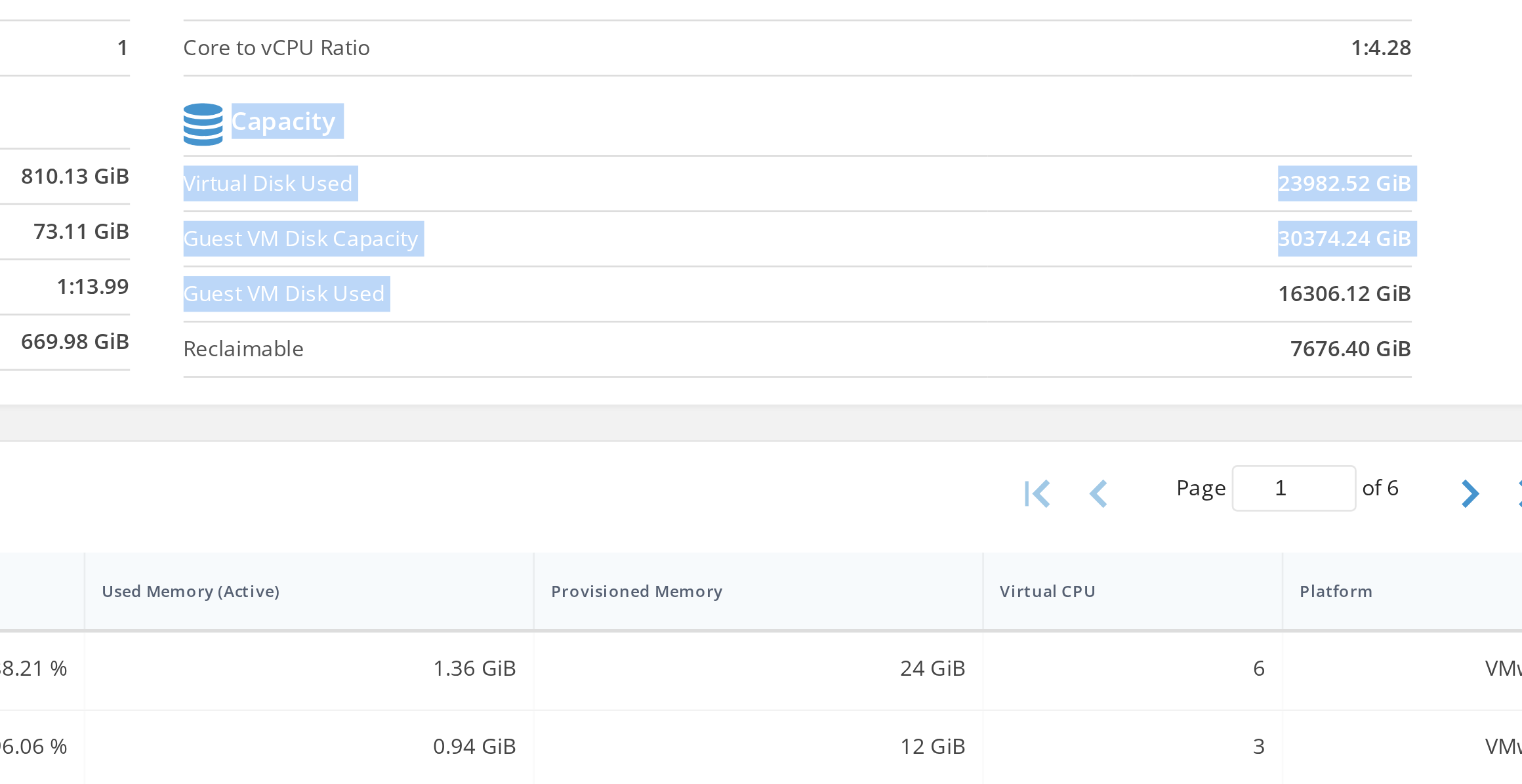
click at [857, 289] on section "vCPU vCPU 308 CPU to vCPU Ratio 1:77 Core to vCPU Ratio 1:4.28 Capacity Virtual…" at bounding box center [1242, 227] width 472 height 201
click at [857, 289] on b "16306.12 GiB" at bounding box center [1434, 289] width 49 height 13
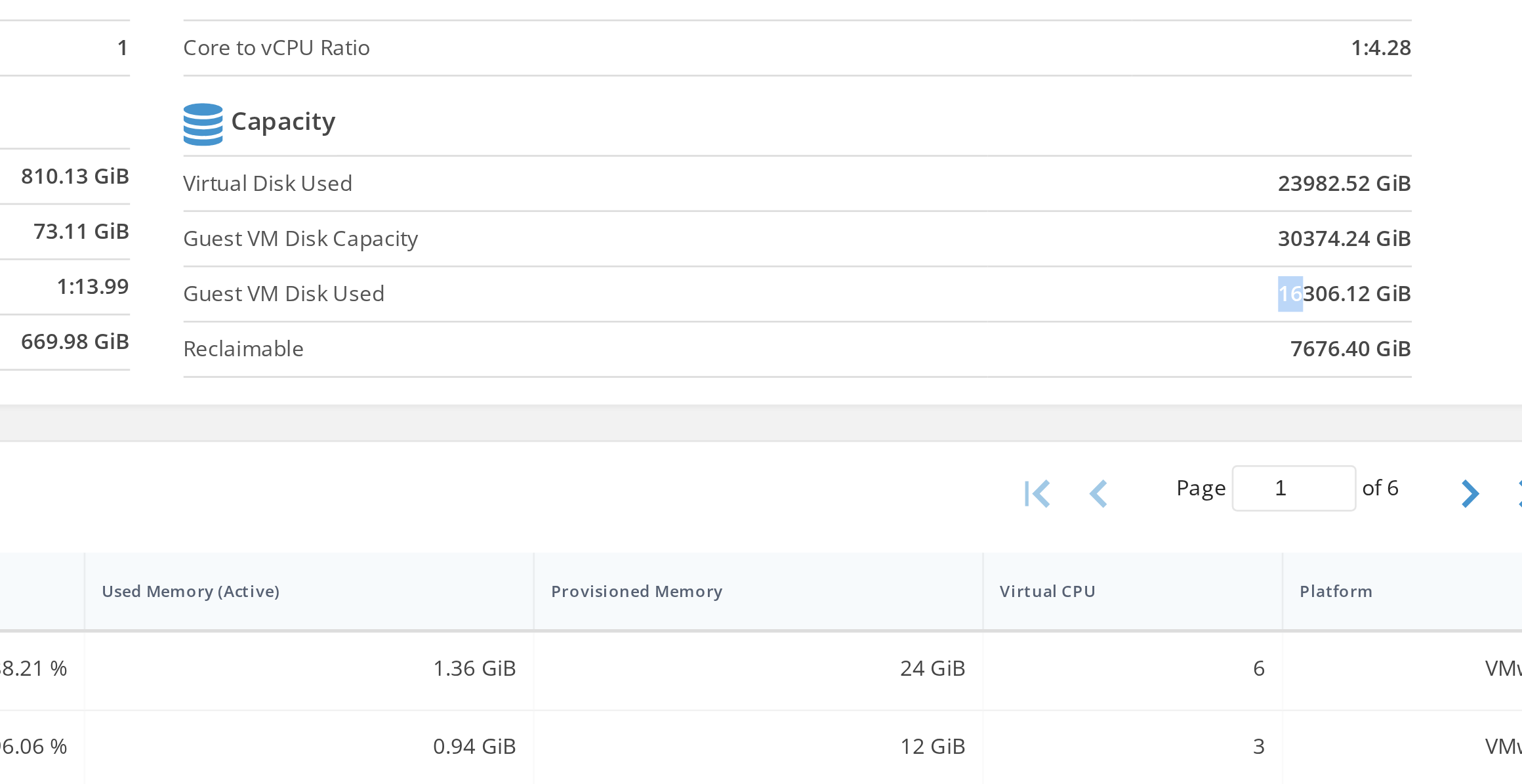
drag, startPoint x: 1402, startPoint y: 289, endPoint x: 1410, endPoint y: 291, distance: 8.2
click at [857, 291] on b "16306.12 GiB" at bounding box center [1434, 289] width 49 height 13
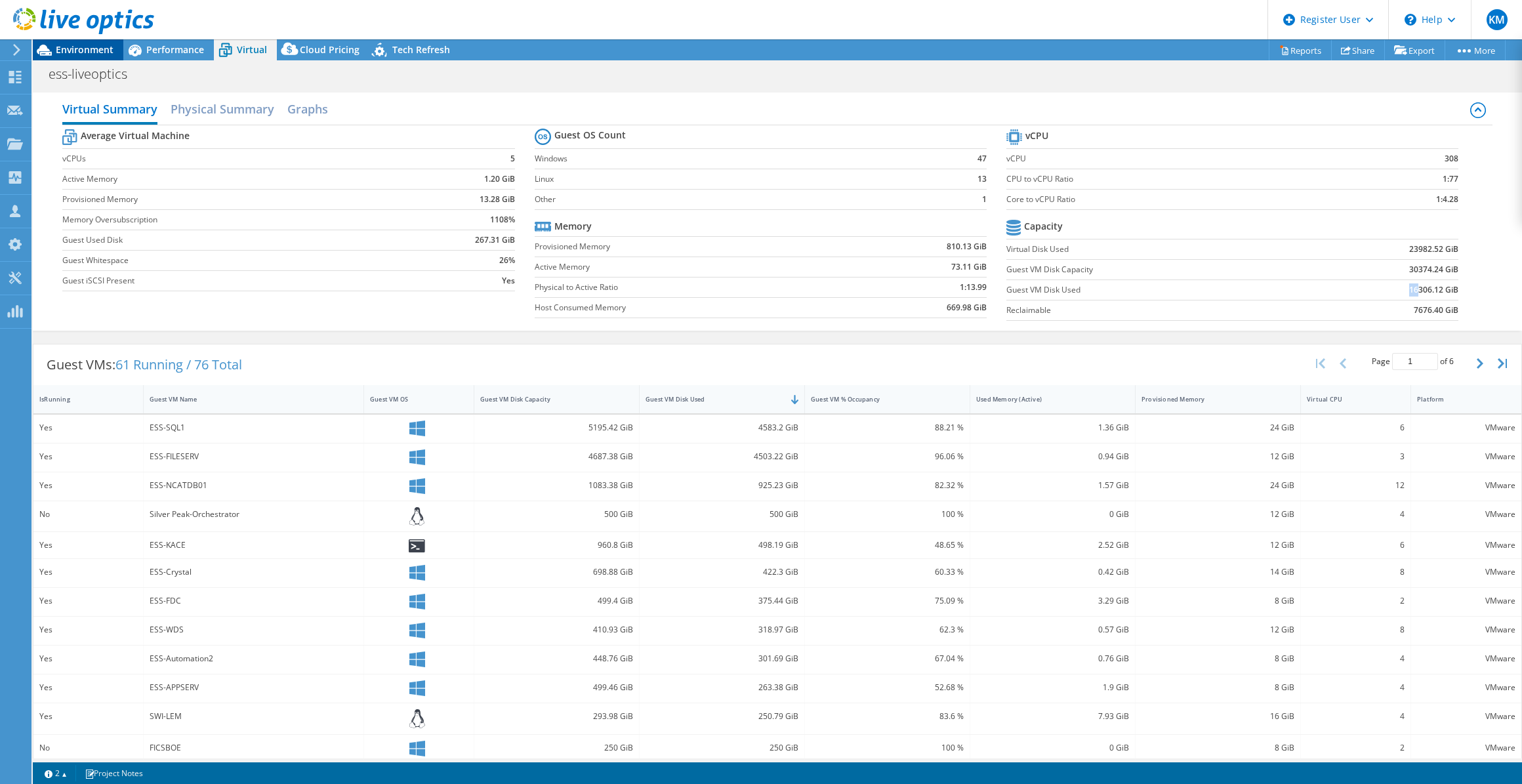
click at [85, 51] on span "Environment" at bounding box center [85, 50] width 58 height 12
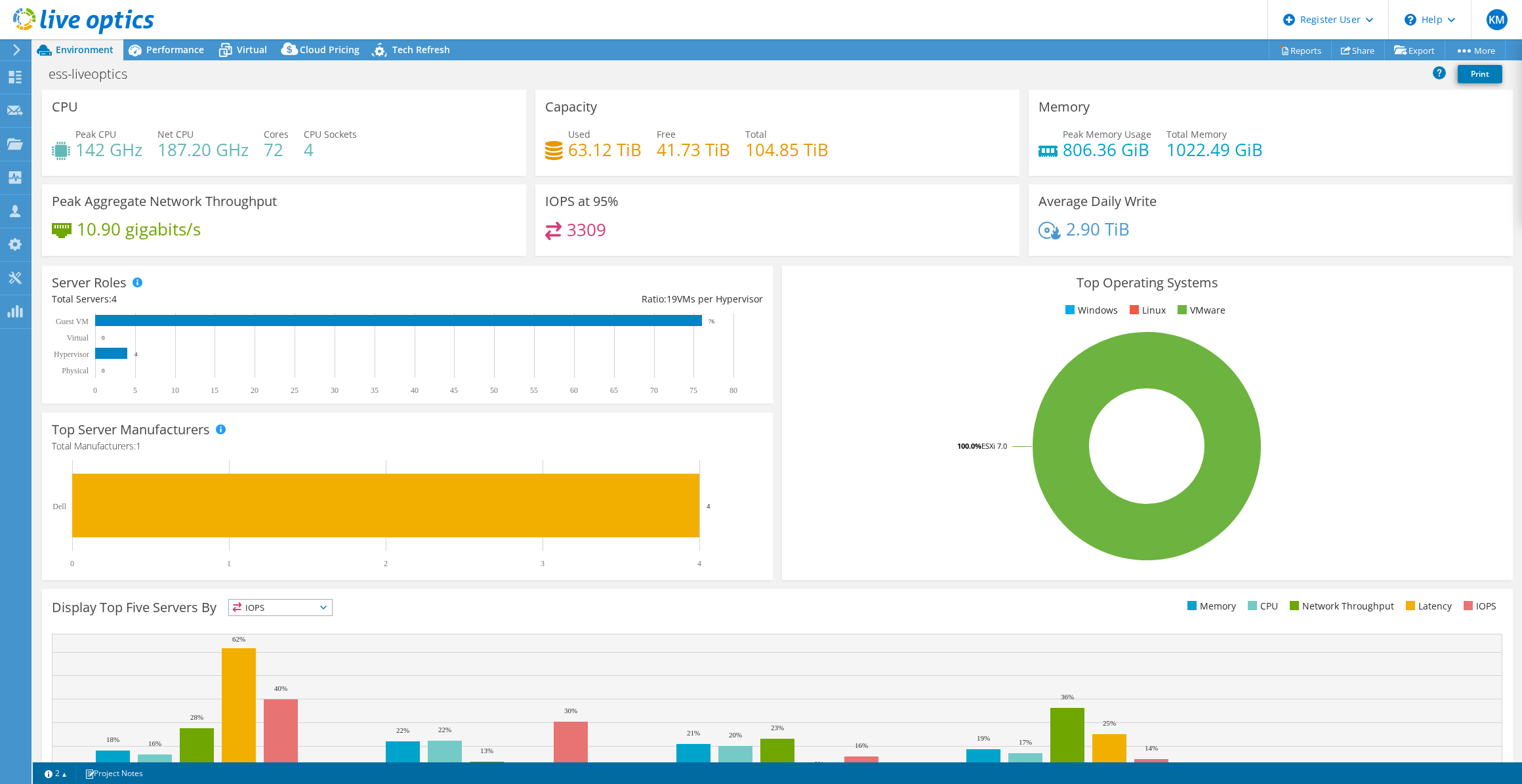
click at [148, 42] on div at bounding box center [77, 22] width 154 height 44
click at [150, 44] on span "Performance" at bounding box center [175, 50] width 58 height 12
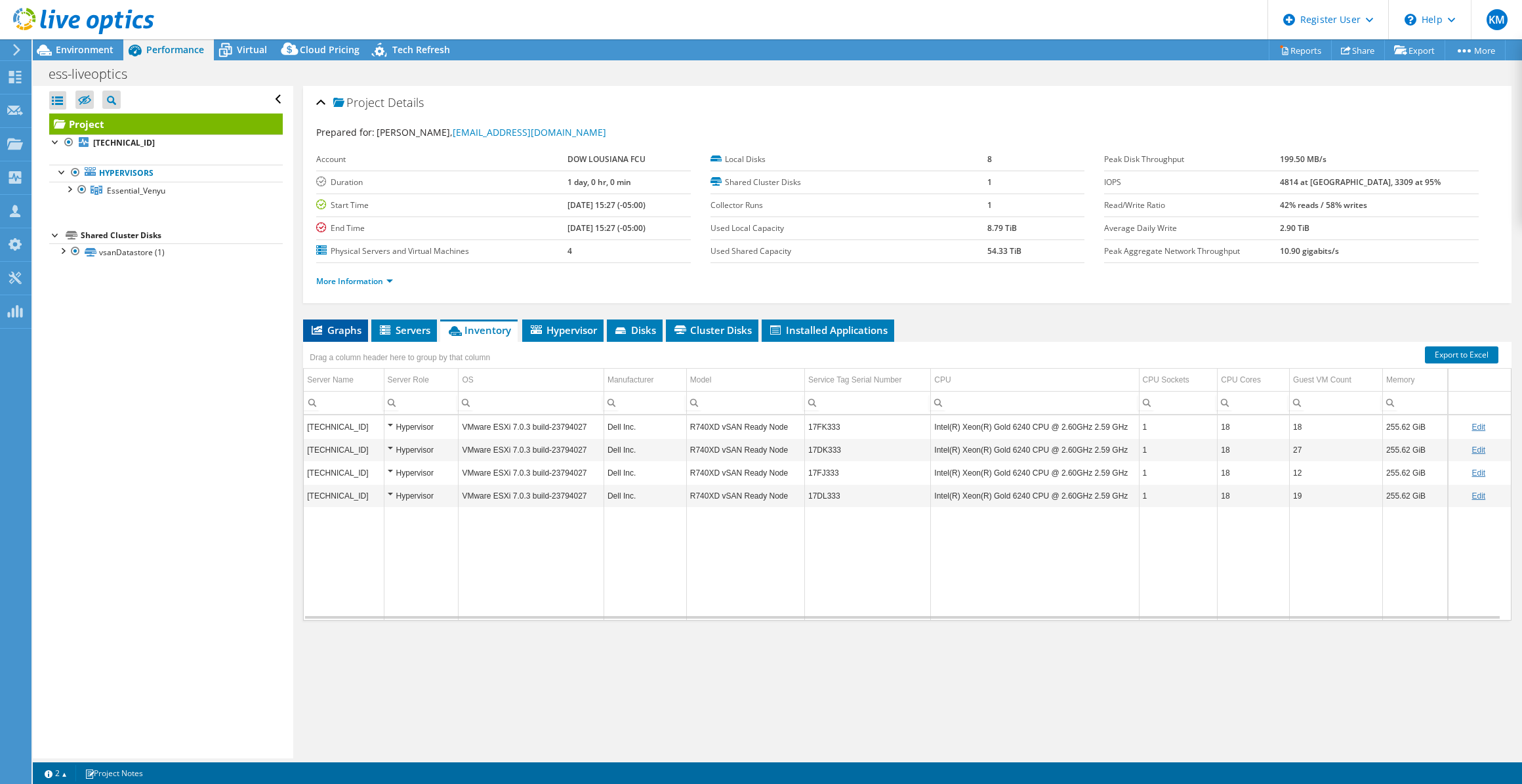
click at [329, 325] on span "Graphs" at bounding box center [335, 329] width 52 height 13
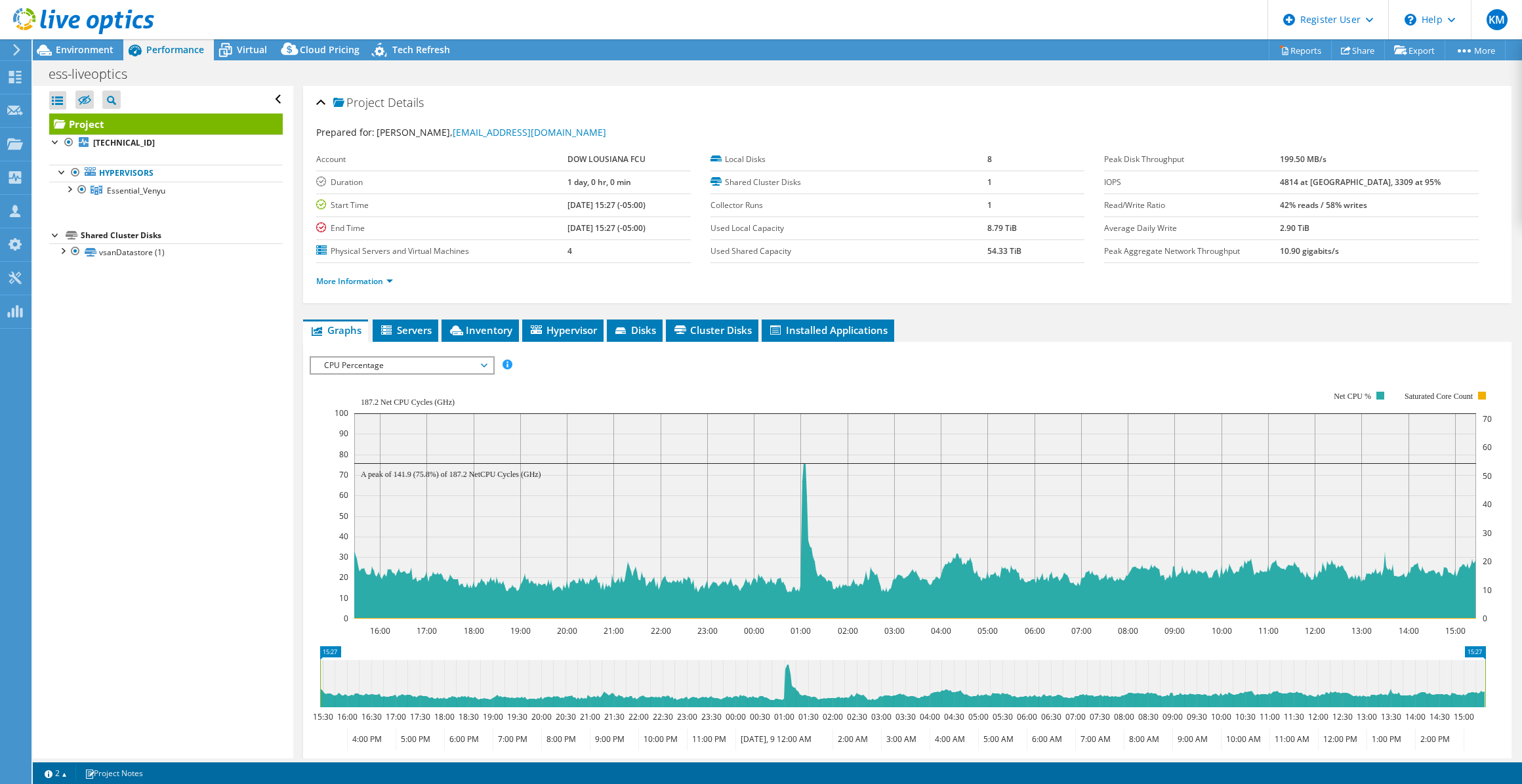
click at [391, 371] on div "CPU Percentage IOPS Disk Throughput IO Size Latency Queue Depth CPU Percentage …" at bounding box center [402, 365] width 185 height 19
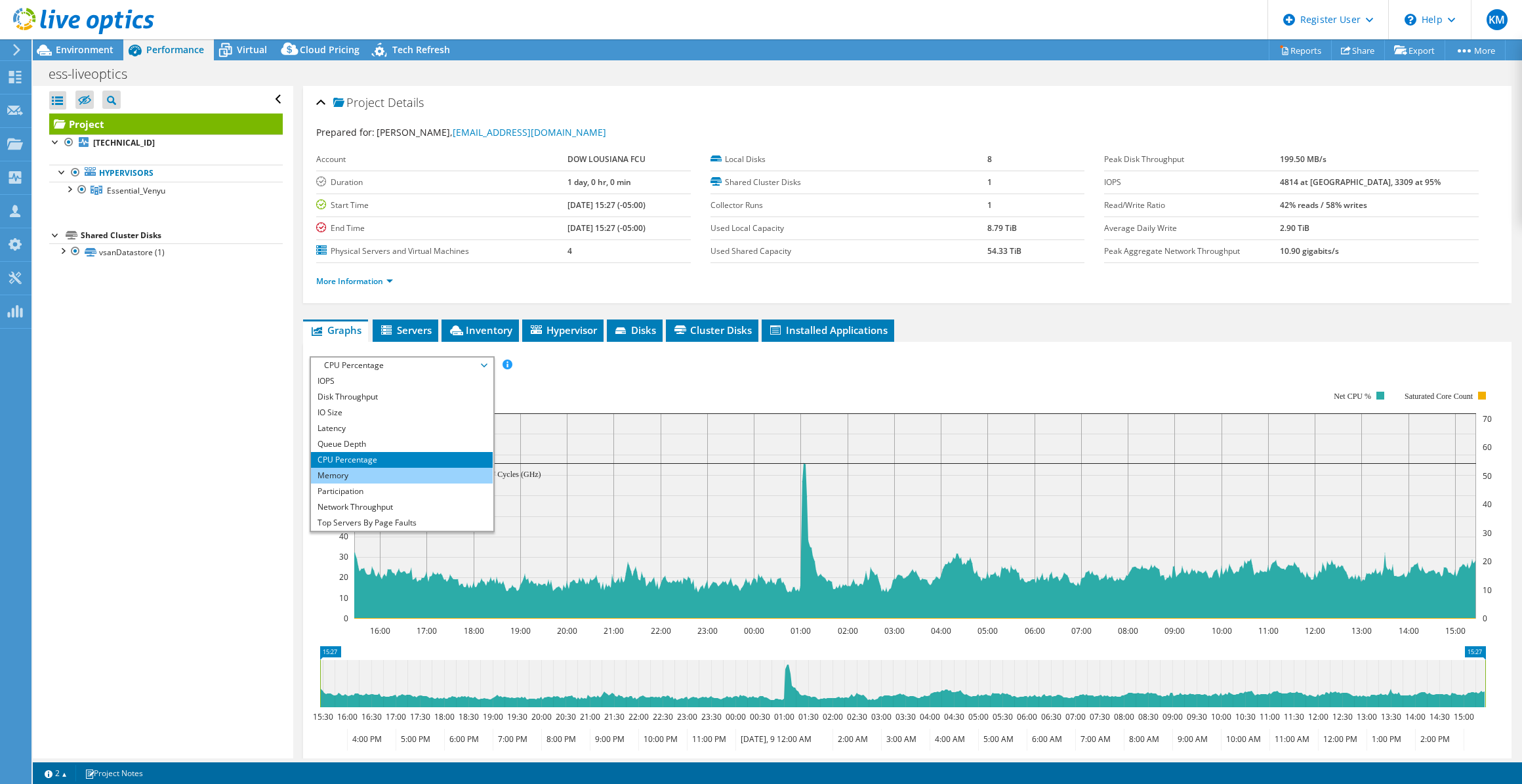
click at [369, 477] on li "Memory" at bounding box center [402, 475] width 182 height 16
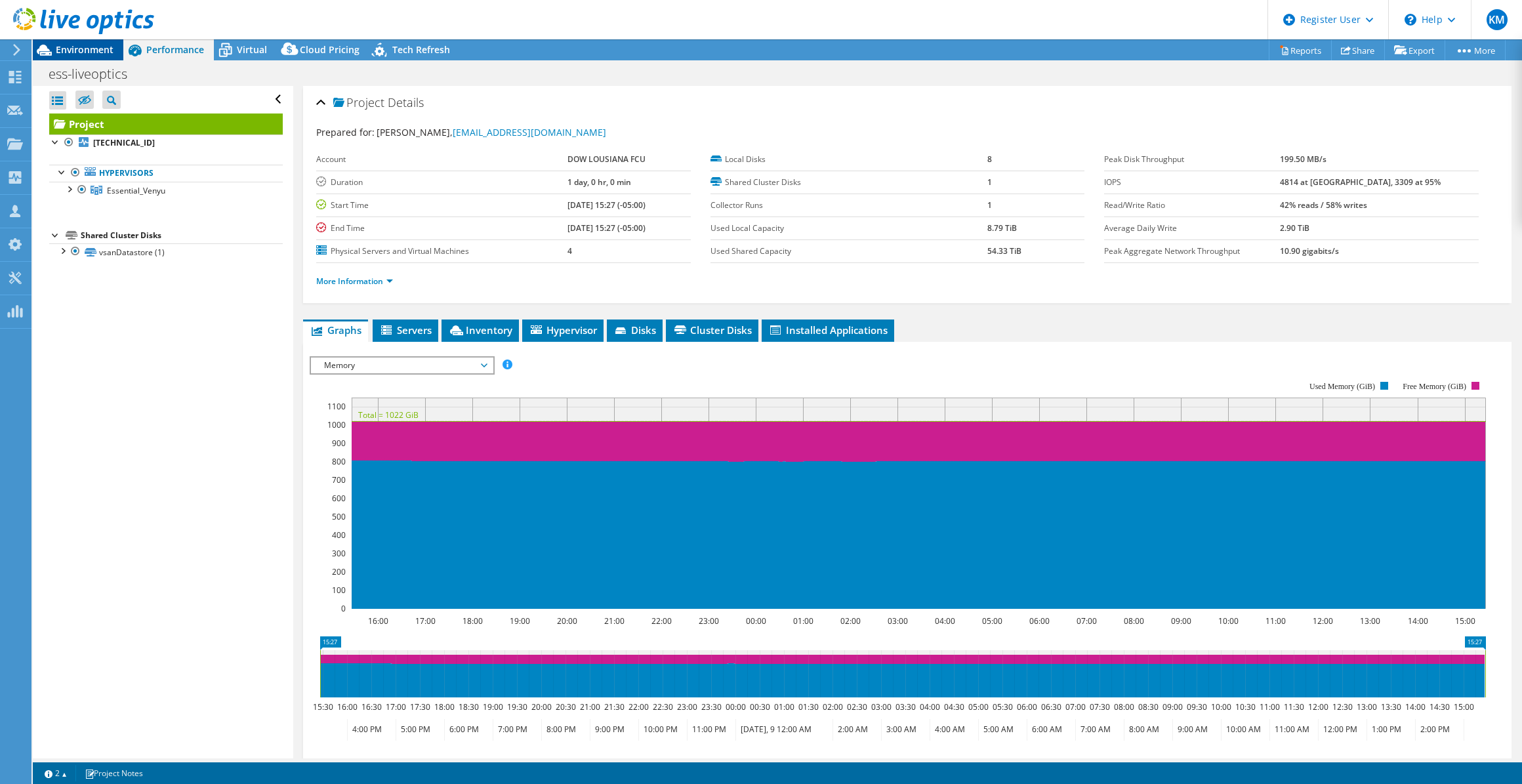
click at [112, 54] on span "Environment" at bounding box center [85, 50] width 58 height 12
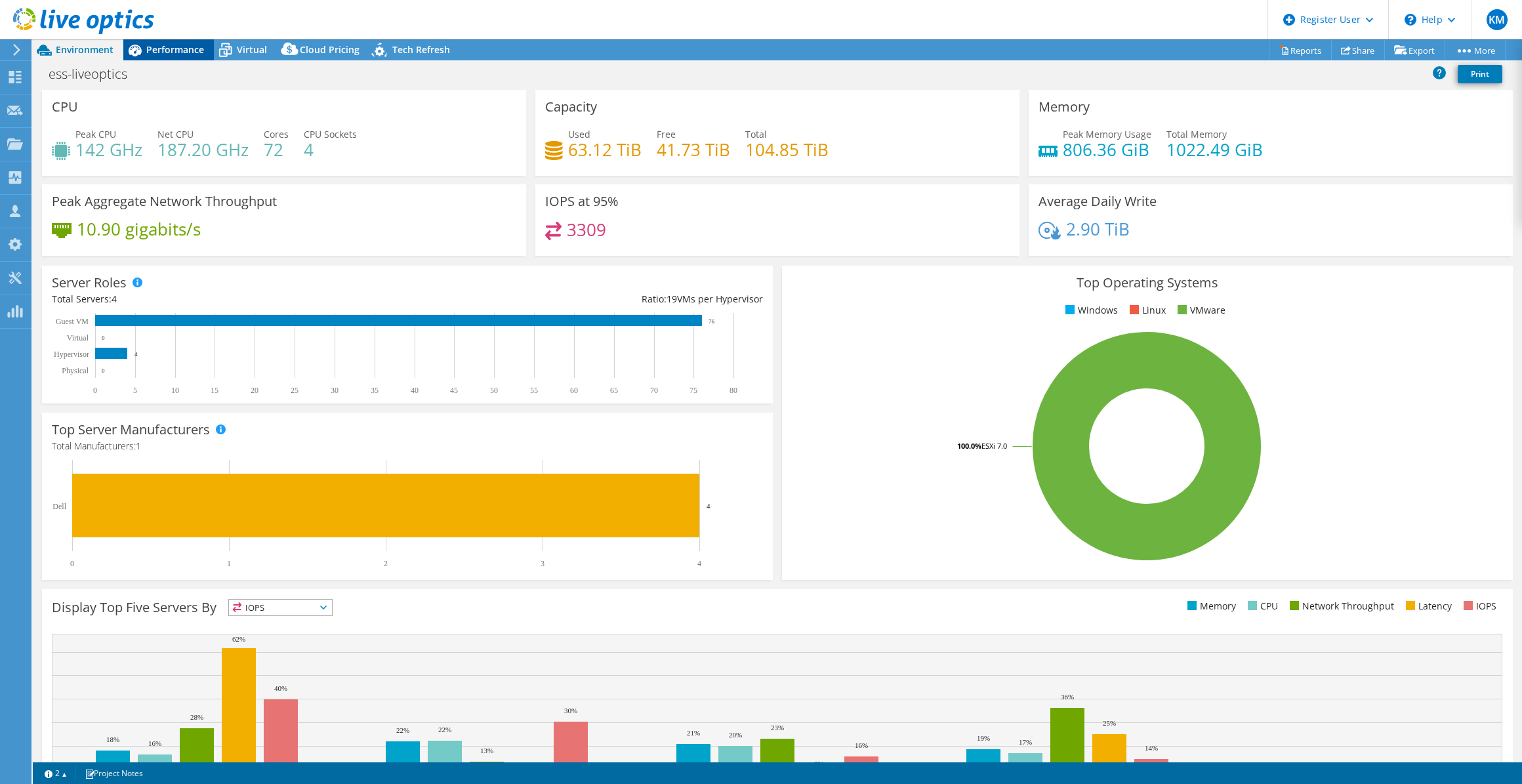
click at [176, 51] on span "Performance" at bounding box center [175, 50] width 58 height 12
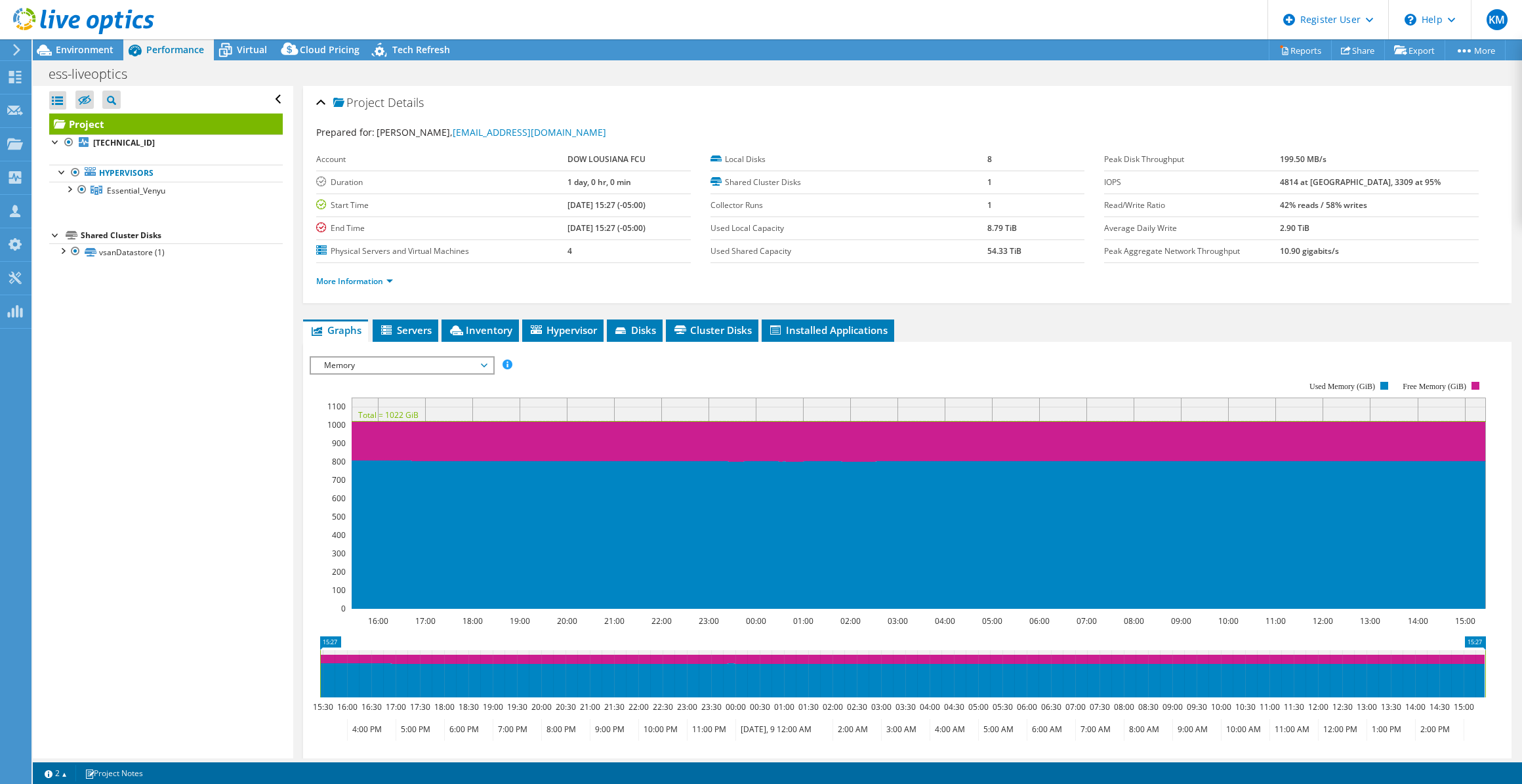
click at [345, 364] on span "Memory" at bounding box center [402, 365] width 169 height 16
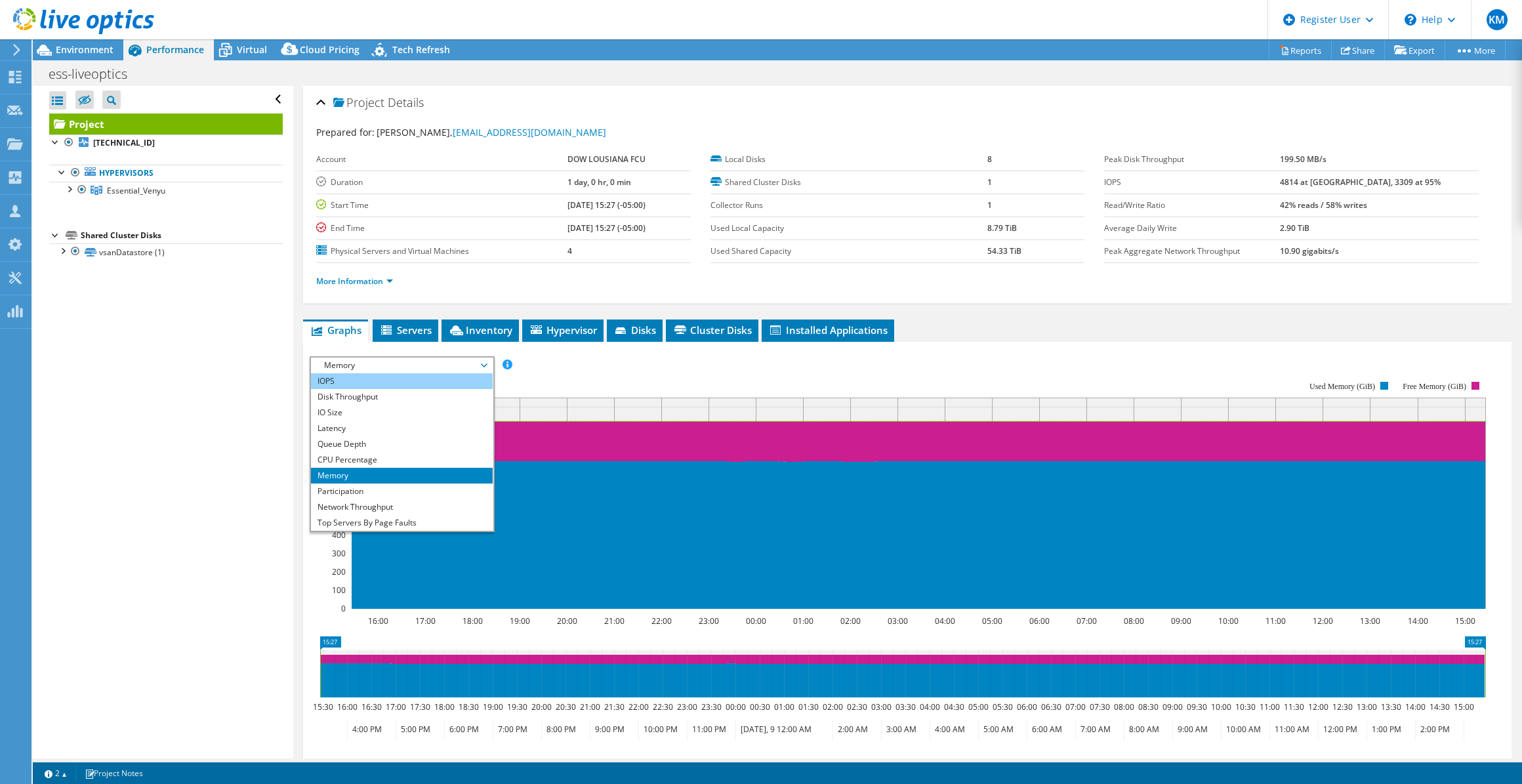
click at [349, 378] on li "IOPS" at bounding box center [402, 381] width 182 height 16
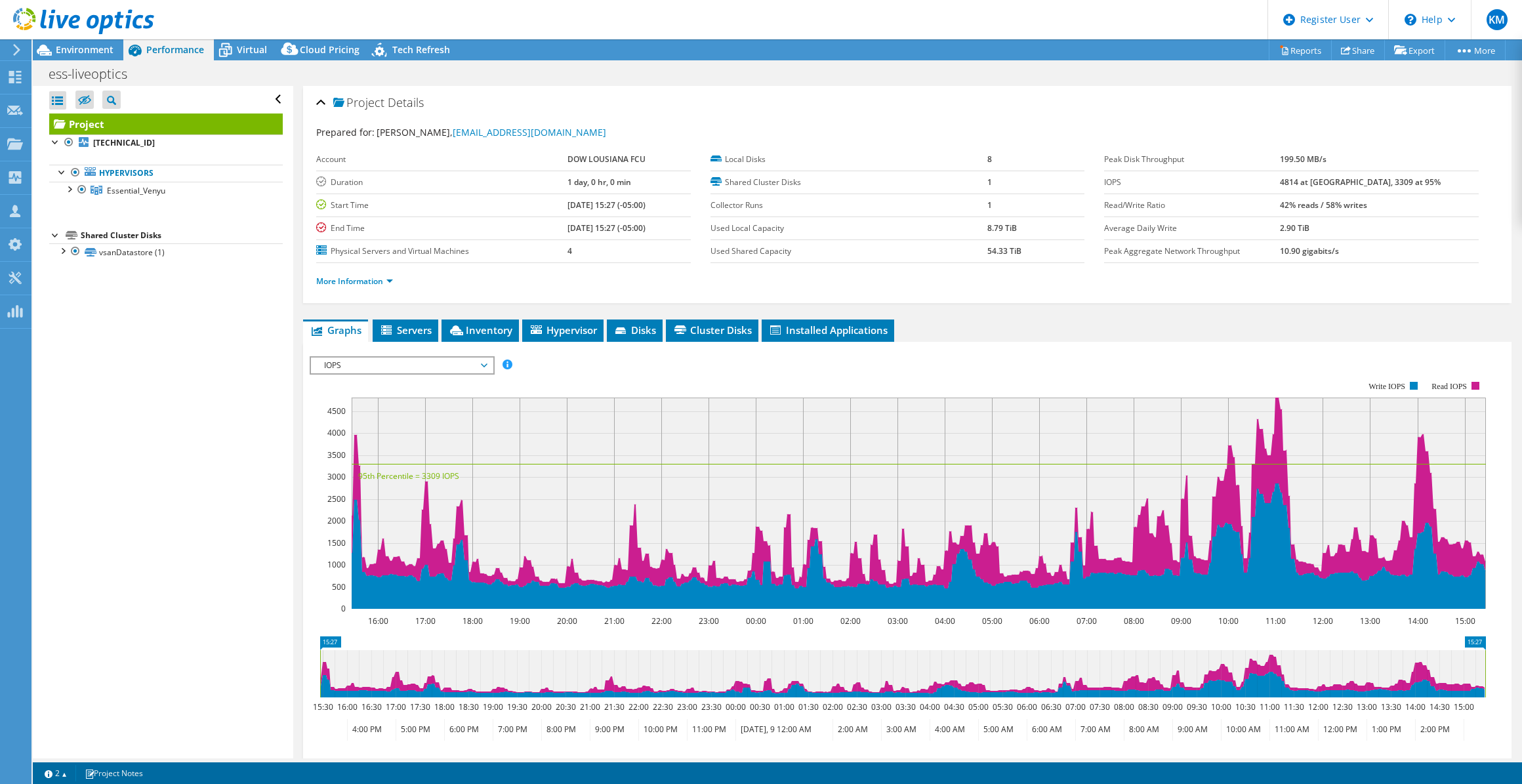
click at [439, 358] on span "IOPS" at bounding box center [402, 365] width 169 height 16
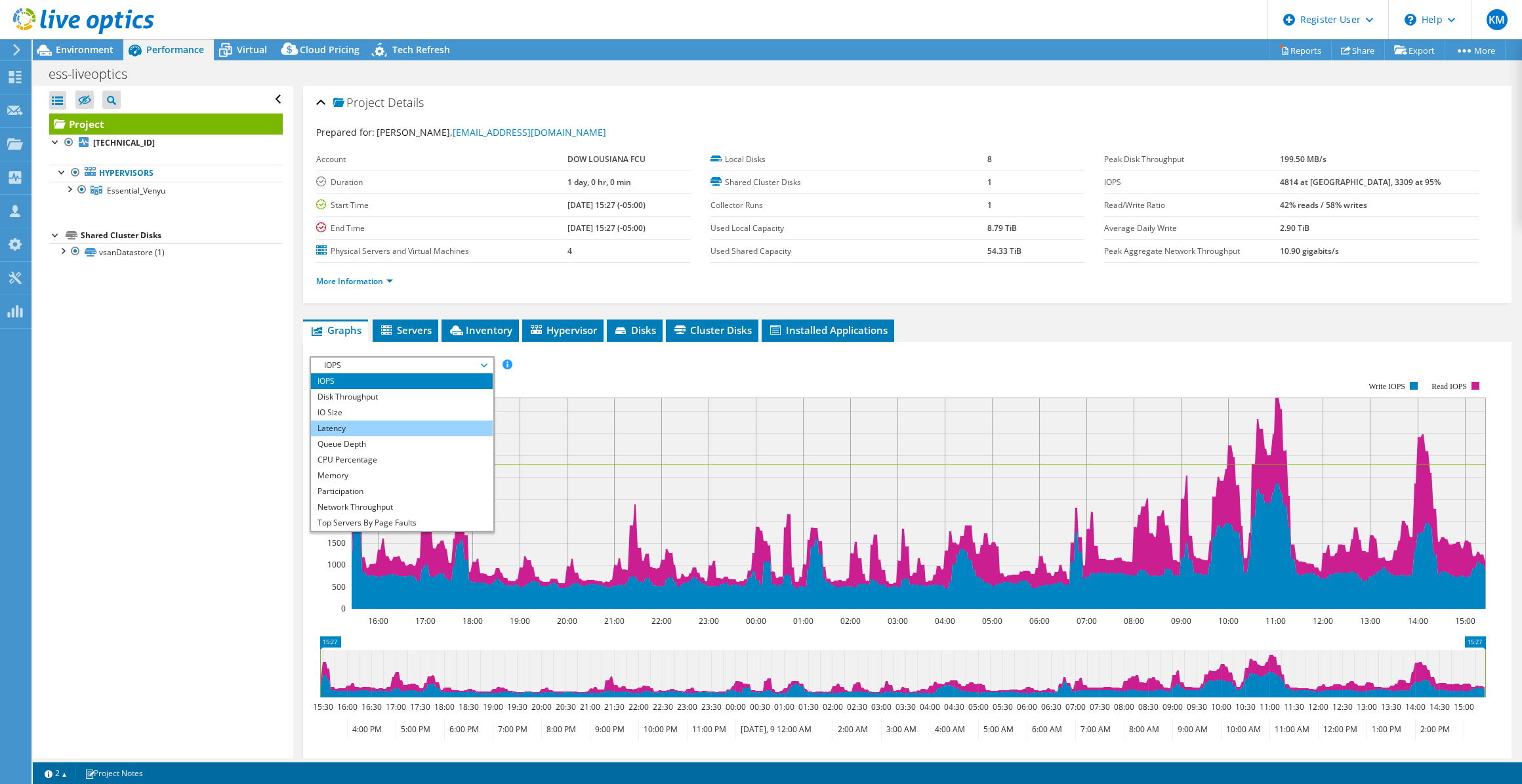
click at [433, 424] on li "Latency" at bounding box center [402, 428] width 182 height 16
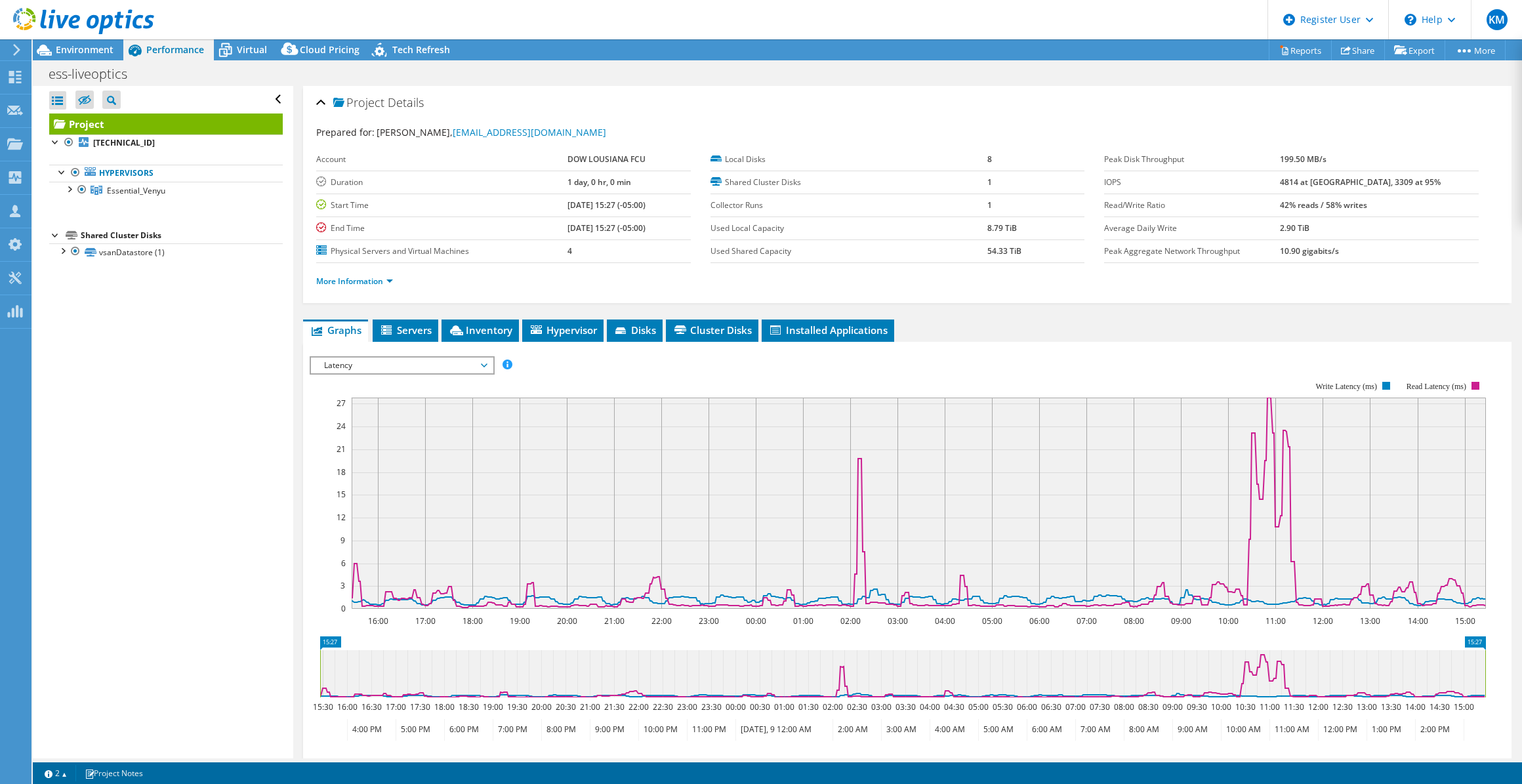
click at [456, 361] on span "Latency" at bounding box center [402, 365] width 169 height 16
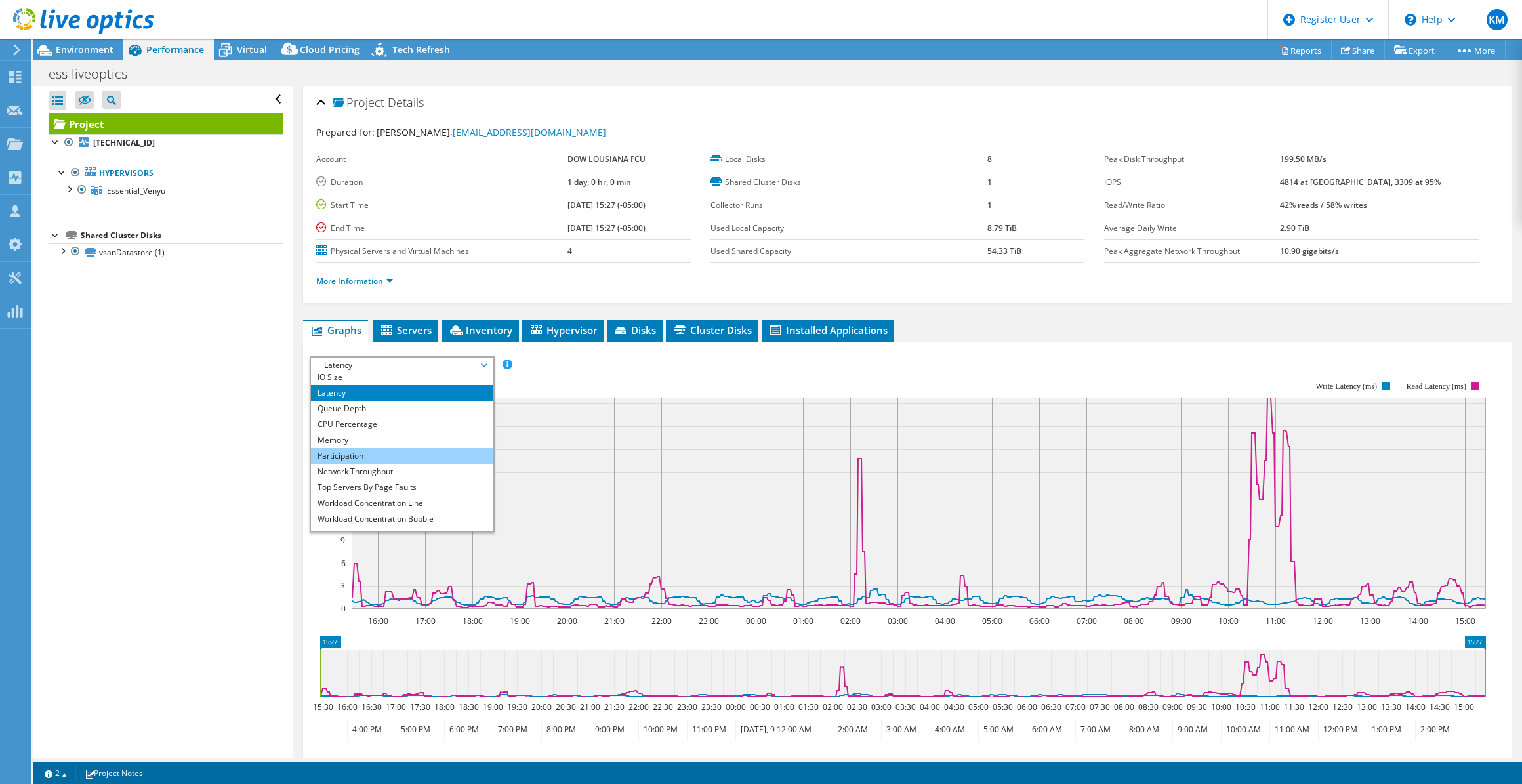
scroll to position [47, 0]
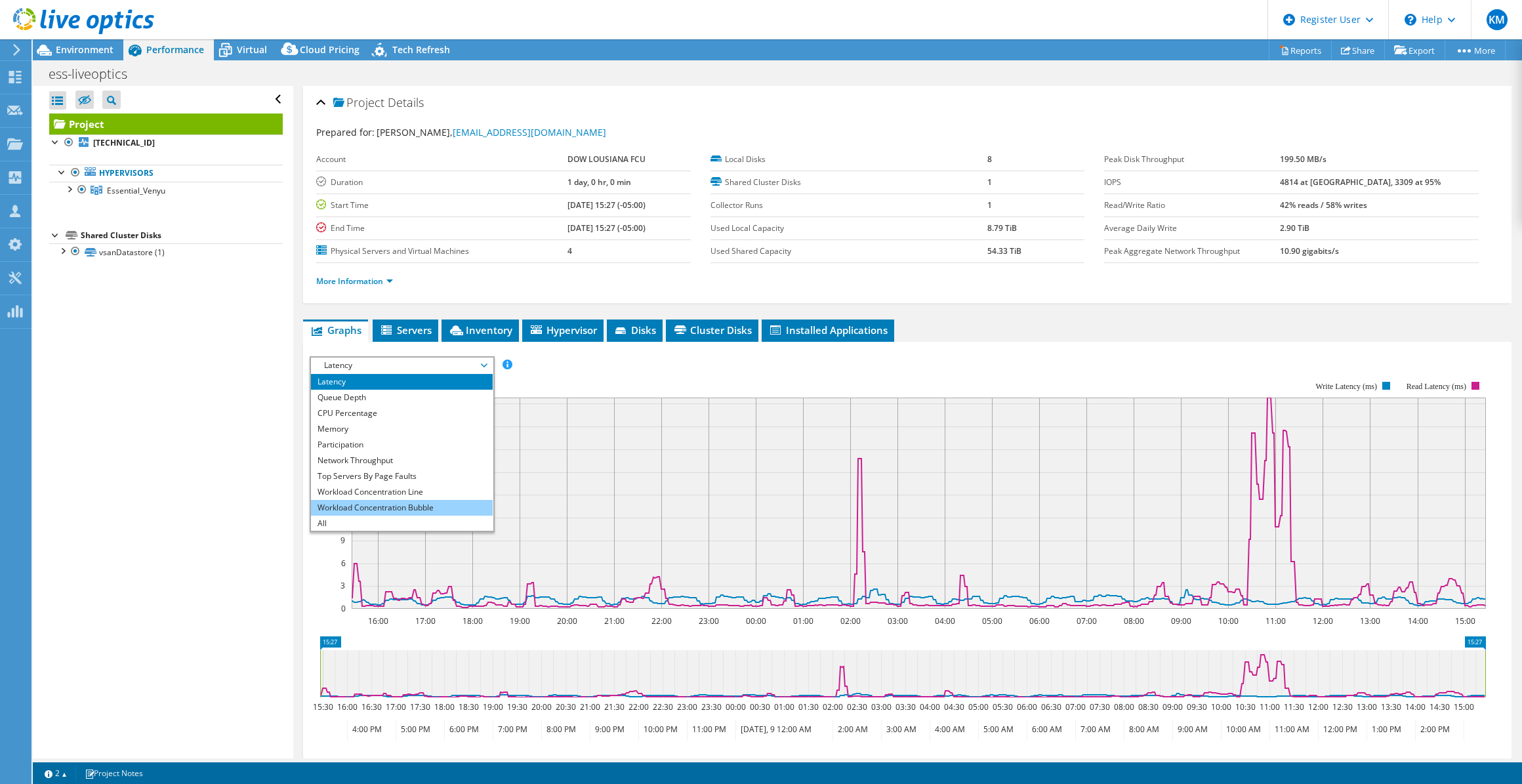
click at [433, 502] on li "Workload Concentration Bubble" at bounding box center [402, 508] width 182 height 16
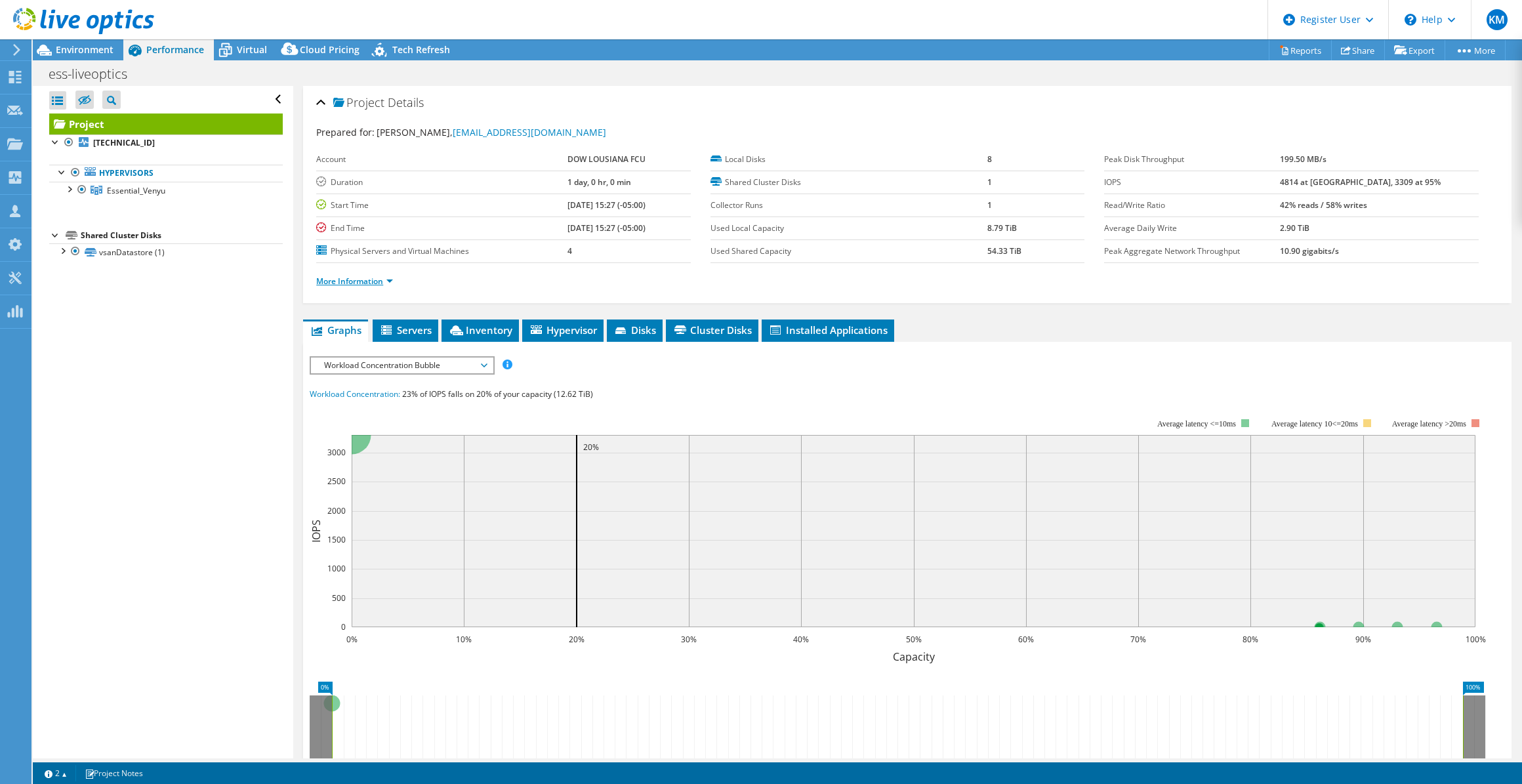
click at [380, 283] on link "More Information" at bounding box center [354, 281] width 76 height 11
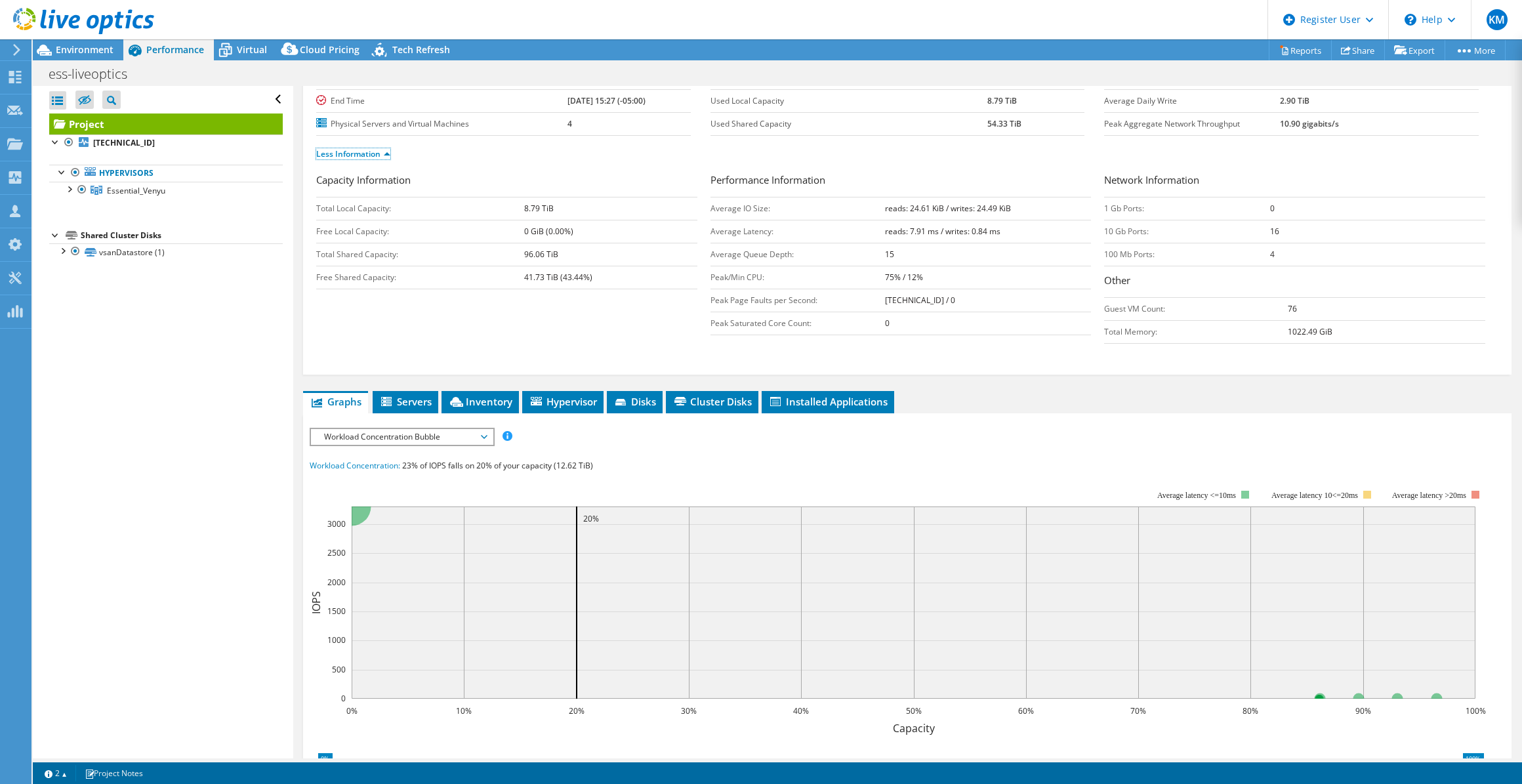
scroll to position [128, 0]
click at [95, 46] on span "Environment" at bounding box center [85, 50] width 58 height 12
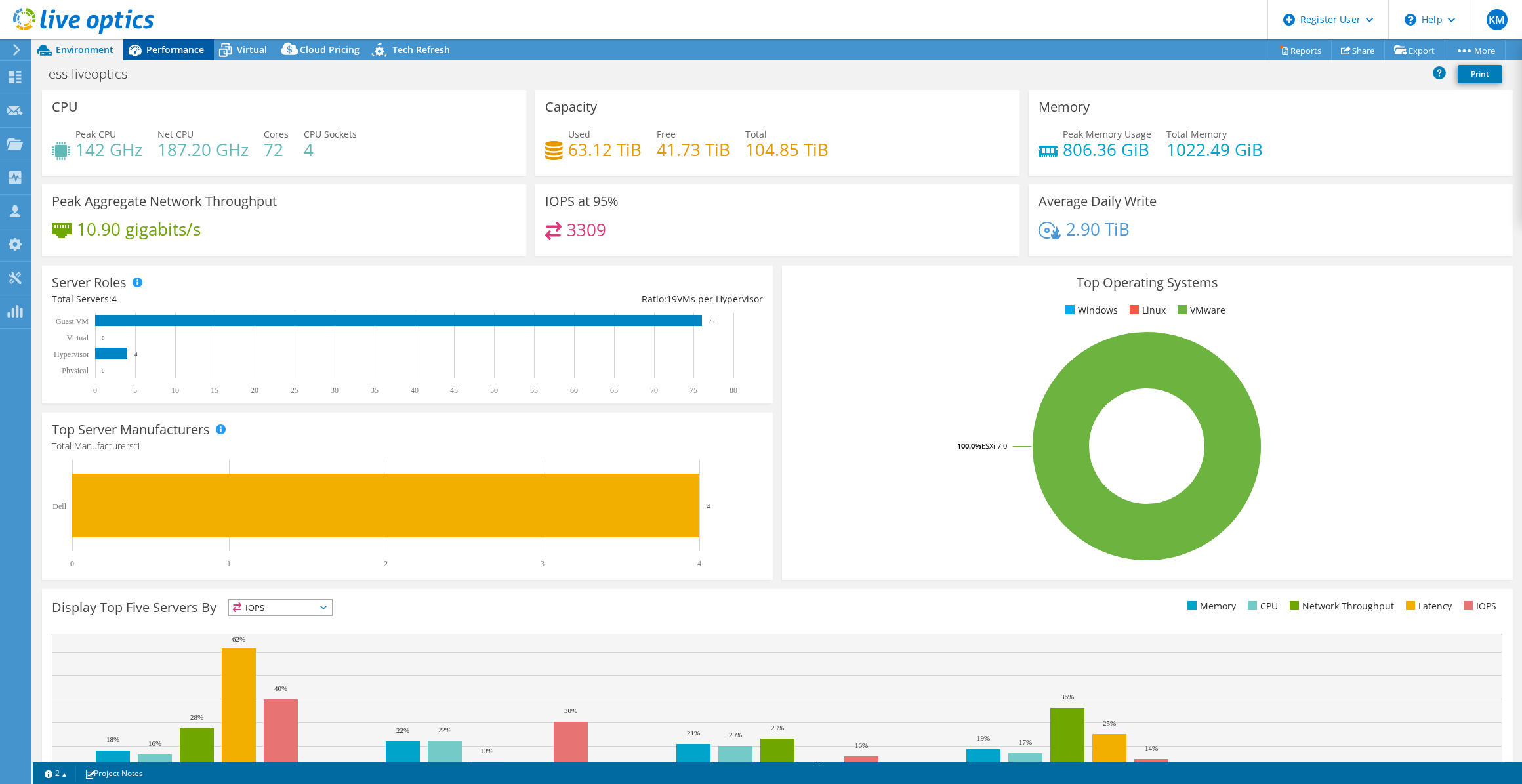
click at [159, 55] on span "Performance" at bounding box center [175, 50] width 58 height 12
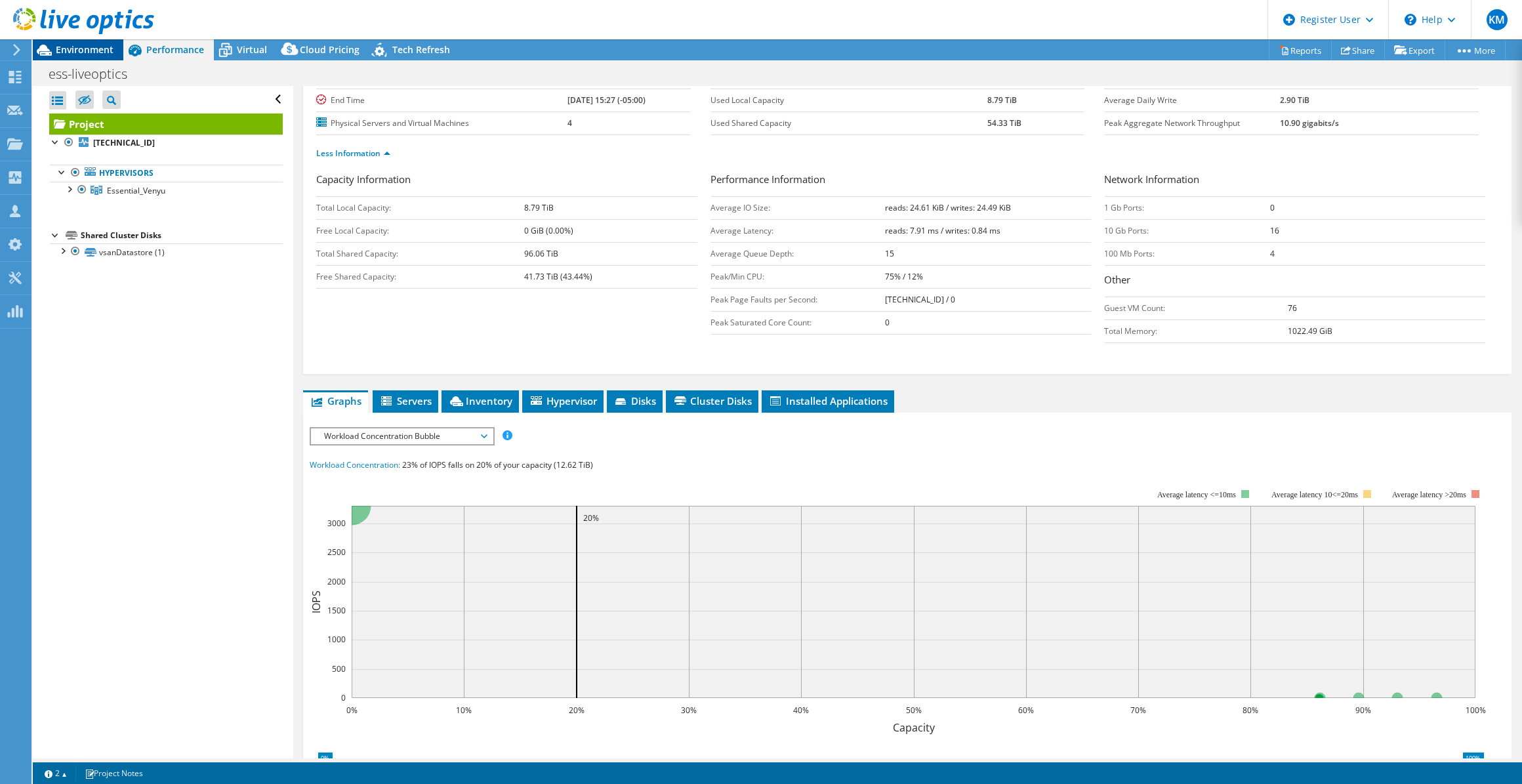
click at [106, 48] on span "Environment" at bounding box center [85, 50] width 58 height 12
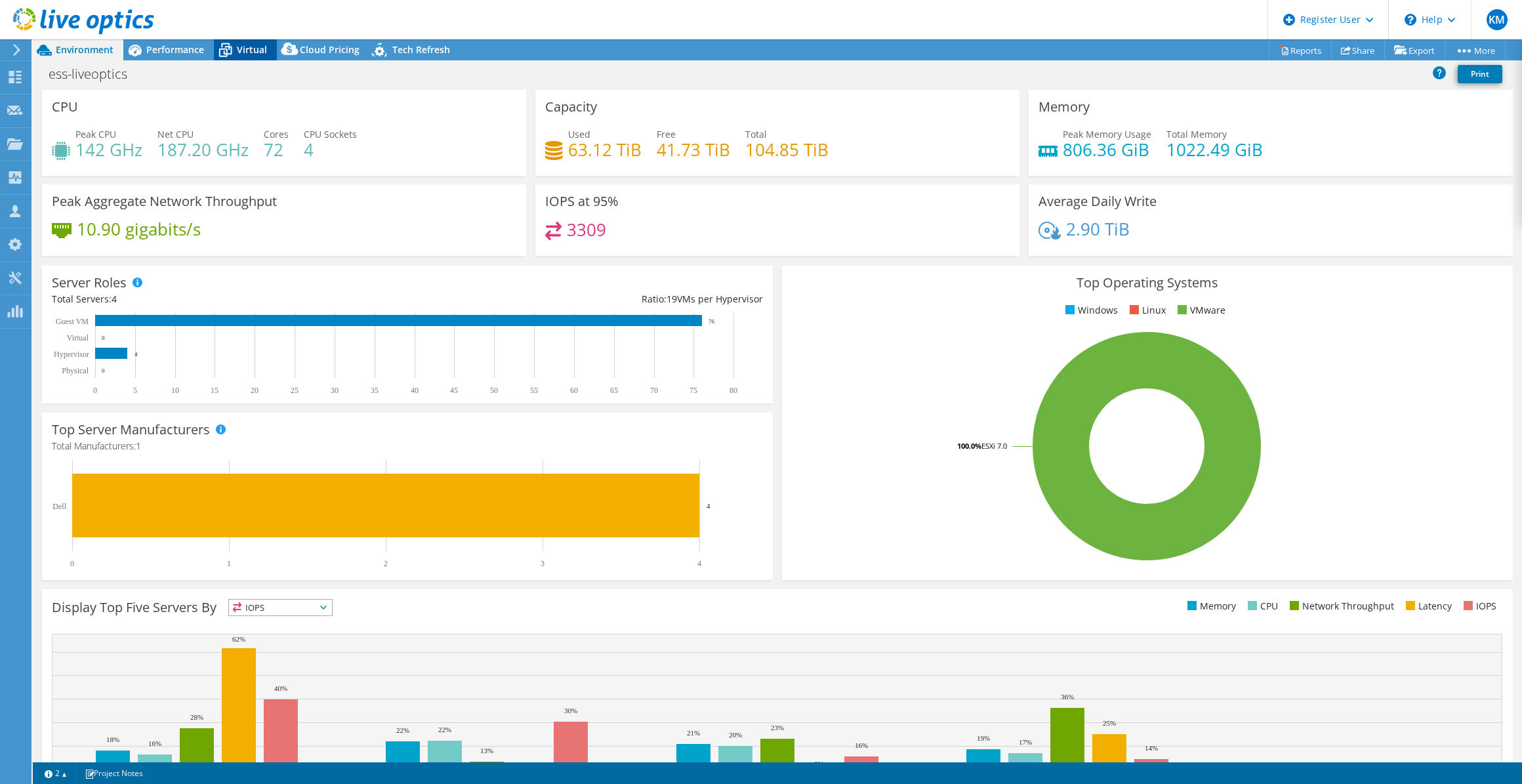
click at [242, 48] on span "Virtual" at bounding box center [252, 50] width 30 height 12
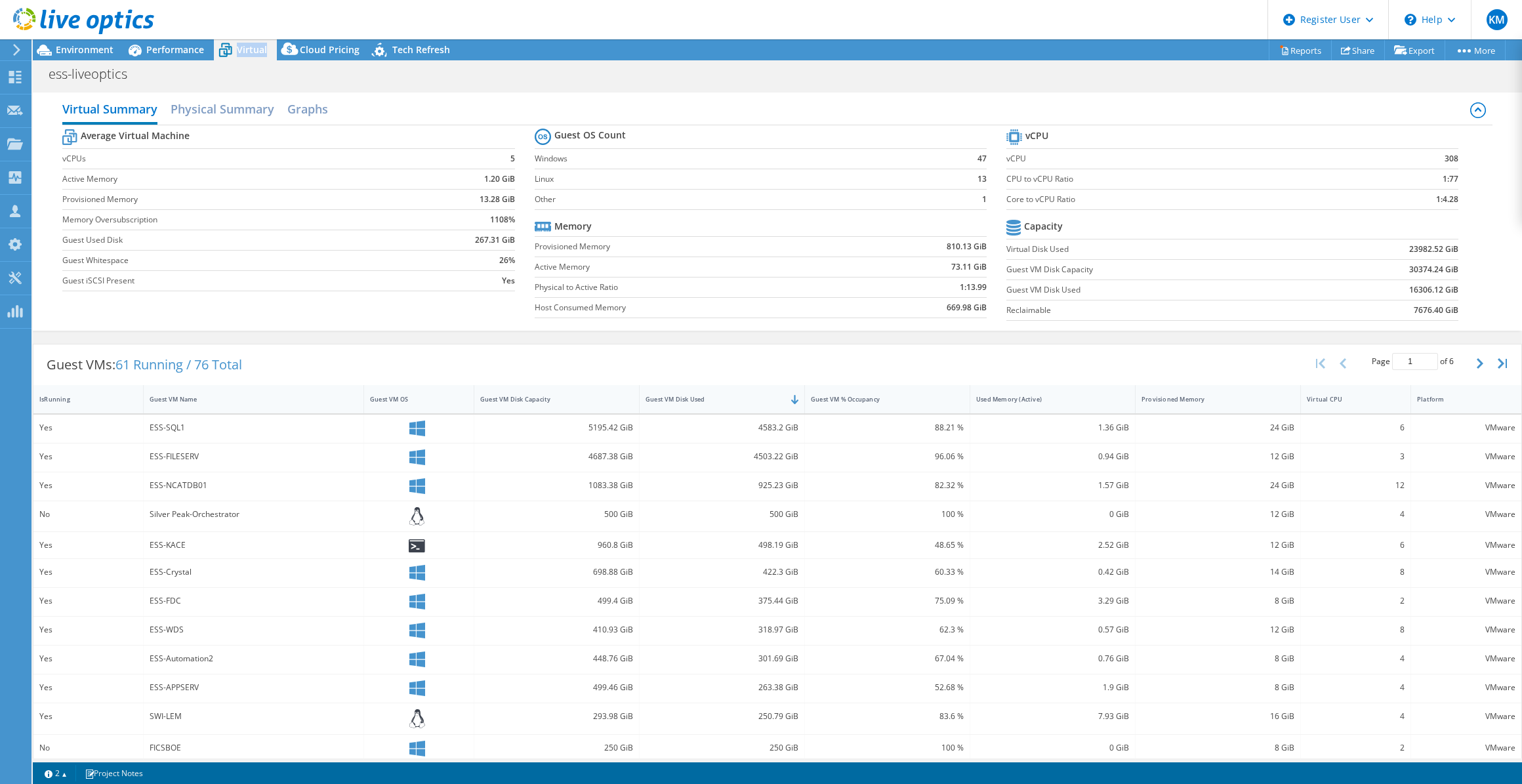
click at [242, 48] on span "Virtual" at bounding box center [252, 50] width 30 height 12
click at [82, 52] on span "Environment" at bounding box center [85, 50] width 58 height 12
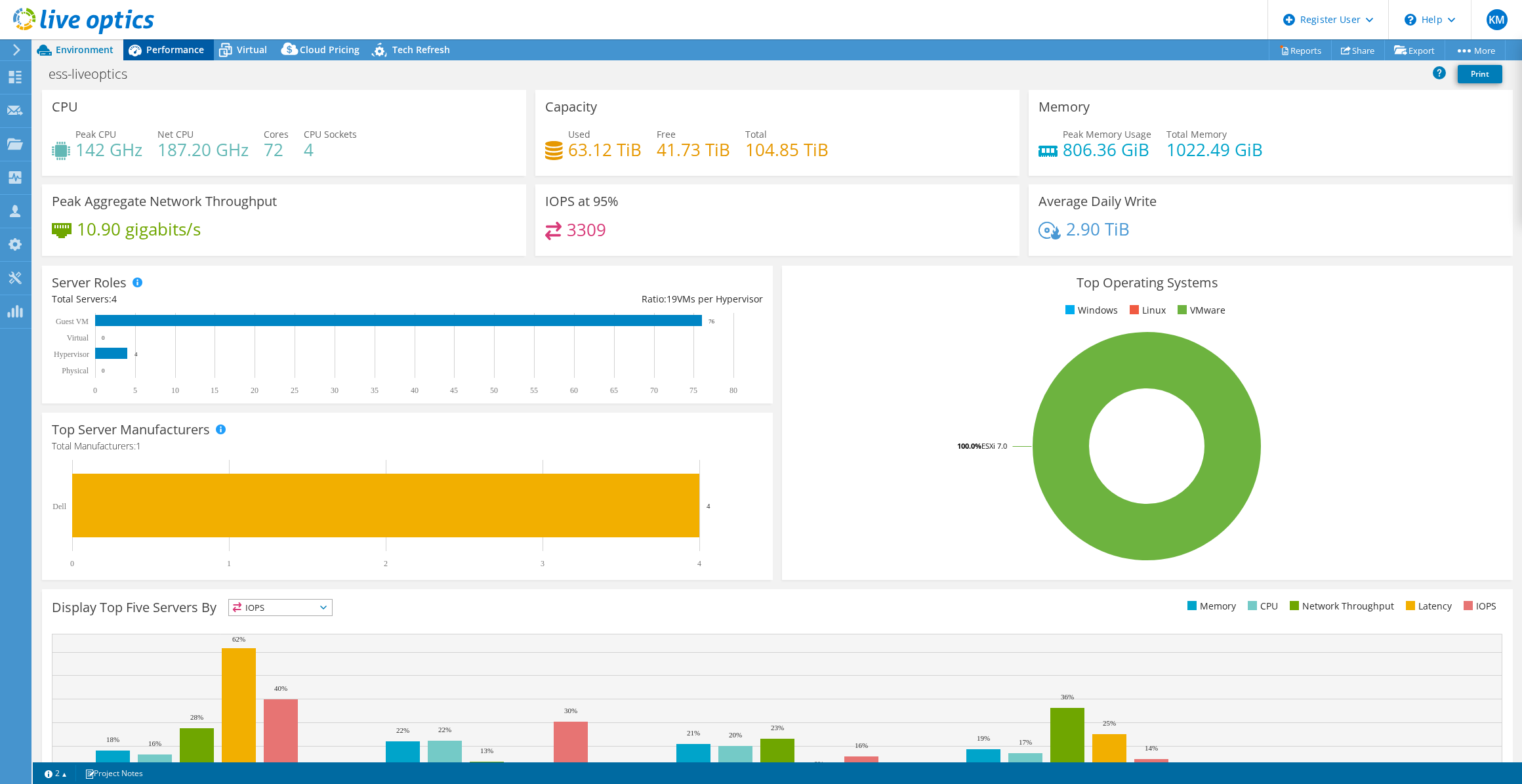
click at [199, 60] on div "Performance" at bounding box center [168, 50] width 90 height 21
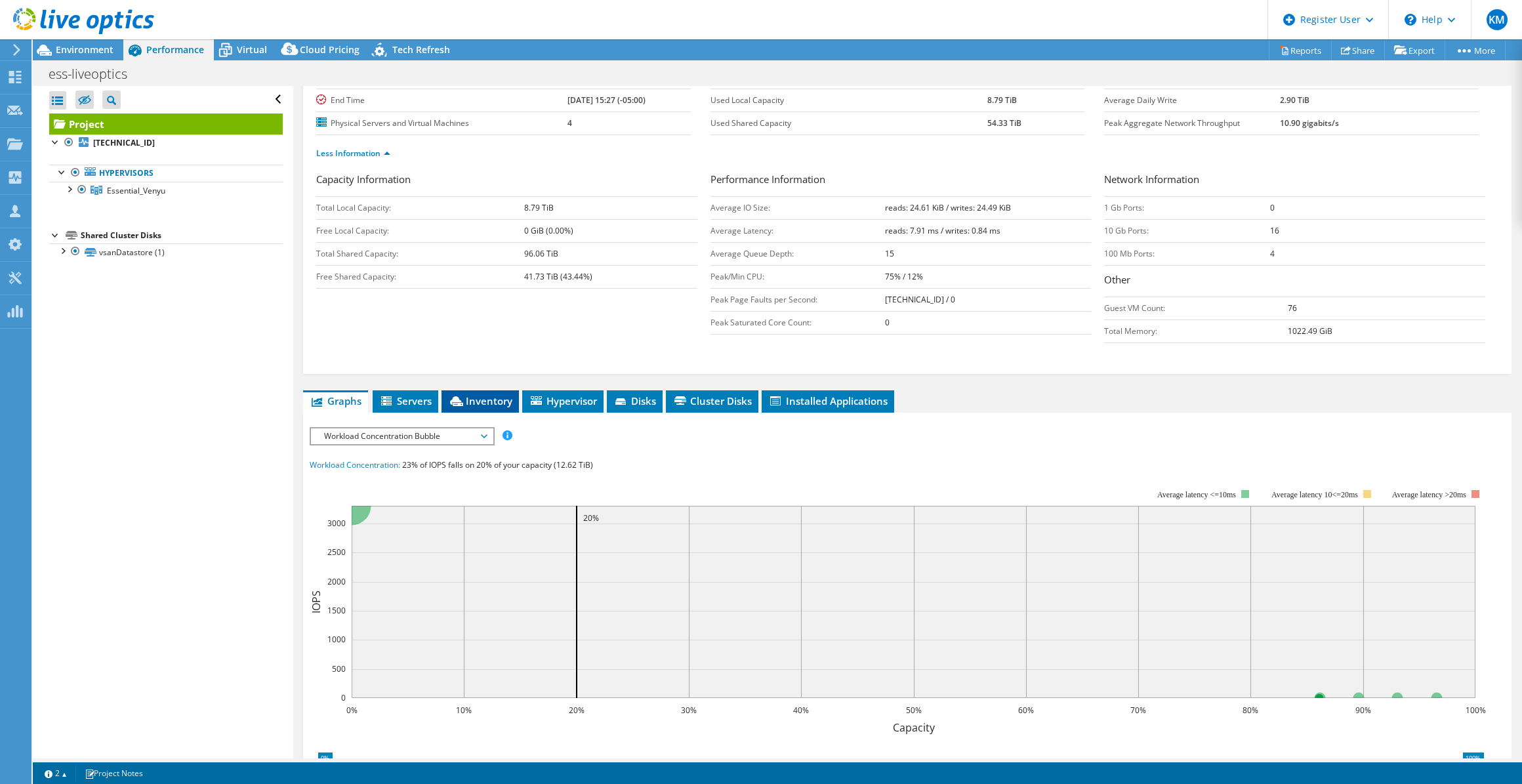
click at [495, 391] on li "Inventory" at bounding box center [480, 402] width 77 height 22
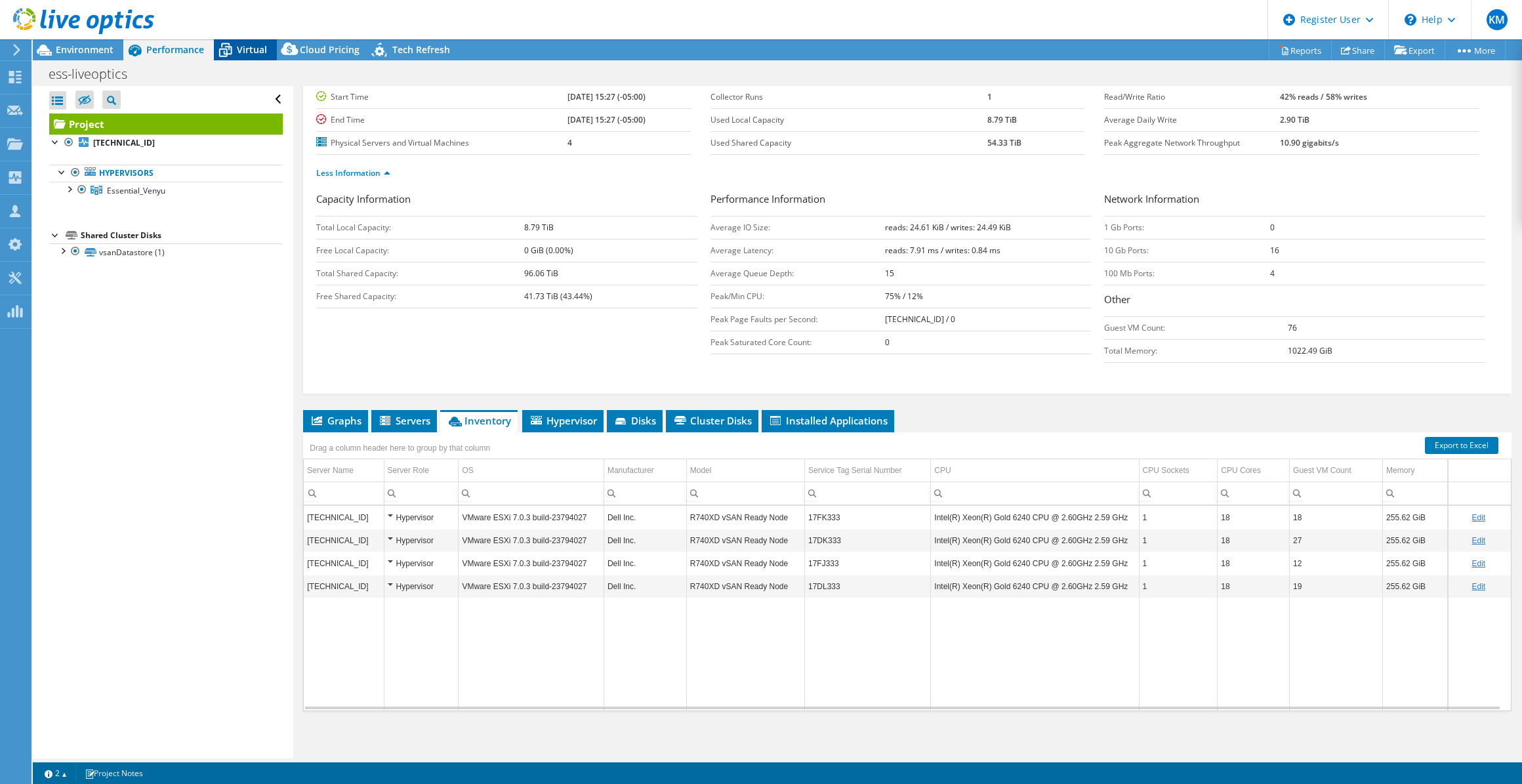
click at [235, 50] on icon at bounding box center [225, 50] width 23 height 23
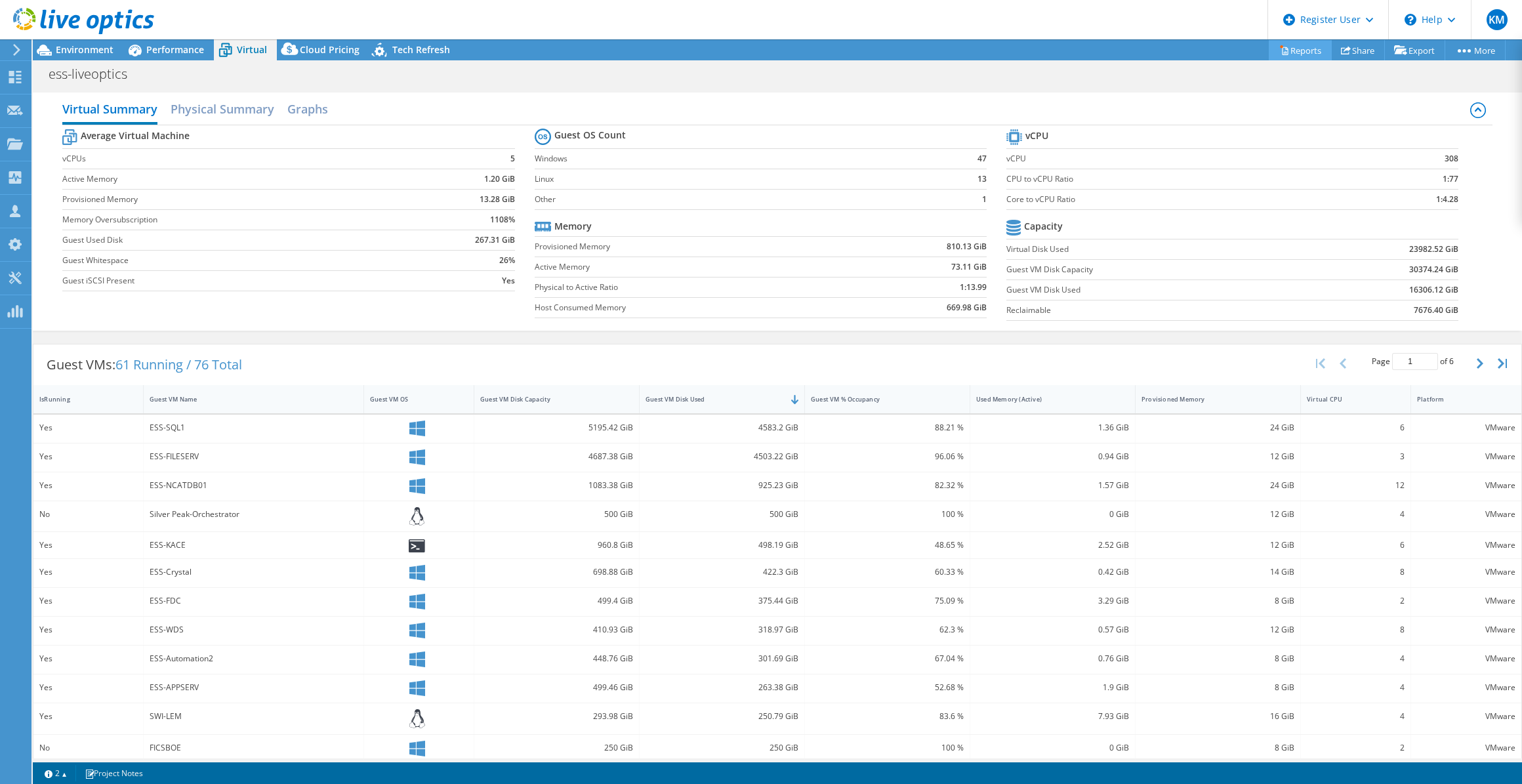
click at [857, 57] on link "Reports" at bounding box center [1300, 50] width 63 height 21
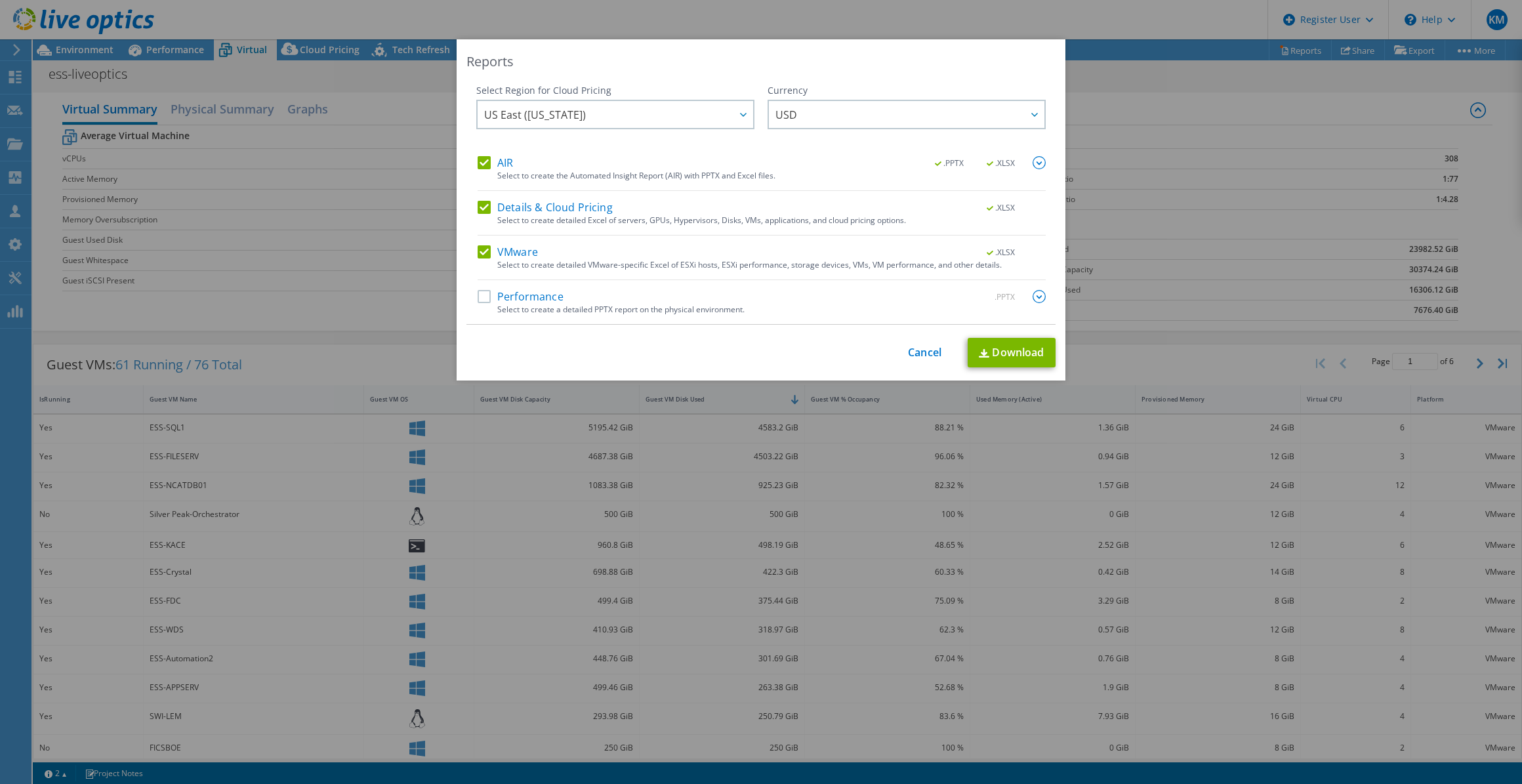
click at [551, 178] on div "Select to create the Automated Insight Report (AIR) with PPTX and Excel files." at bounding box center [772, 176] width 548 height 9
click at [502, 172] on div "Select to create the Automated Insight Report (AIR) with PPTX and Excel files." at bounding box center [772, 176] width 548 height 9
click at [477, 166] on label "AIR" at bounding box center [495, 163] width 35 height 13
click at [0, 0] on input "AIR" at bounding box center [0, 0] width 0 height 0
click at [488, 208] on label "Details & Cloud Pricing" at bounding box center [545, 207] width 135 height 13
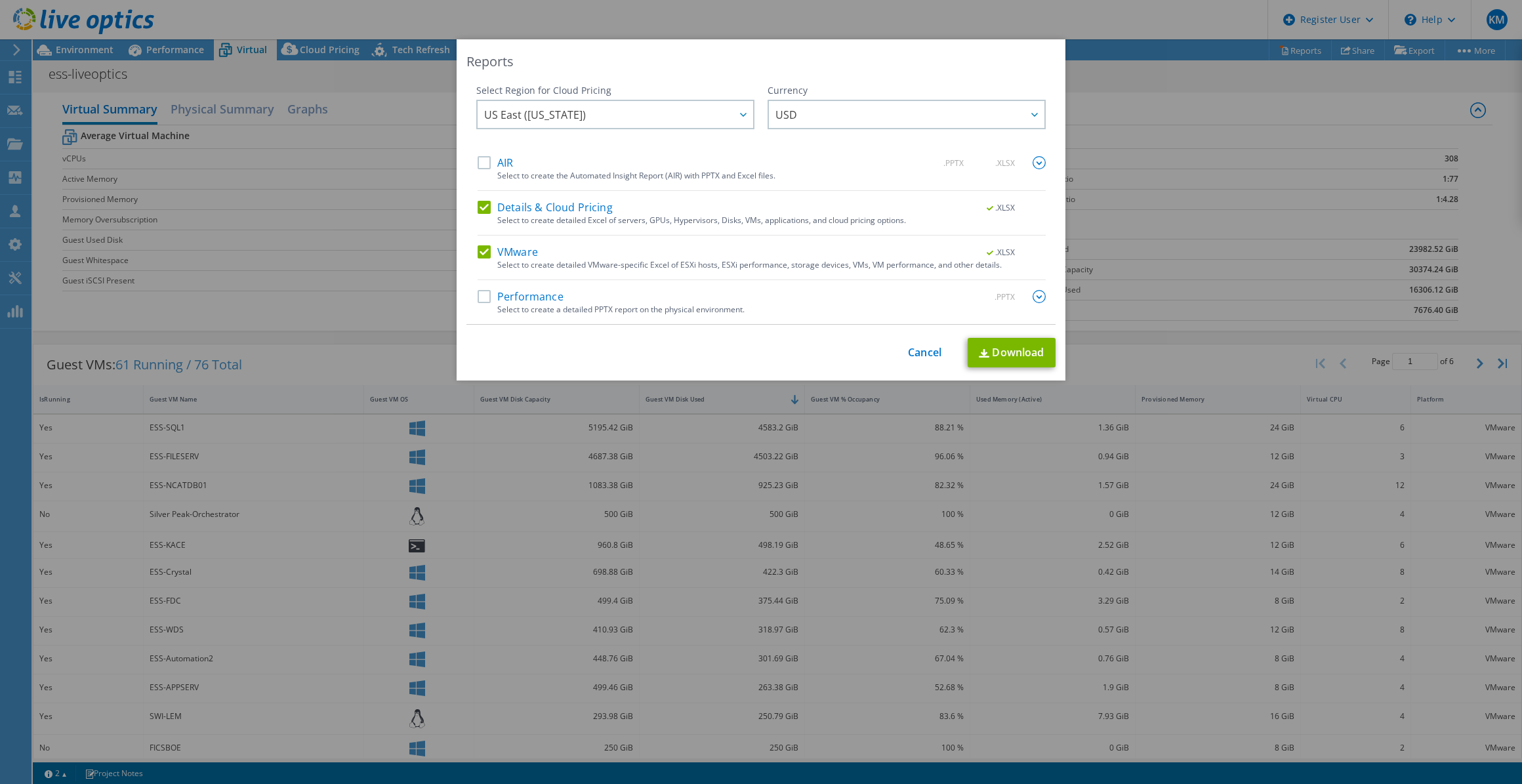
click at [0, 0] on input "Details & Cloud Pricing" at bounding box center [0, 0] width 0 height 0
click at [857, 366] on link "Download" at bounding box center [1012, 352] width 88 height 30
click at [857, 354] on link "Cancel" at bounding box center [925, 353] width 34 height 12
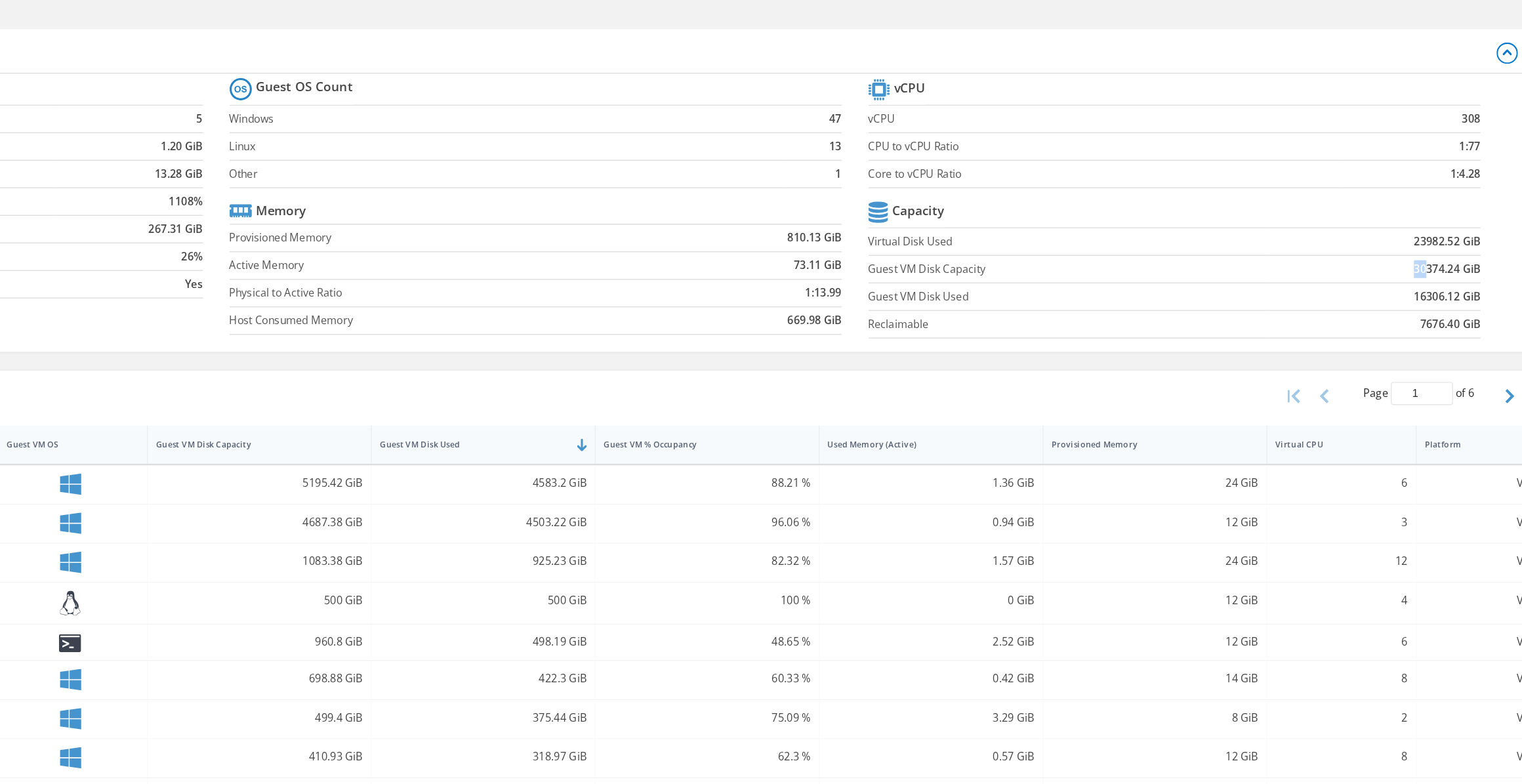
drag, startPoint x: 1399, startPoint y: 270, endPoint x: 1410, endPoint y: 269, distance: 11.0
click at [857, 269] on td "30374.24 GiB" at bounding box center [1380, 269] width 156 height 21
drag, startPoint x: 1410, startPoint y: 269, endPoint x: 1408, endPoint y: 289, distance: 20.1
click at [857, 289] on b "16306.12 GiB" at bounding box center [1434, 289] width 49 height 13
drag, startPoint x: 1408, startPoint y: 289, endPoint x: 1403, endPoint y: 309, distance: 20.6
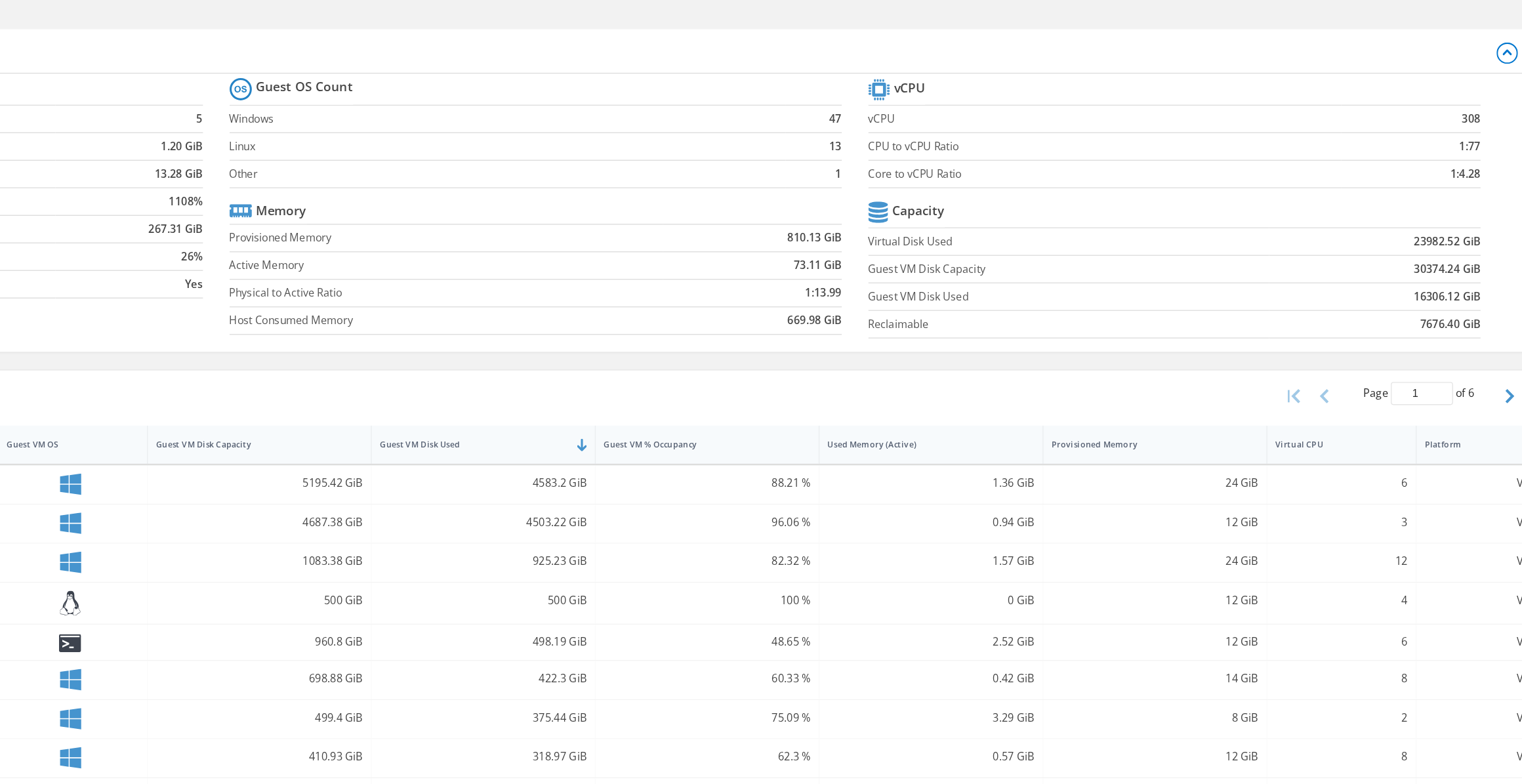
click at [857, 309] on td "7676.40 GiB" at bounding box center [1380, 310] width 156 height 21
drag, startPoint x: 1395, startPoint y: 286, endPoint x: 1409, endPoint y: 288, distance: 14.1
click at [857, 288] on td "16306.12 GiB" at bounding box center [1380, 290] width 156 height 21
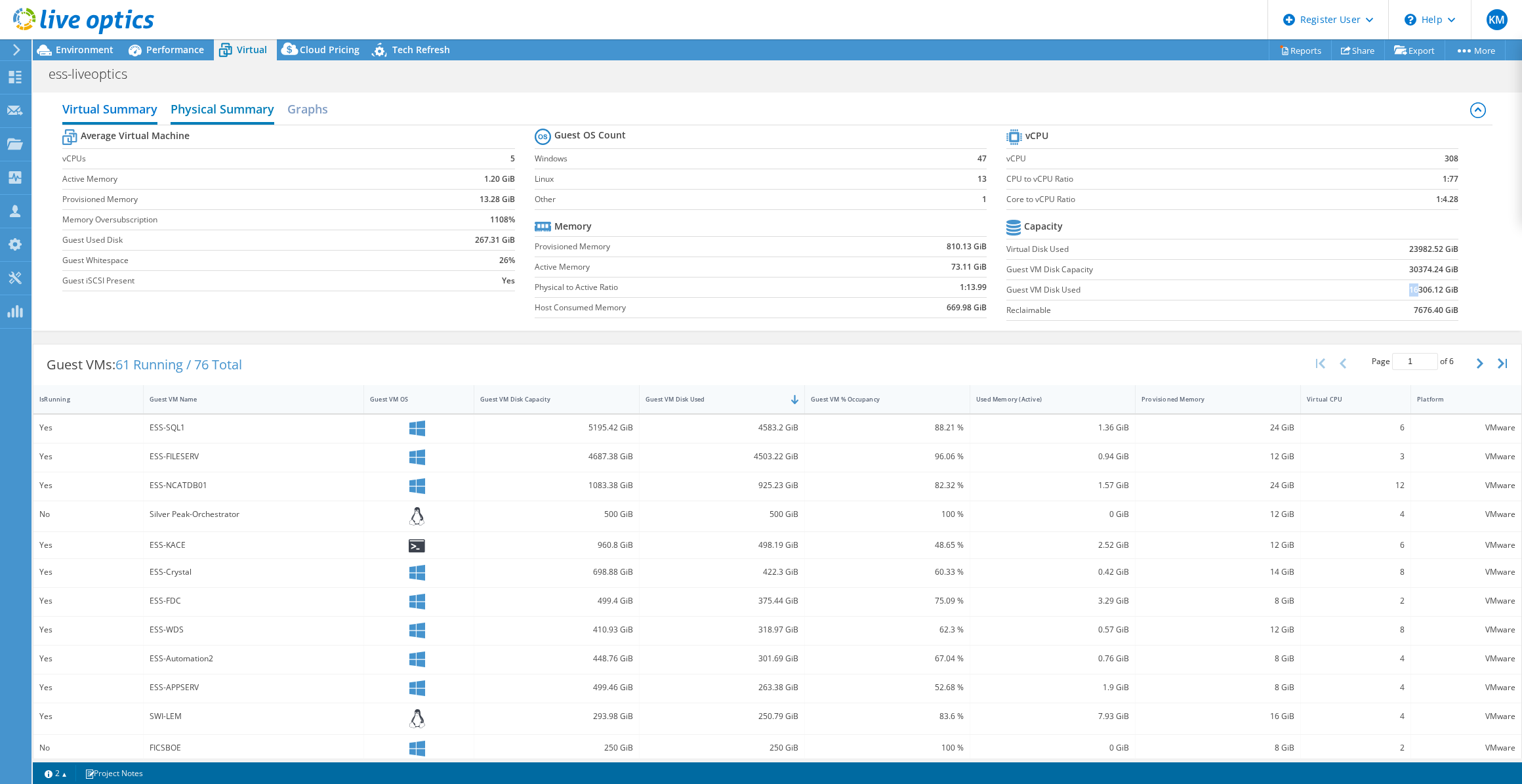
click at [201, 109] on h2 "Physical Summary" at bounding box center [223, 110] width 103 height 29
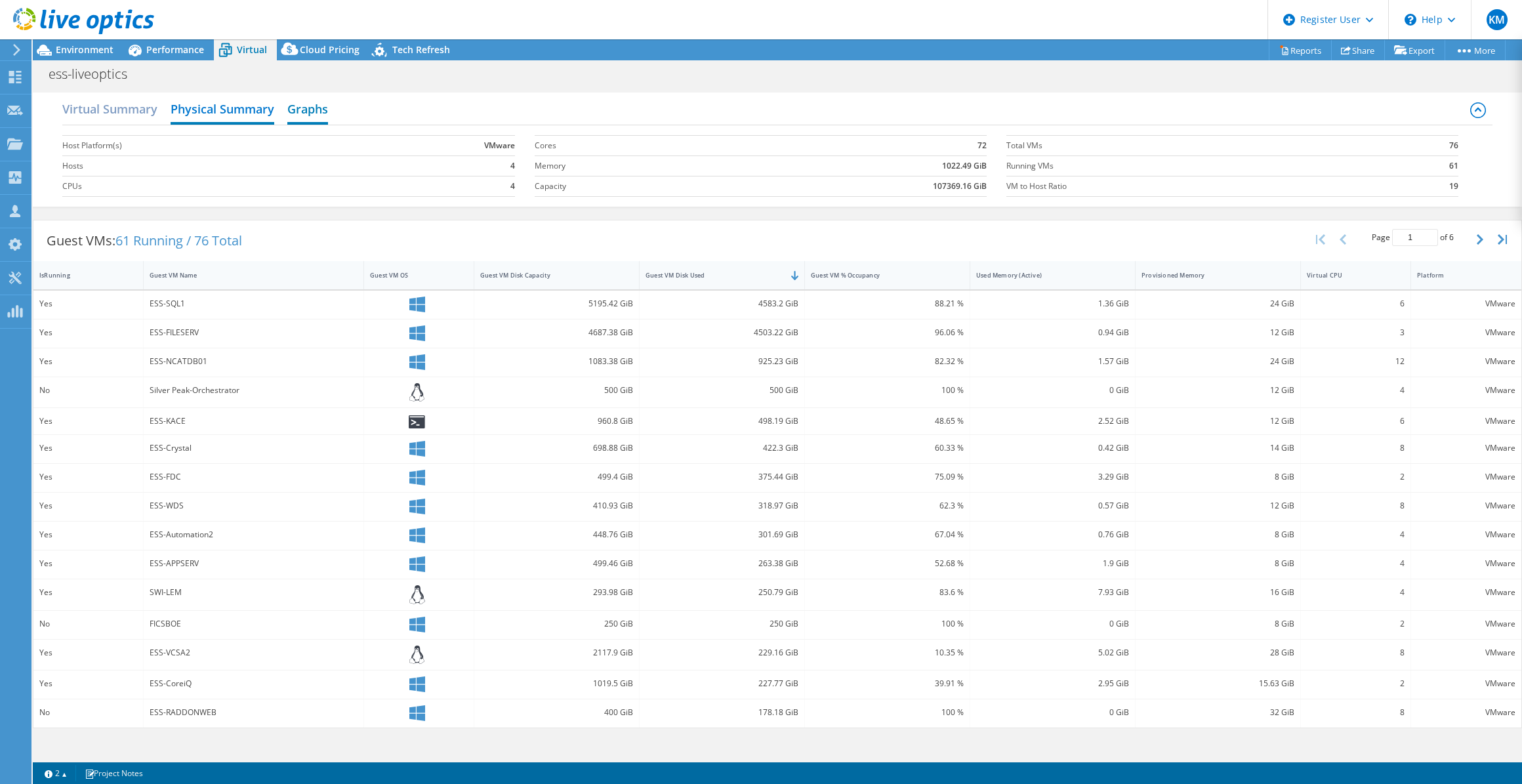
click at [313, 107] on h2 "Graphs" at bounding box center [307, 110] width 41 height 29
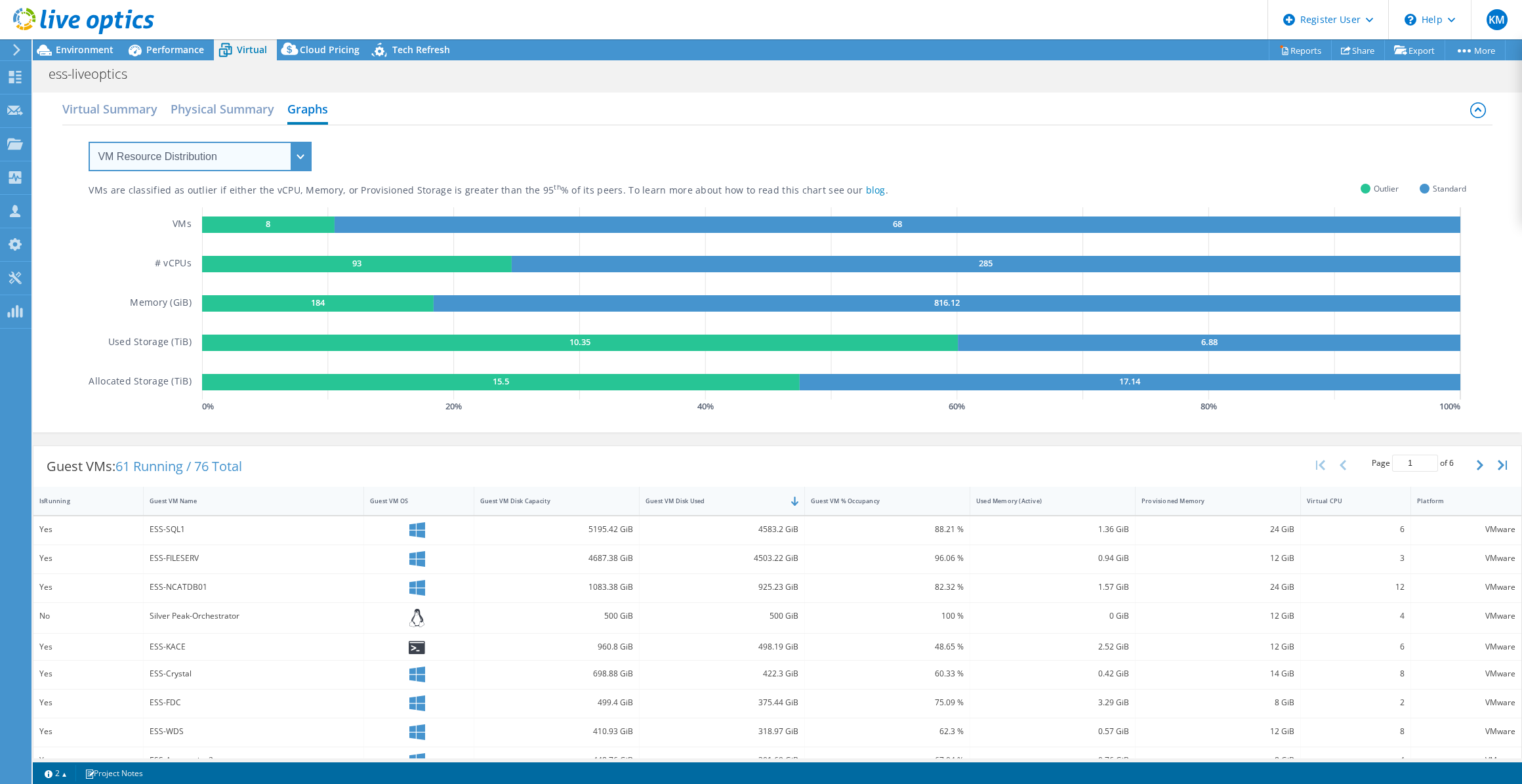
click at [235, 165] on select "VM Resource Distribution Provisioning Contrast Over Provisioning" at bounding box center [200, 156] width 223 height 30
select select "Over Provisioning"
click at [89, 142] on select "VM Resource Distribution Provisioning Contrast Over Provisioning" at bounding box center [200, 156] width 223 height 30
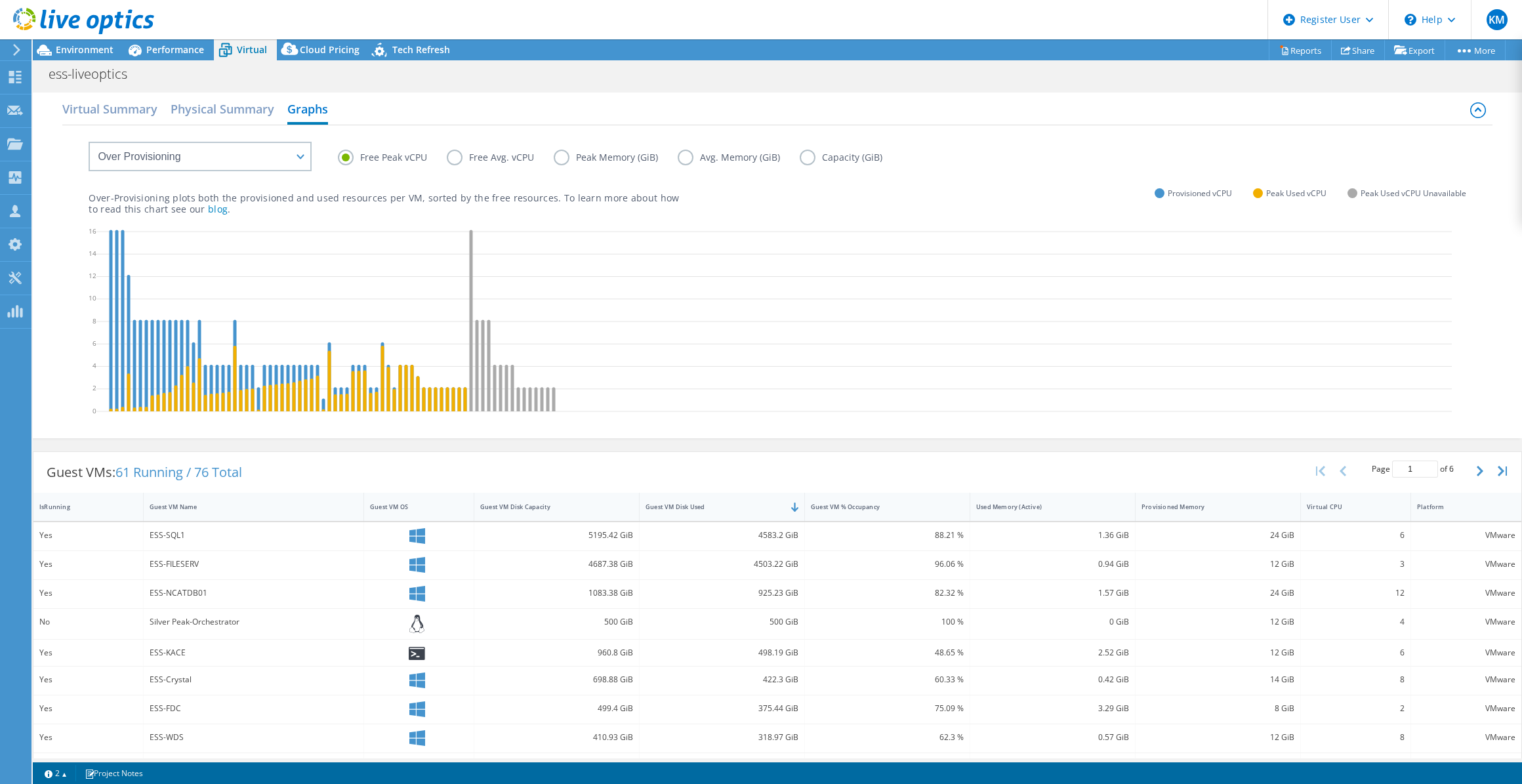
click at [811, 151] on label "Capacity (GiB)" at bounding box center [851, 157] width 103 height 16
click at [0, 0] on input "Capacity (GiB)" at bounding box center [0, 0] width 0 height 0
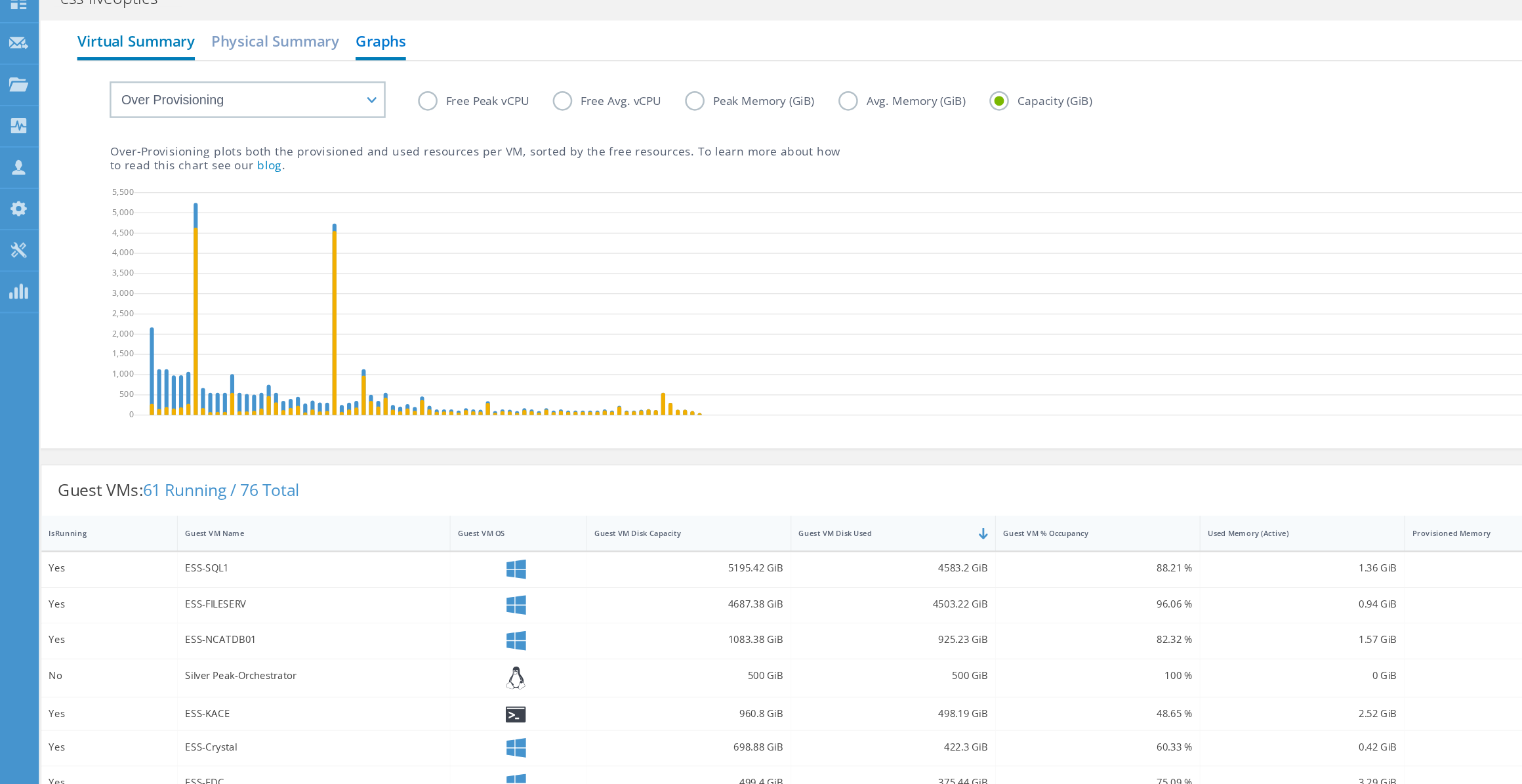
click at [117, 100] on h2 "Virtual Summary" at bounding box center [110, 110] width 95 height 29
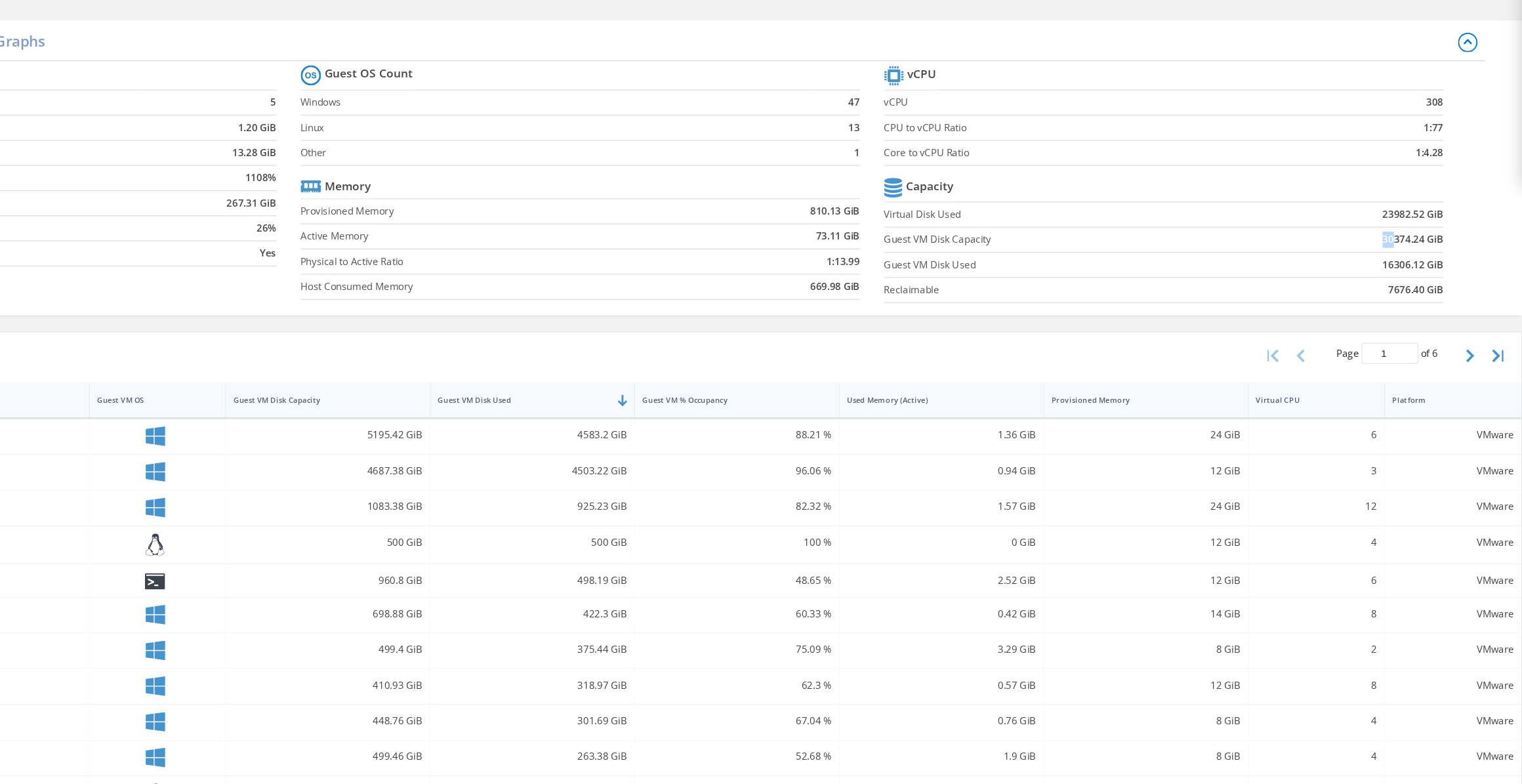
drag, startPoint x: 1399, startPoint y: 265, endPoint x: 1409, endPoint y: 270, distance: 11.2
click at [857, 270] on td "30374.24 GiB" at bounding box center [1380, 269] width 156 height 21
drag, startPoint x: 1409, startPoint y: 270, endPoint x: 1410, endPoint y: 309, distance: 39.0
click at [857, 309] on td "7676.40 GiB" at bounding box center [1380, 310] width 156 height 21
drag, startPoint x: 1397, startPoint y: 291, endPoint x: 1408, endPoint y: 289, distance: 11.2
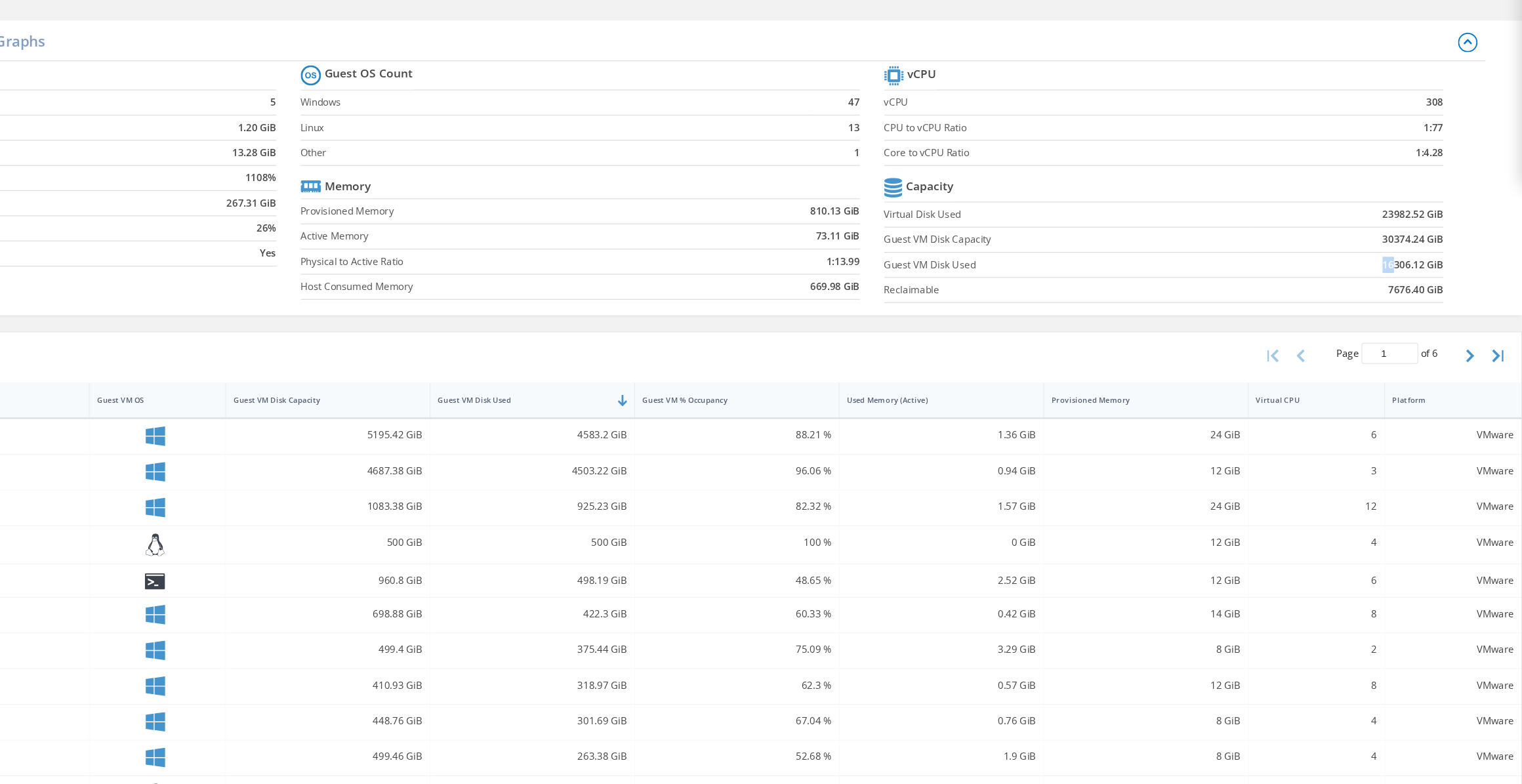
click at [857, 289] on td "16306.12 GiB" at bounding box center [1380, 290] width 156 height 21
click at [857, 322] on section "vCPU vCPU 308 CPU to vCPU Ratio 1:77 Core to vCPU Ratio 1:4.28 Capacity Virtual…" at bounding box center [1242, 227] width 472 height 201
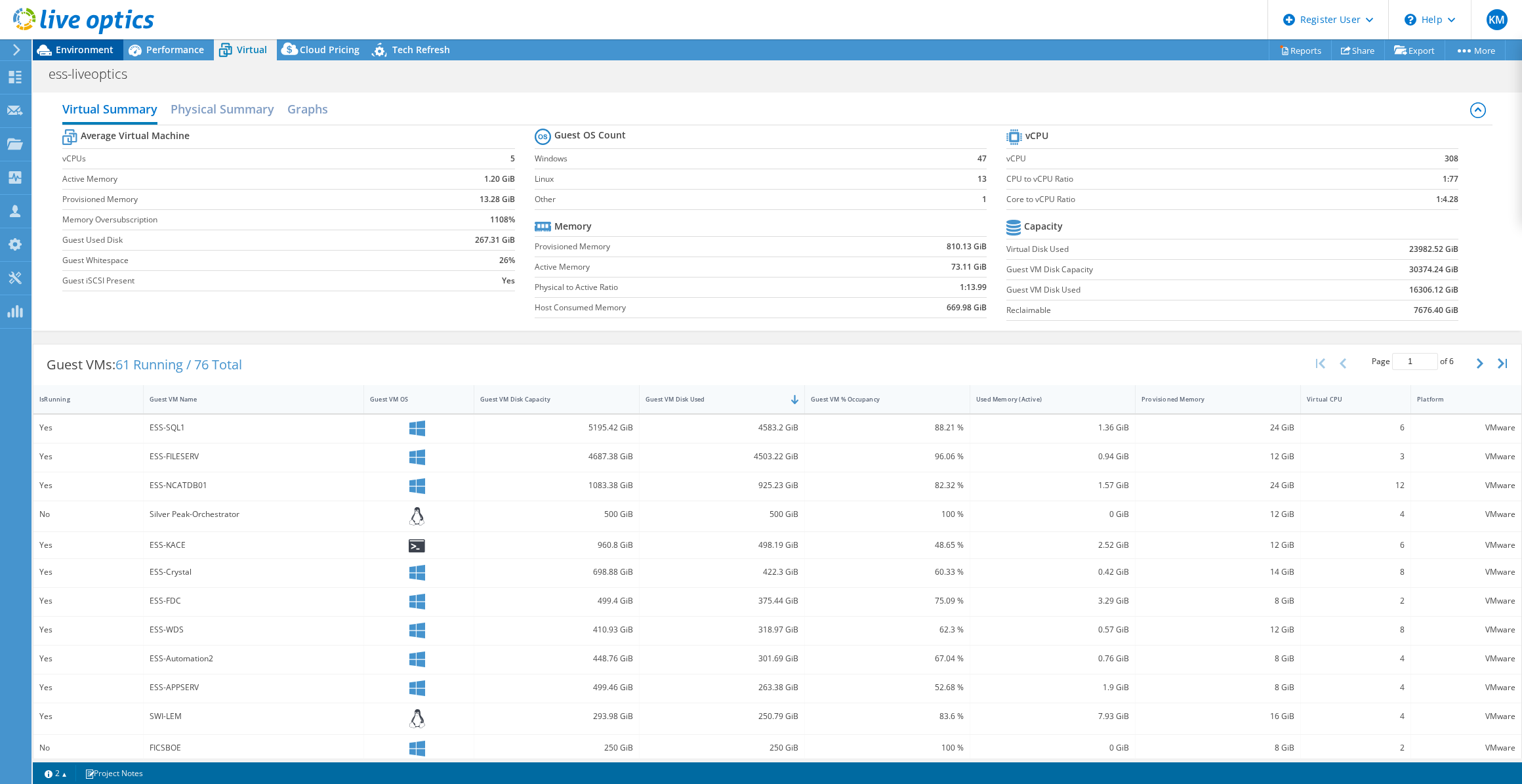
click at [75, 54] on span "Environment" at bounding box center [85, 50] width 58 height 12
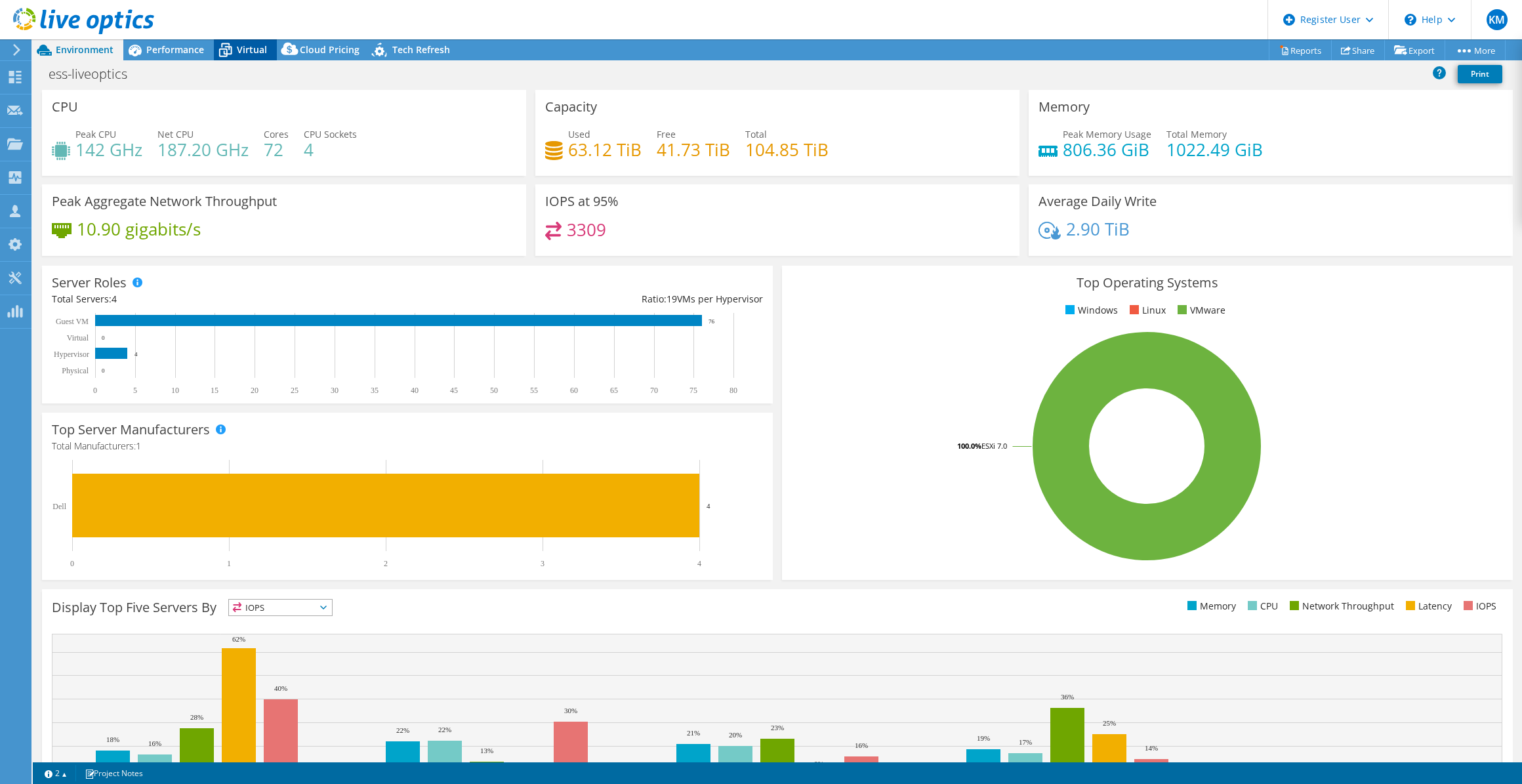
click at [223, 52] on icon at bounding box center [225, 50] width 23 height 23
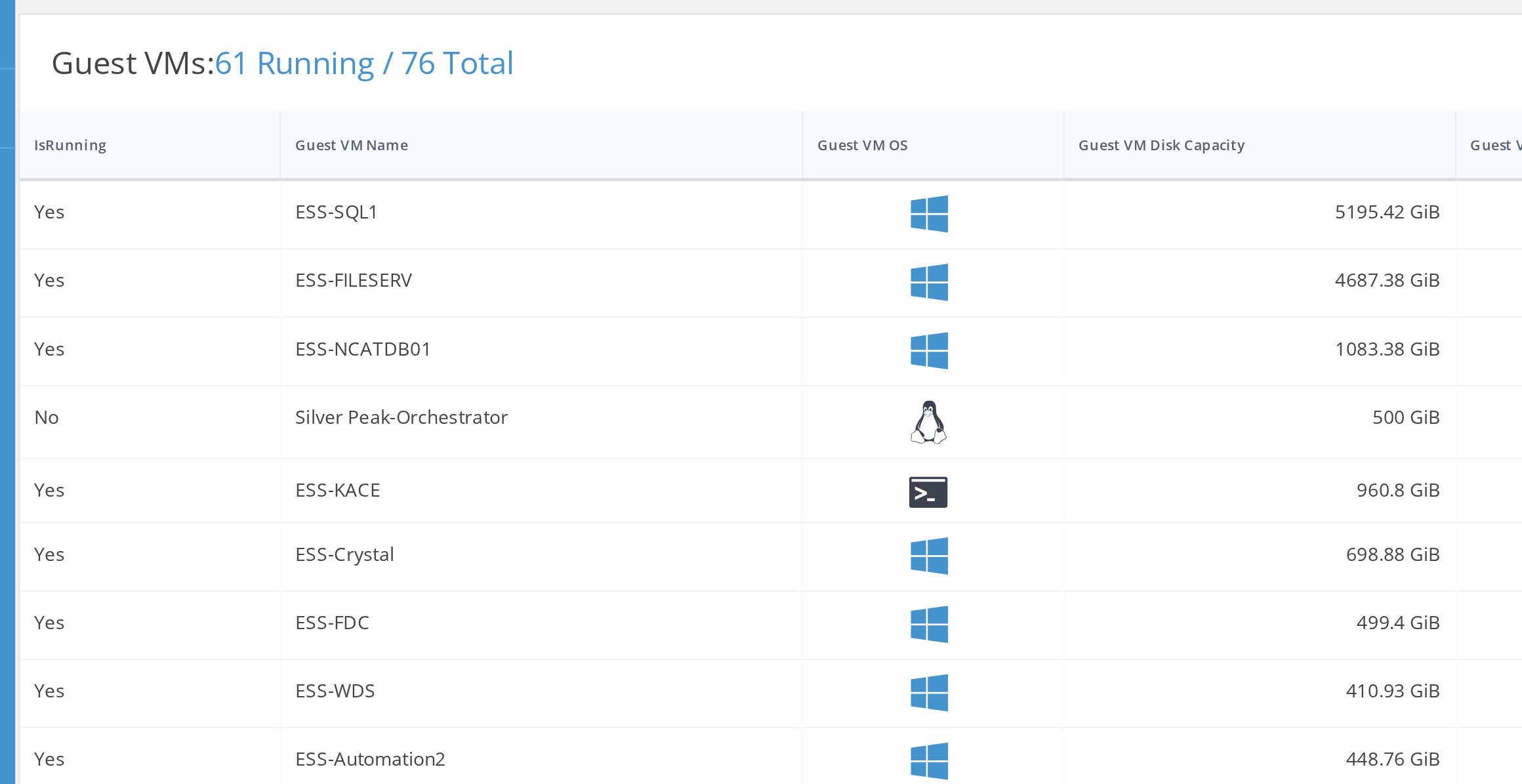
scroll to position [72, 0]
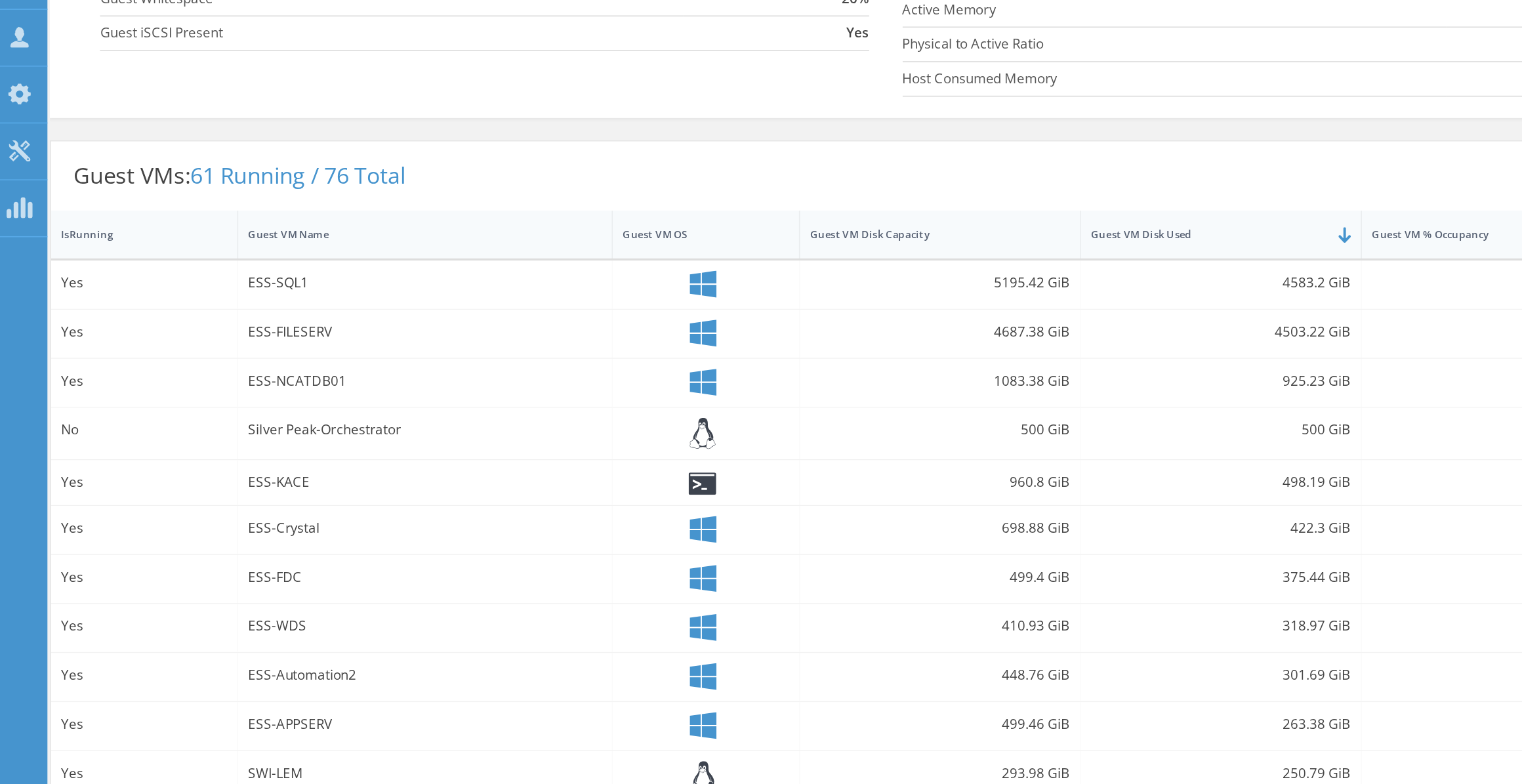
drag, startPoint x: 151, startPoint y: 408, endPoint x: 203, endPoint y: 414, distance: 52.3
click at [203, 414] on div "ESS-NCATDB01" at bounding box center [254, 413] width 208 height 14
click at [203, 413] on div "ESS-NCATDB01" at bounding box center [254, 413] width 208 height 14
drag, startPoint x: 203, startPoint y: 413, endPoint x: 158, endPoint y: 409, distance: 45.2
click at [158, 409] on div "ESS-NCATDB01" at bounding box center [254, 413] width 208 height 14
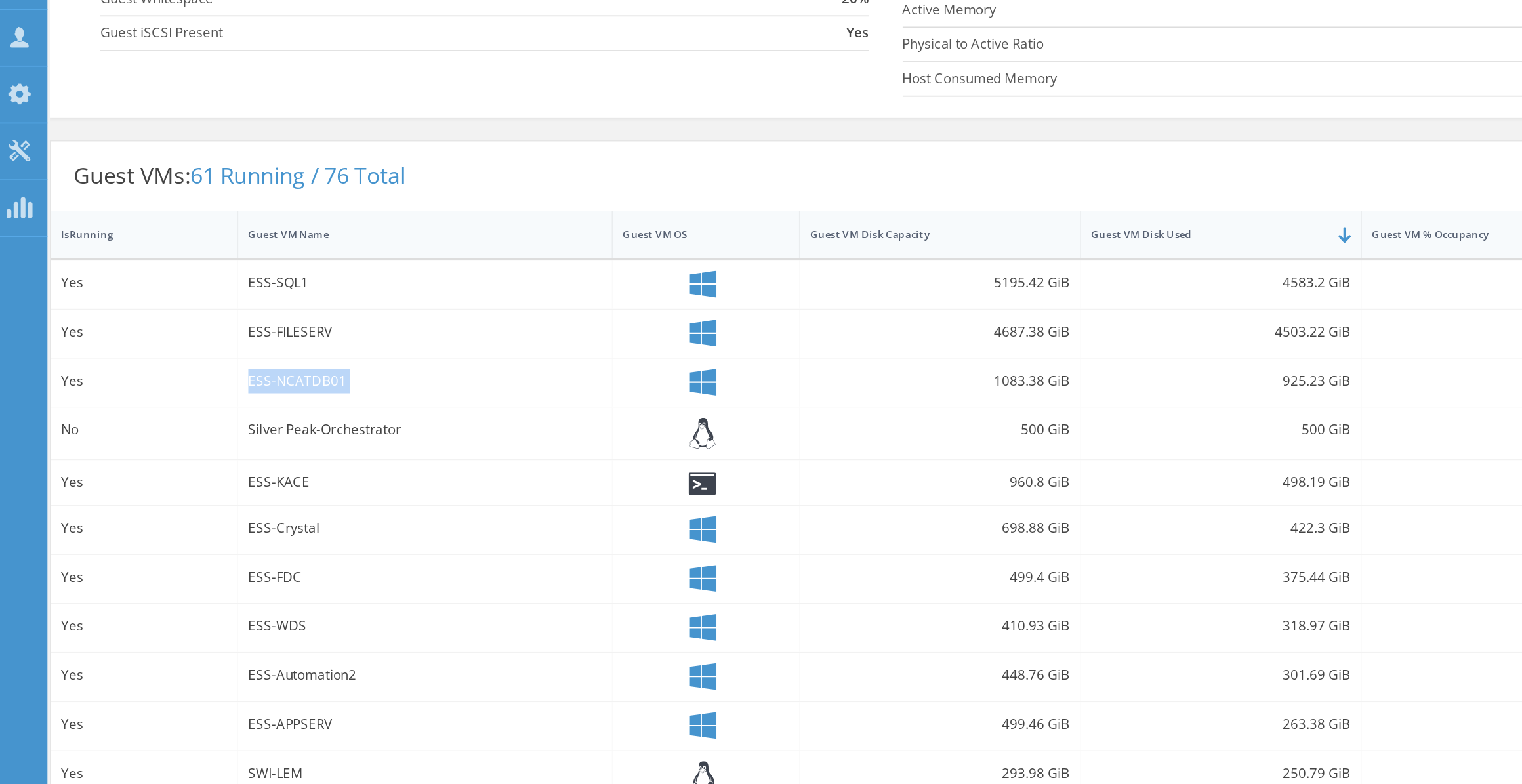
click at [220, 490] on div "ESS-Crystal" at bounding box center [254, 501] width 220 height 28
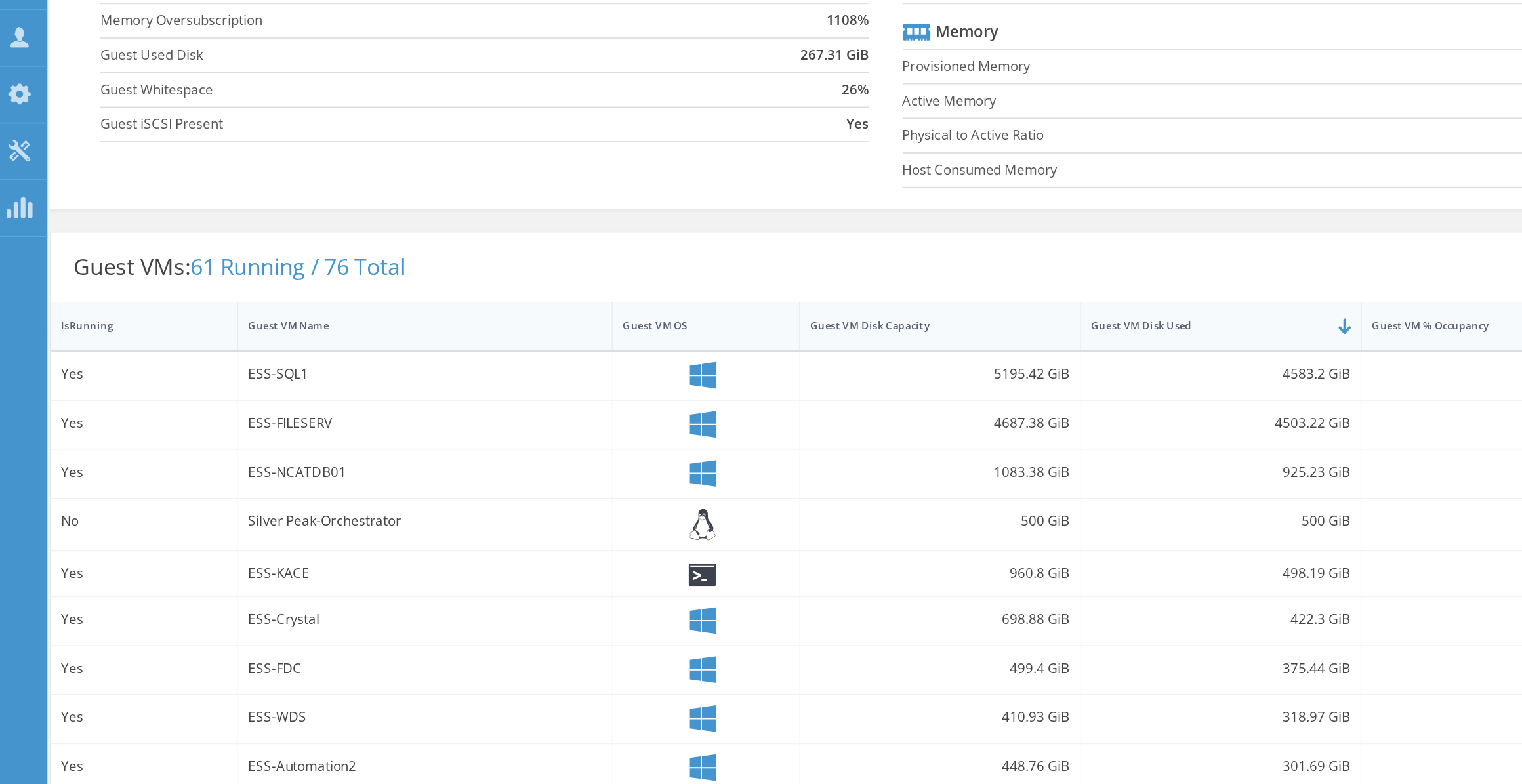
scroll to position [18, 0]
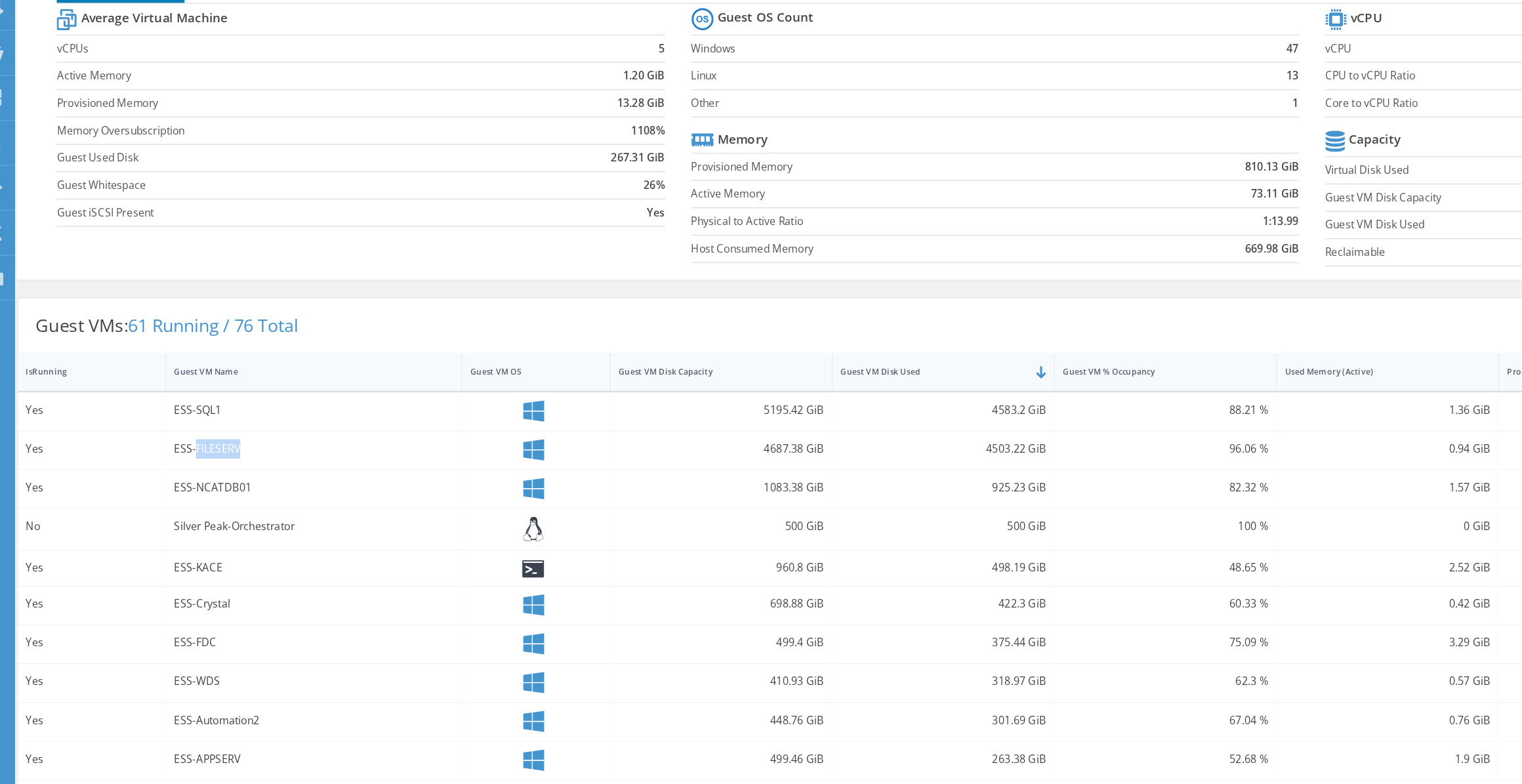
drag, startPoint x: 164, startPoint y: 438, endPoint x: 206, endPoint y: 436, distance: 42.0
click at [206, 436] on div "ESS-FILESERV" at bounding box center [254, 439] width 208 height 14
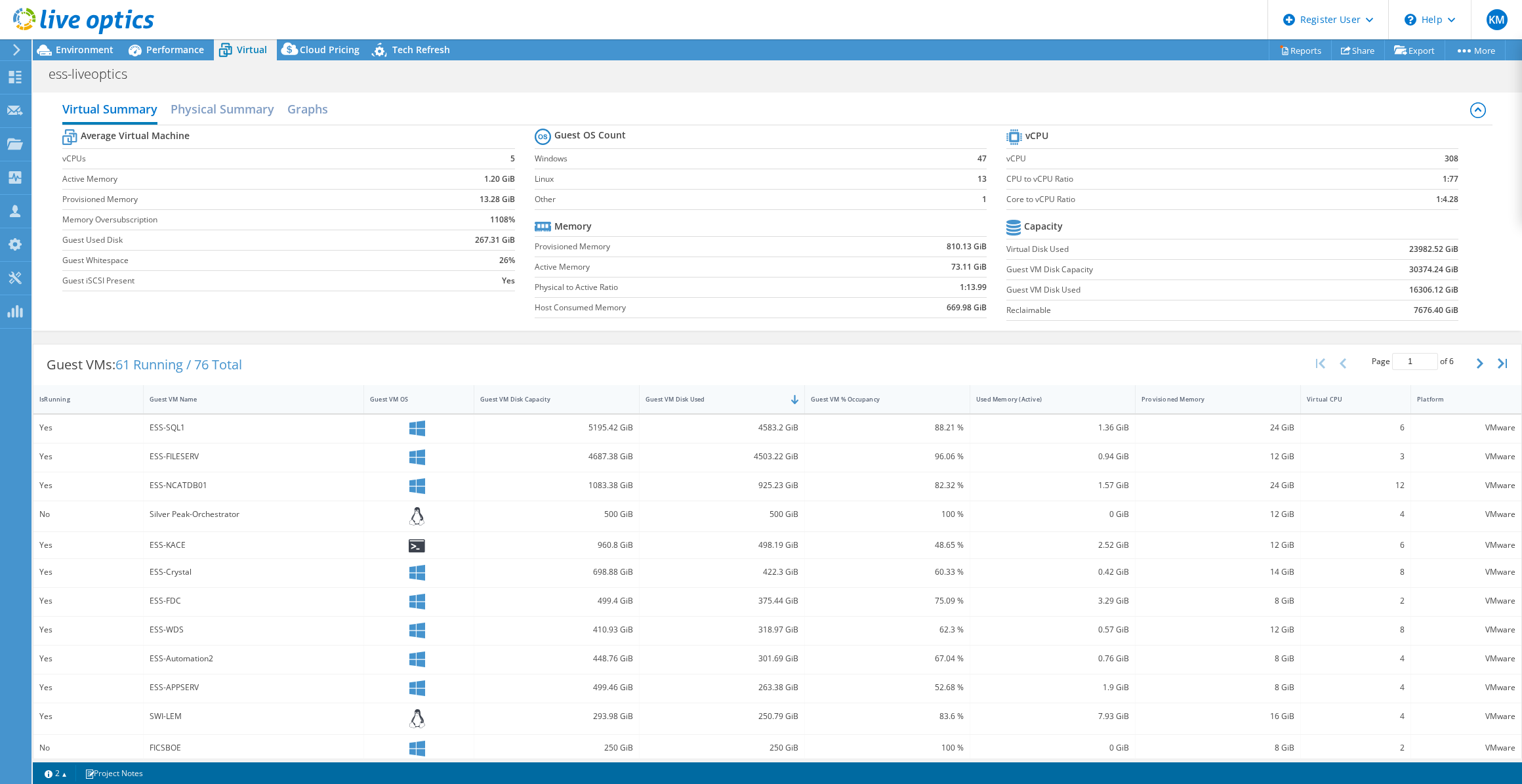
scroll to position [108, 0]
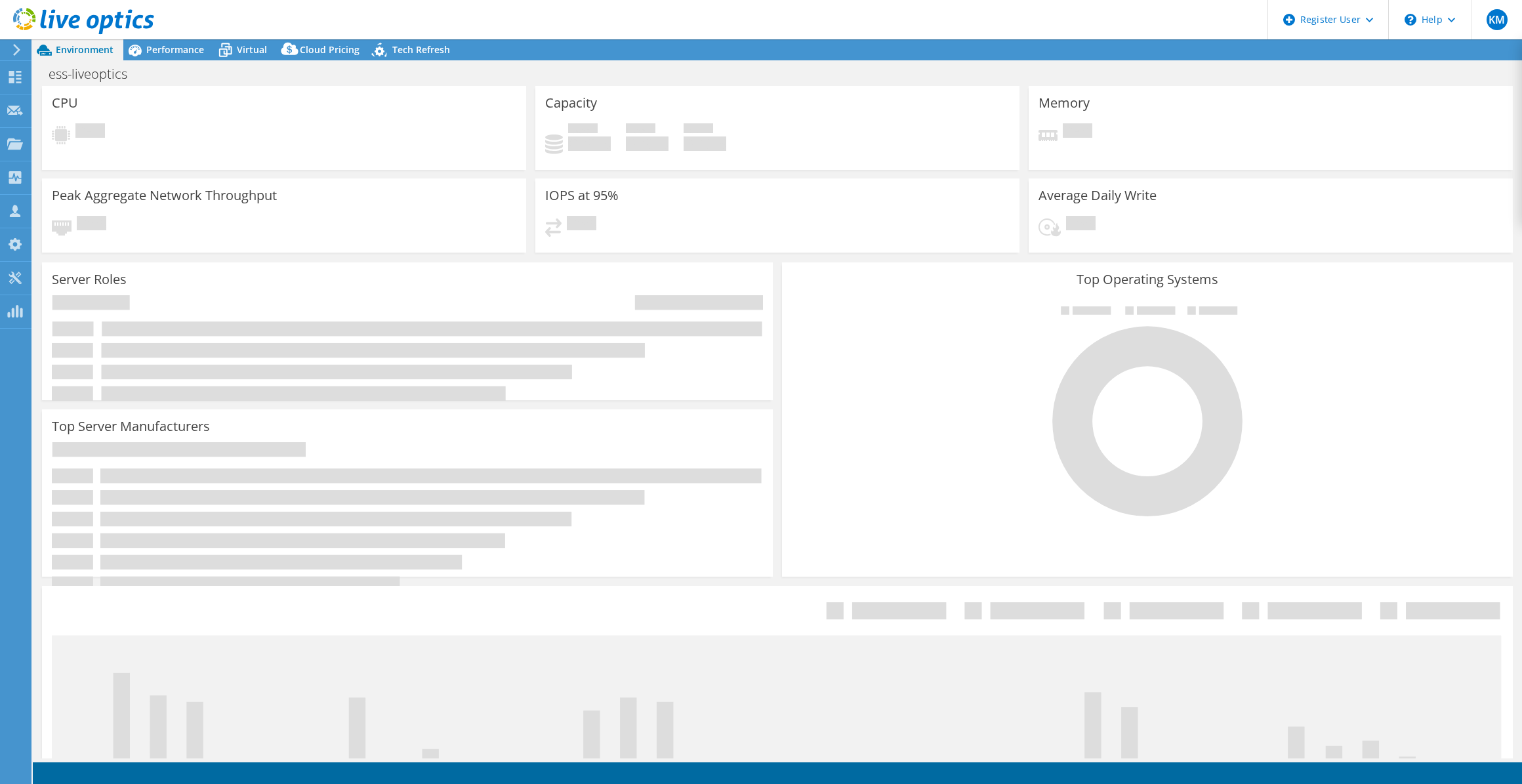
select select "USEast"
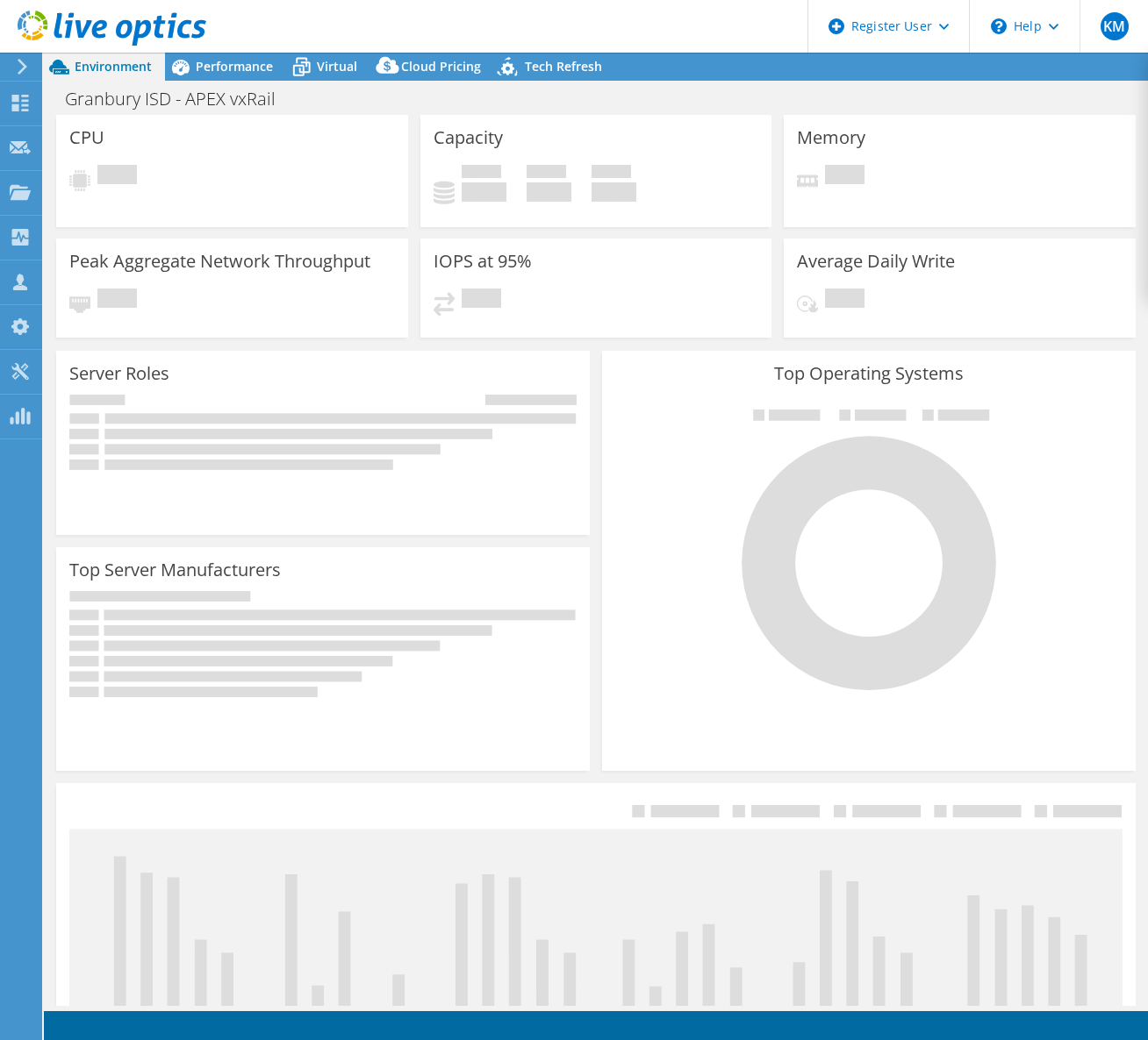
select select "USD"
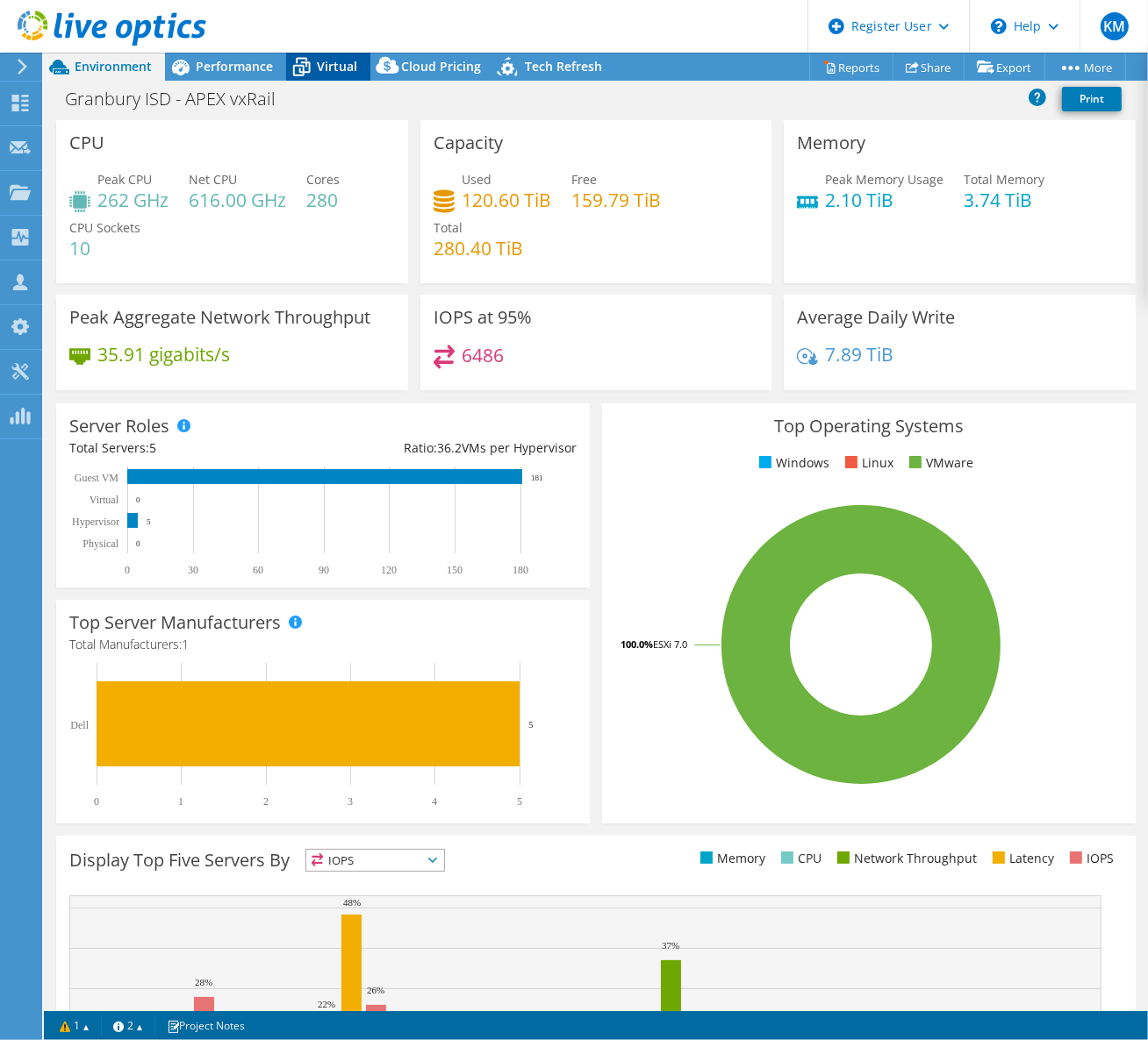
click at [343, 61] on span "Virtual" at bounding box center [337, 66] width 41 height 17
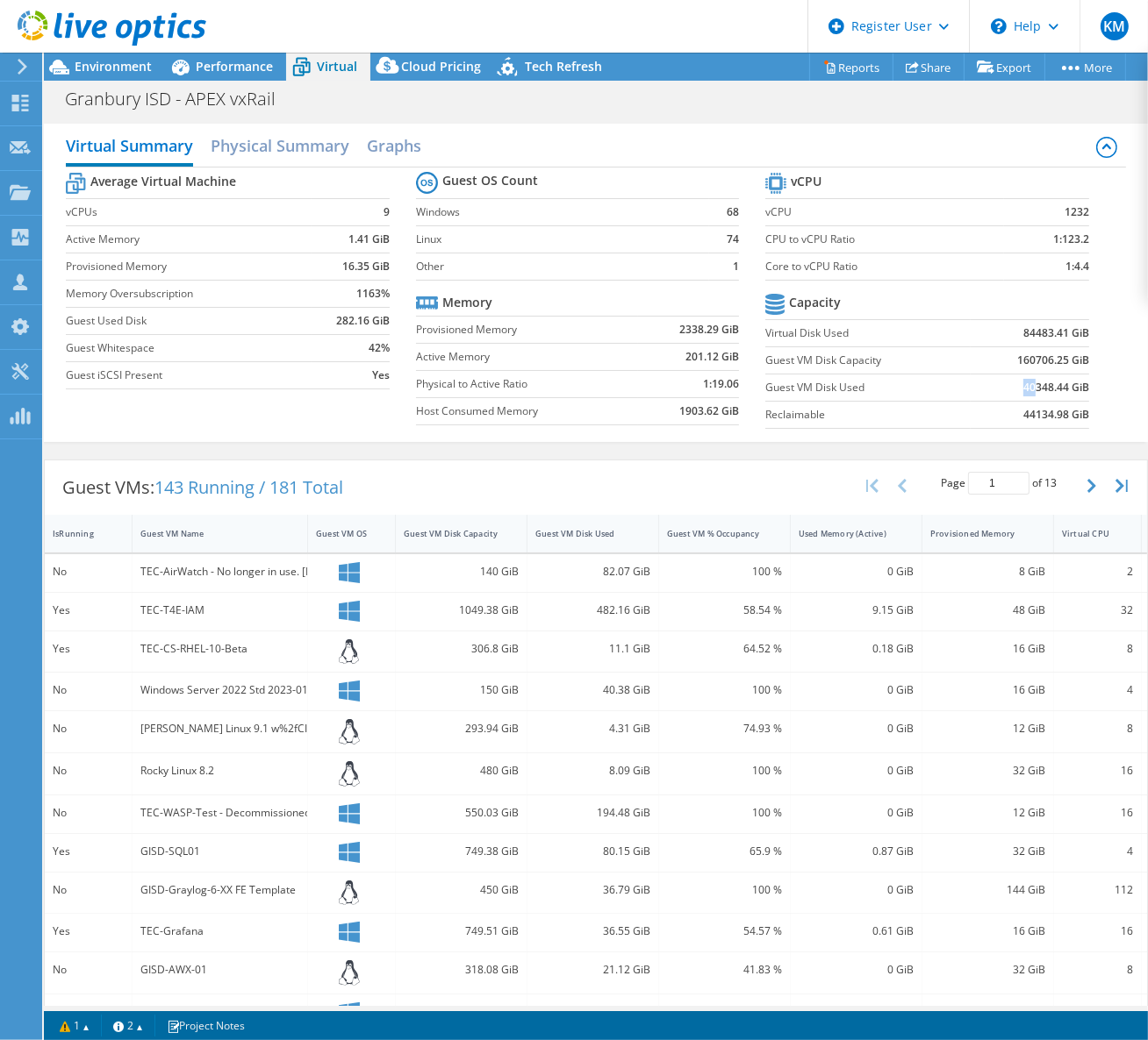
drag, startPoint x: 1011, startPoint y: 387, endPoint x: 1022, endPoint y: 390, distance: 11.4
click at [1023, 390] on b "40348.44 GiB" at bounding box center [1055, 387] width 65 height 18
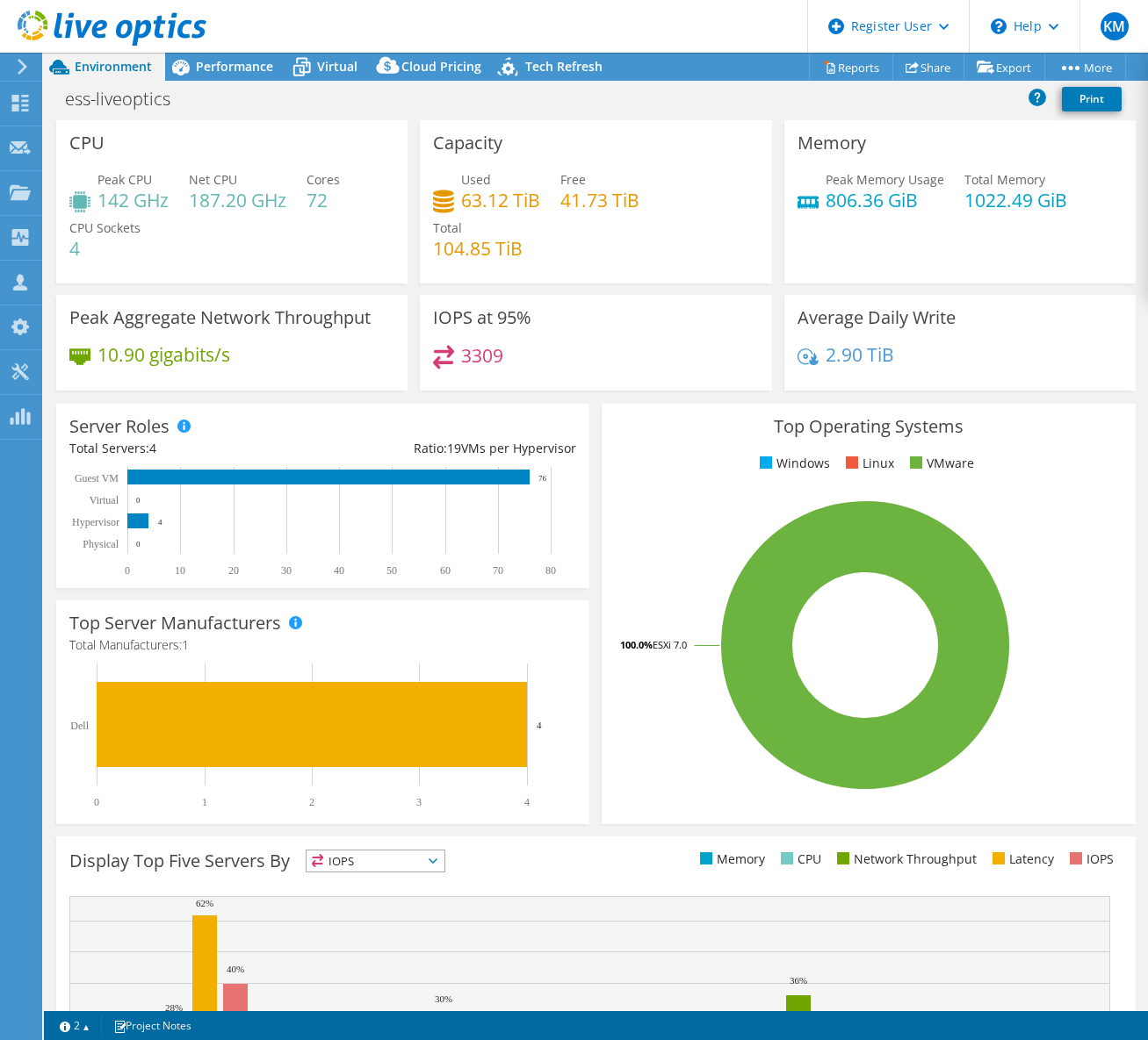
select select "USEast"
select select "USD"
